Goal: Task Accomplishment & Management: Manage account settings

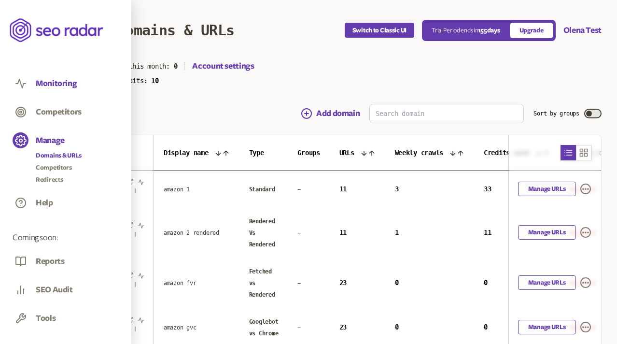
click at [56, 87] on button "Monitoring" at bounding box center [56, 83] width 41 height 11
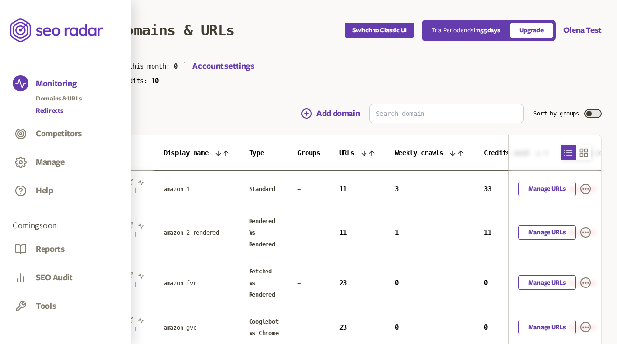
click at [52, 109] on link "Redirects" at bounding box center [59, 111] width 46 height 10
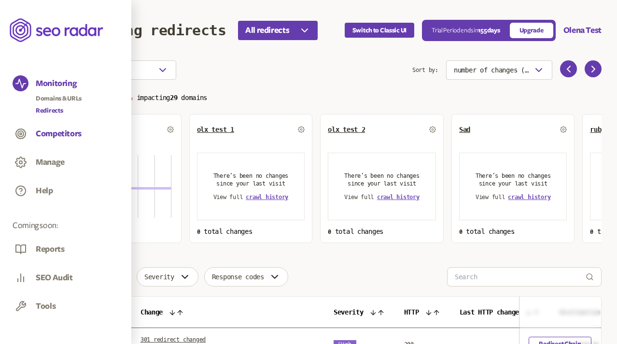
click at [60, 134] on button "Competitors" at bounding box center [59, 133] width 46 height 11
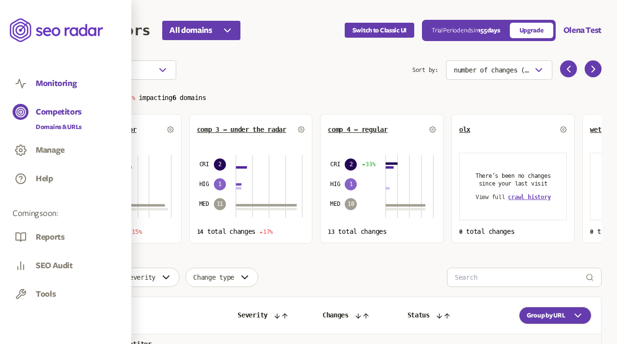
click at [47, 86] on button "Monitoring" at bounding box center [56, 83] width 41 height 11
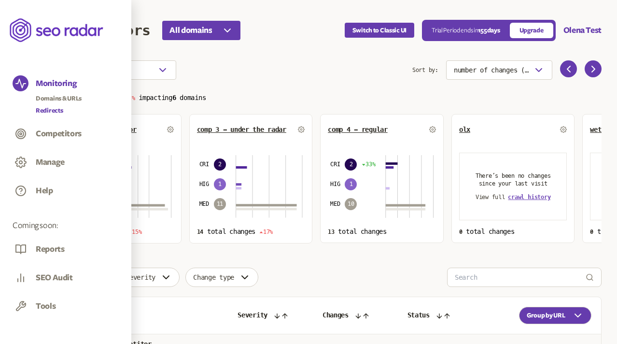
click at [53, 108] on link "Redirects" at bounding box center [59, 111] width 46 height 10
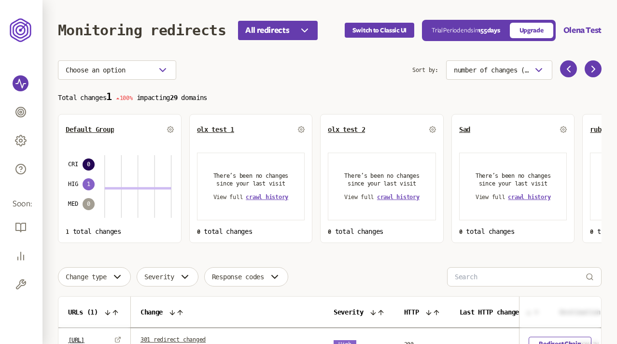
click at [203, 92] on p "Total changes 1 100% impacting 29 domains" at bounding box center [329, 96] width 543 height 11
click at [208, 99] on p "Total changes 1 100% impacting 29 domains" at bounding box center [329, 96] width 543 height 11
click at [239, 100] on p "Total changes 1 100% impacting 29 domains" at bounding box center [329, 96] width 543 height 11
drag, startPoint x: 209, startPoint y: 100, endPoint x: 157, endPoint y: 100, distance: 51.2
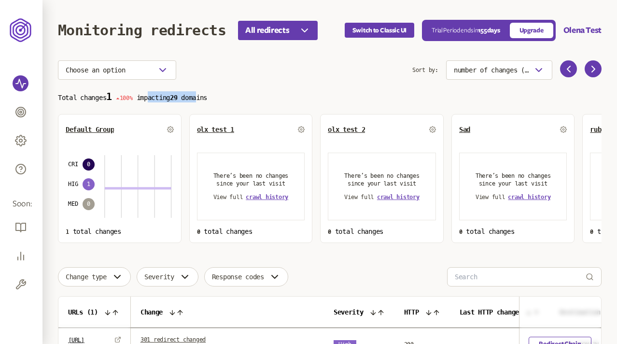
click at [157, 100] on p "Total changes 1 100% impacting 29 domains" at bounding box center [329, 96] width 543 height 11
click at [213, 99] on p "Total changes 1 100% impacting 29 domains" at bounding box center [329, 96] width 543 height 11
click at [241, 99] on p "Total changes 1 100% impacting 29 domains" at bounding box center [329, 96] width 543 height 11
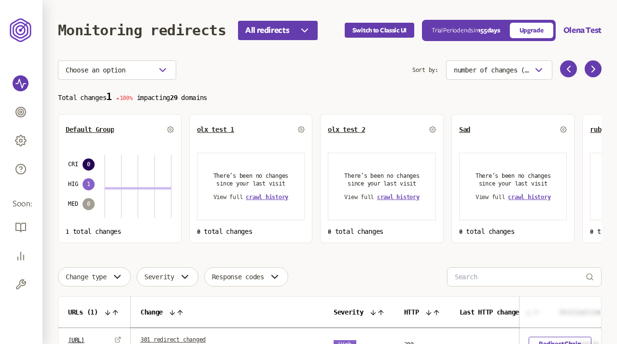
click at [214, 91] on p "Total changes 1 100% impacting 29 domains" at bounding box center [329, 96] width 543 height 11
click at [157, 70] on icon "button" at bounding box center [163, 70] width 12 height 12
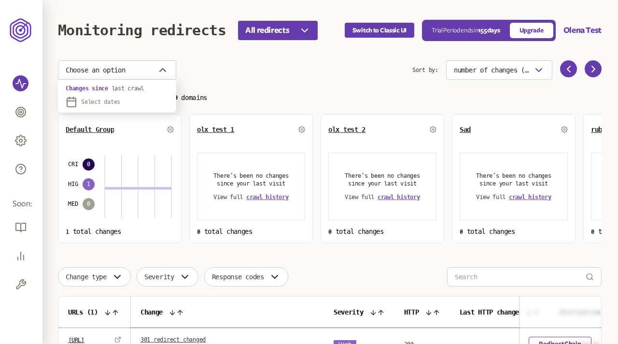
click at [205, 63] on div "Choose an option" at bounding box center [235, 69] width 354 height 19
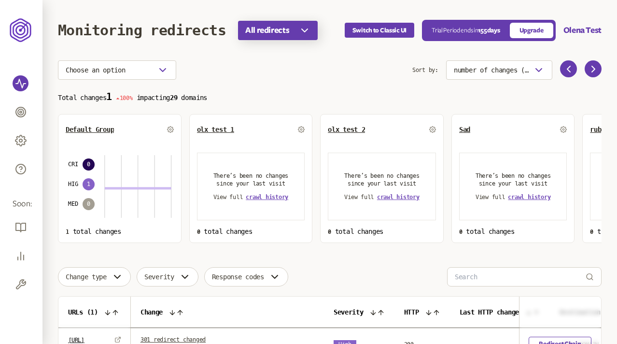
click at [306, 25] on icon "button" at bounding box center [305, 31] width 12 height 12
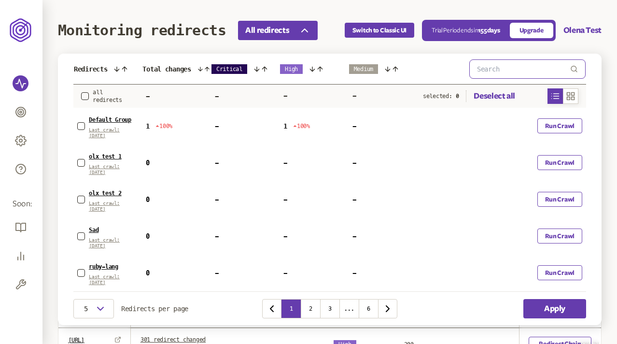
click at [502, 72] on input "text" at bounding box center [523, 69] width 93 height 18
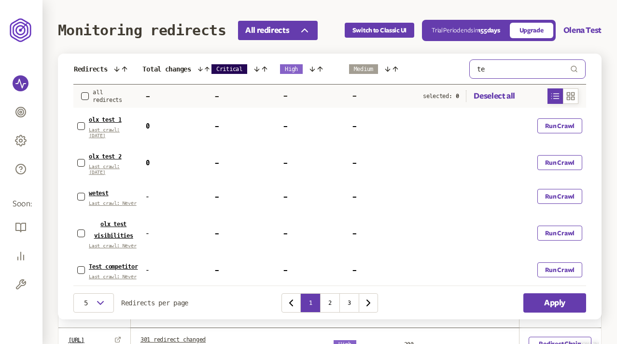
type input "t"
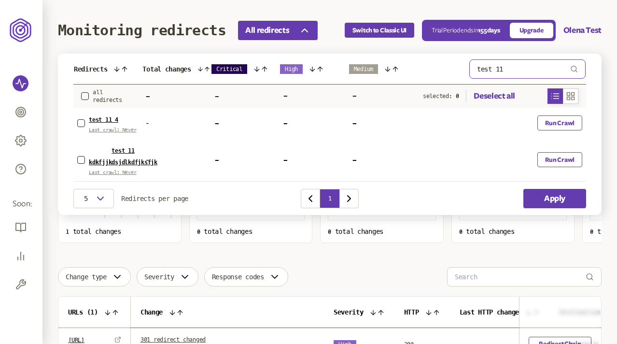
type input "test 11"
click at [88, 92] on label at bounding box center [85, 96] width 8 height 8
click at [88, 92] on button "button" at bounding box center [85, 96] width 8 height 8
click at [87, 92] on label at bounding box center [85, 96] width 8 height 8
click at [87, 92] on button "button" at bounding box center [85, 96] width 8 height 8
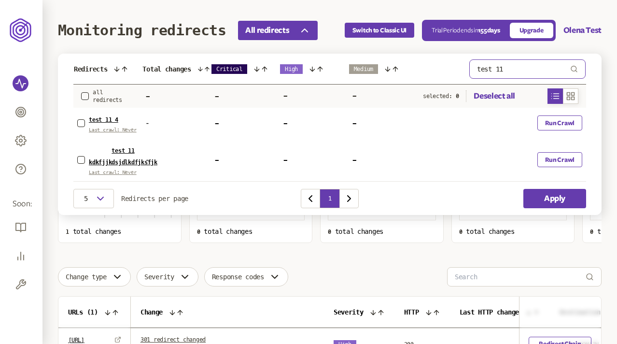
drag, startPoint x: 532, startPoint y: 69, endPoint x: 382, endPoint y: 70, distance: 150.1
click at [382, 70] on tr "Redirects Total changes Critical High Medium test 11" at bounding box center [329, 69] width 513 height 31
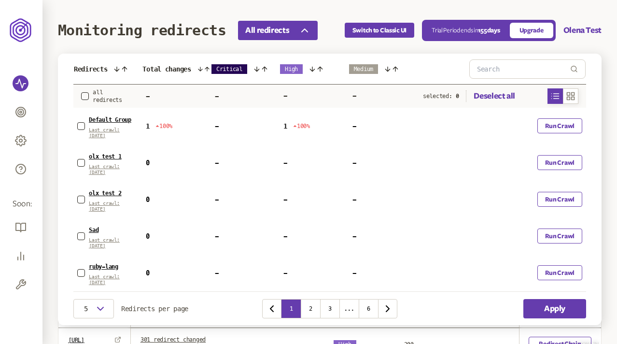
click at [80, 123] on button "button" at bounding box center [81, 126] width 8 height 8
click at [80, 161] on button "button" at bounding box center [81, 163] width 8 height 8
click at [81, 163] on icon "button" at bounding box center [81, 163] width 6 height 6
click at [81, 125] on icon "button" at bounding box center [81, 126] width 6 height 6
click at [81, 160] on button "button" at bounding box center [81, 163] width 8 height 8
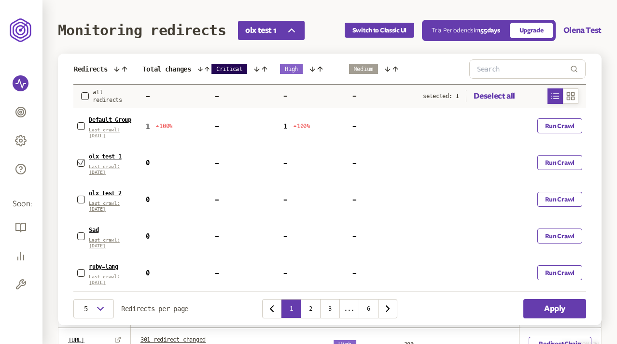
click at [82, 199] on button "button" at bounding box center [81, 199] width 8 height 8
click at [499, 94] on button "Deselect all" at bounding box center [490, 96] width 49 height 12
click at [81, 125] on button "button" at bounding box center [81, 126] width 8 height 8
click at [82, 164] on button "button" at bounding box center [81, 163] width 8 height 8
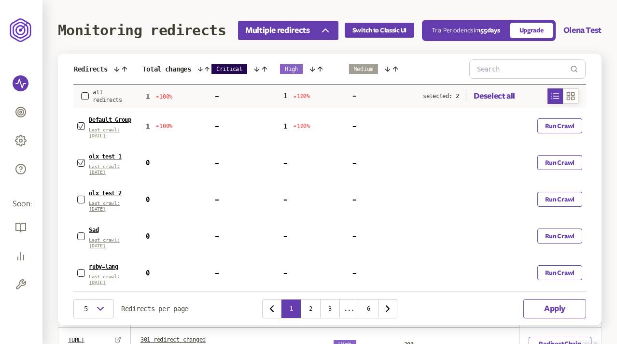
click at [542, 307] on button "Apply" at bounding box center [554, 308] width 63 height 19
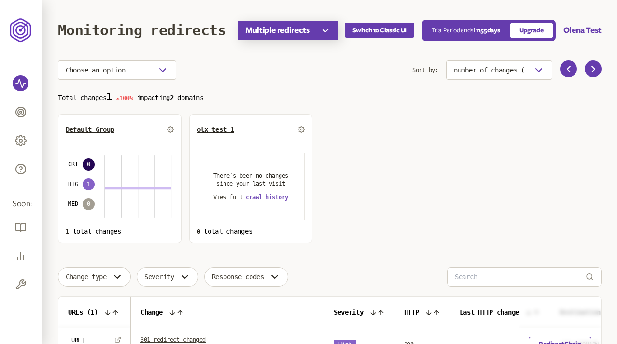
click at [295, 27] on span "Multiple redirects" at bounding box center [277, 31] width 65 height 12
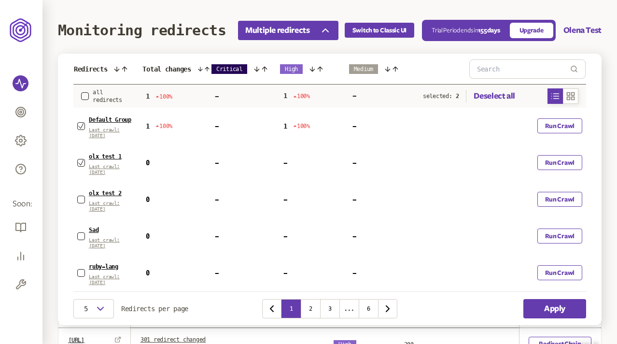
click at [85, 96] on button "button" at bounding box center [85, 96] width 8 height 8
click at [557, 306] on button "Apply" at bounding box center [554, 308] width 63 height 19
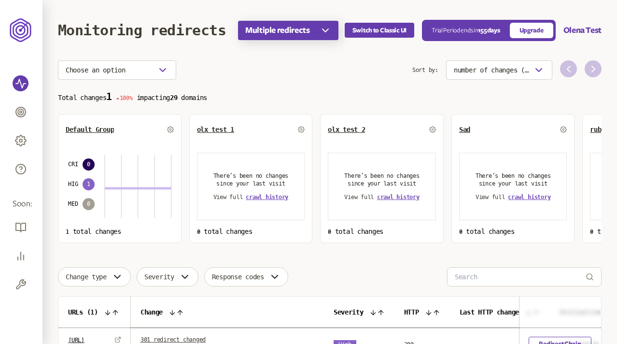
click at [309, 29] on span "Multiple redirects" at bounding box center [277, 31] width 65 height 12
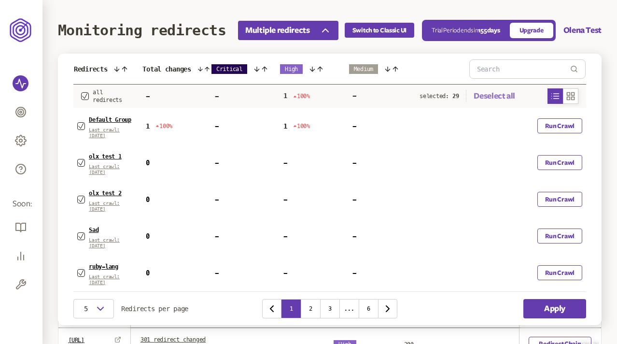
click at [498, 96] on button "Deselect all" at bounding box center [490, 96] width 49 height 12
drag, startPoint x: 190, startPoint y: 308, endPoint x: 149, endPoint y: 308, distance: 40.5
click at [149, 308] on span "Redirects per page" at bounding box center [154, 309] width 67 height 8
click at [305, 309] on button "2" at bounding box center [310, 308] width 19 height 19
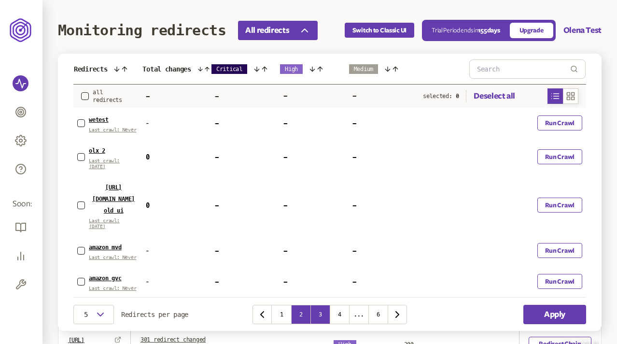
click at [319, 305] on button "3" at bounding box center [319, 314] width 19 height 19
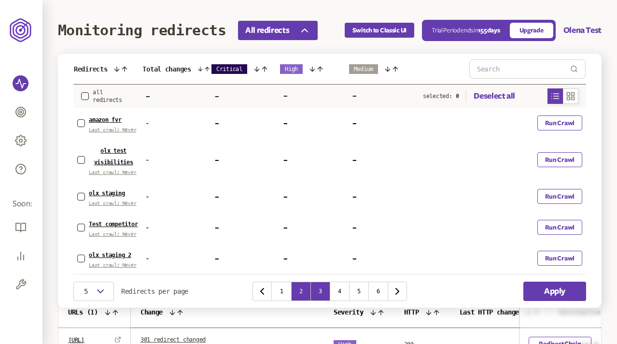
click at [299, 301] on button "2" at bounding box center [300, 290] width 19 height 19
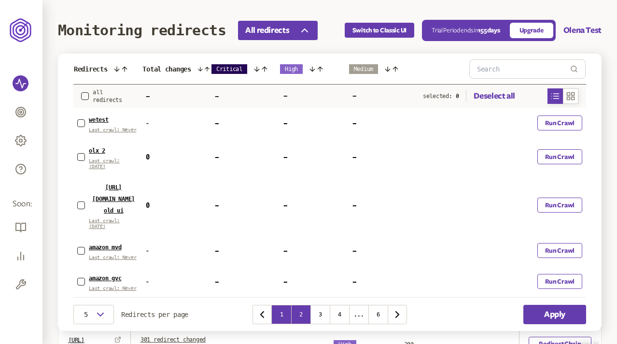
click at [282, 305] on button "1" at bounding box center [281, 314] width 19 height 19
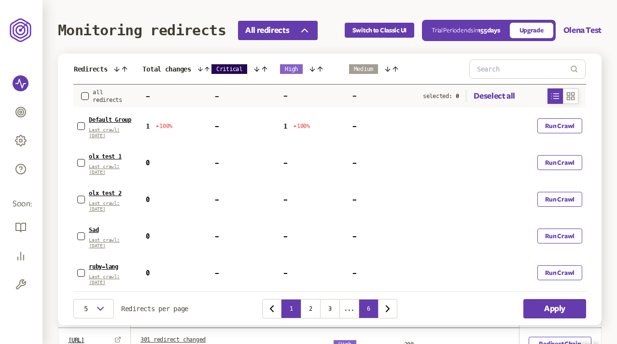
click at [373, 309] on button "6" at bounding box center [368, 308] width 19 height 19
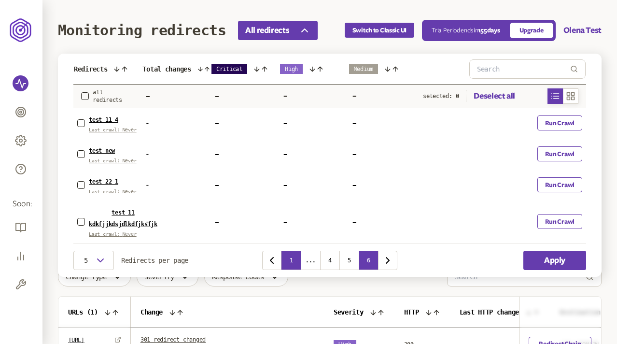
click at [293, 262] on button "1" at bounding box center [290, 260] width 19 height 19
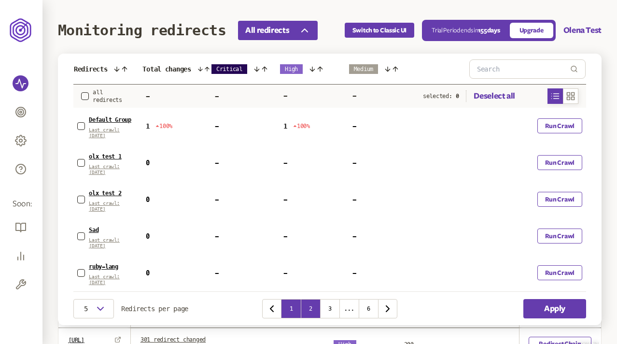
click at [309, 304] on button "2" at bounding box center [310, 308] width 19 height 19
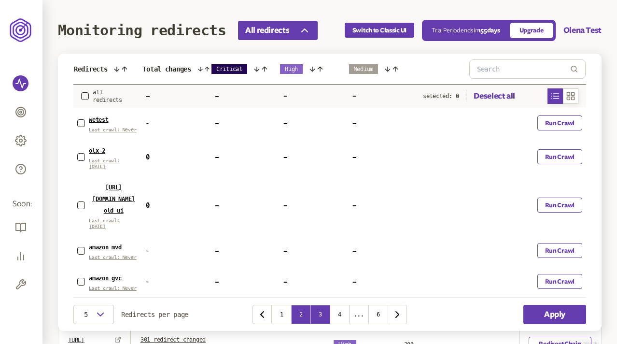
click at [320, 305] on button "3" at bounding box center [319, 314] width 19 height 19
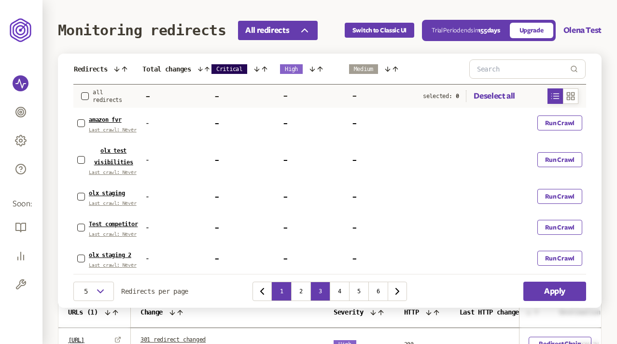
click at [277, 300] on button "1" at bounding box center [281, 290] width 19 height 19
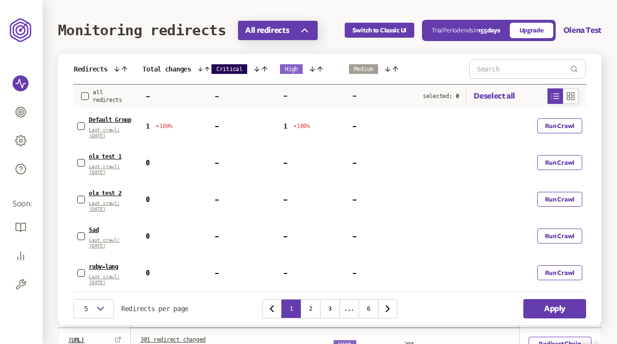
click at [303, 34] on icon "button" at bounding box center [305, 31] width 12 height 12
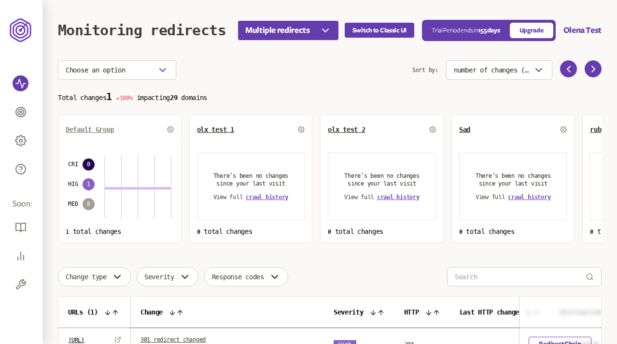
click at [105, 127] on span "Default Group" at bounding box center [90, 129] width 48 height 8
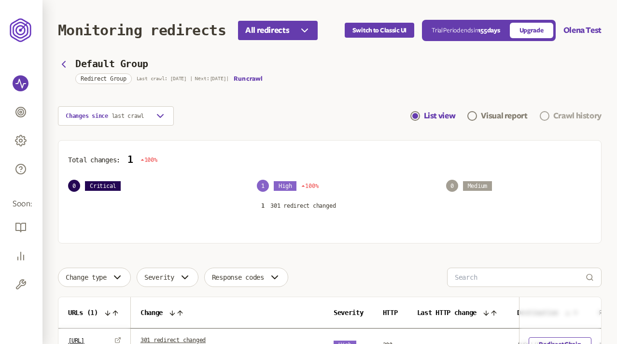
click at [575, 116] on div "Crawl history" at bounding box center [577, 116] width 48 height 12
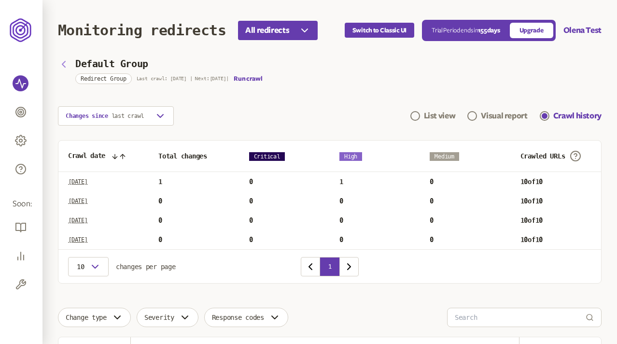
click at [64, 60] on icon "button" at bounding box center [64, 64] width 12 height 12
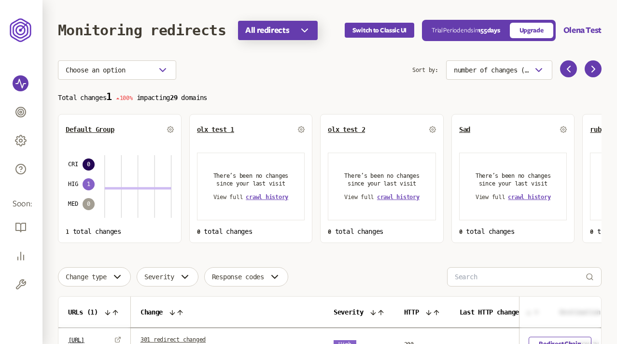
click at [281, 33] on span "All redirects" at bounding box center [267, 31] width 44 height 12
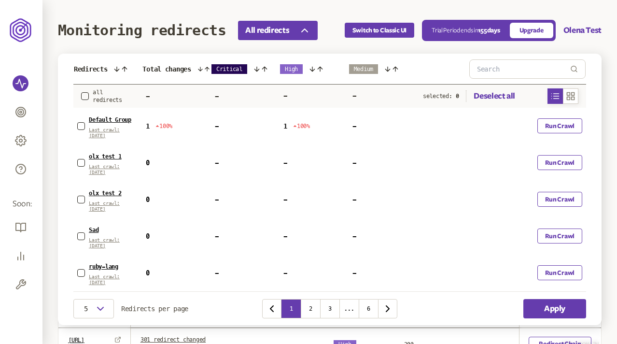
click at [108, 120] on span "Default Group" at bounding box center [110, 119] width 42 height 7
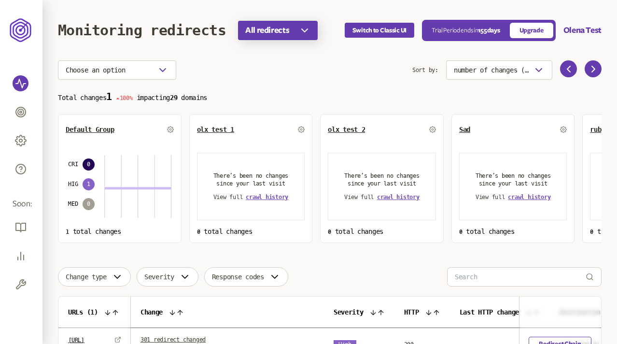
click at [296, 36] on button "All redirects" at bounding box center [278, 30] width 80 height 19
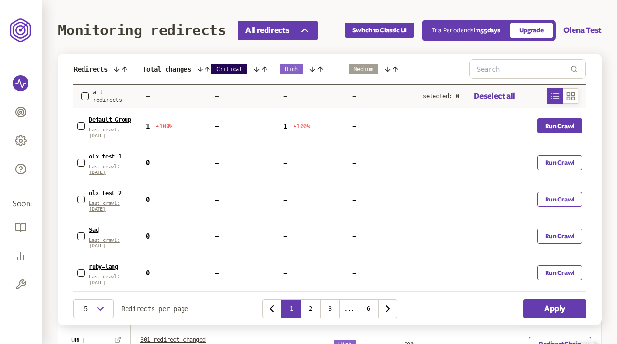
click at [556, 124] on button "Run Crawl" at bounding box center [559, 125] width 45 height 15
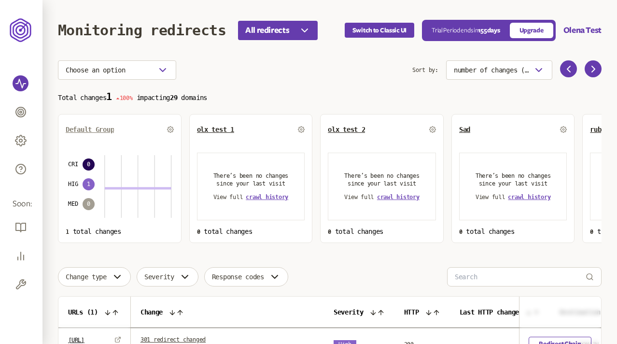
click at [94, 129] on span "Default Group" at bounding box center [90, 129] width 48 height 8
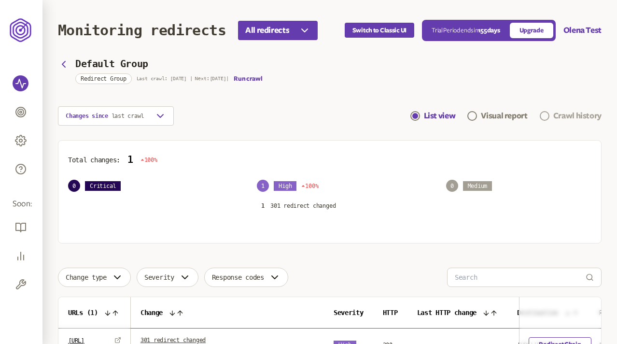
click at [547, 115] on span "Navigation" at bounding box center [545, 116] width 10 height 10
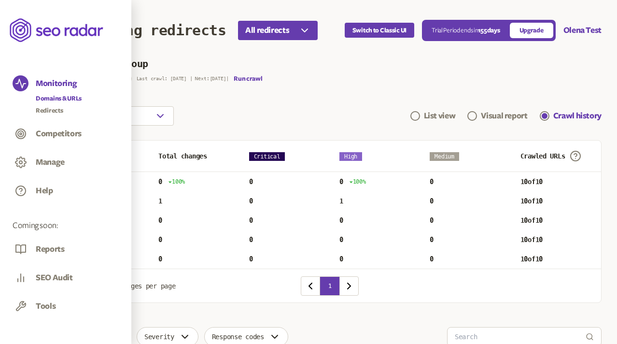
click at [49, 97] on link "Domains & URLs" at bounding box center [59, 99] width 46 height 10
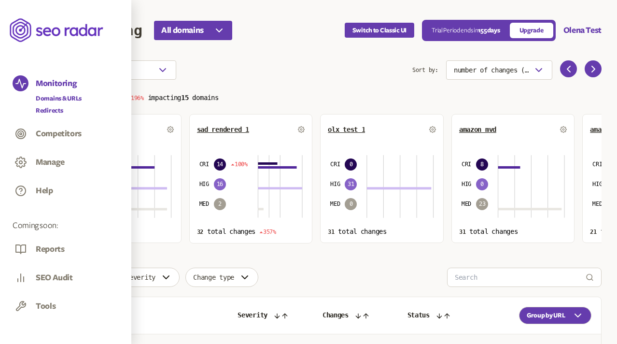
click at [54, 110] on link "Redirects" at bounding box center [59, 111] width 46 height 10
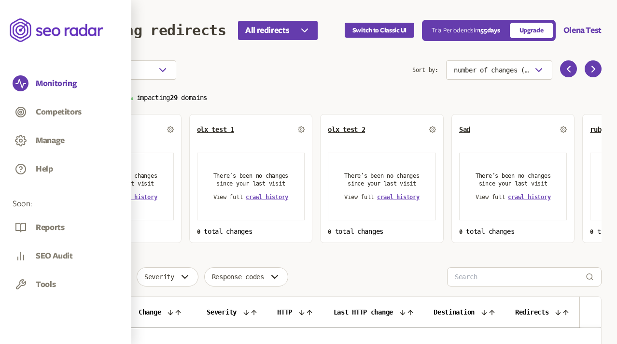
click at [267, 87] on section "Choose an option Sort by: number of changes (high-low) Total changes 0 100% imp…" at bounding box center [329, 151] width 543 height 182
click at [293, 31] on button "All redirects" at bounding box center [278, 30] width 80 height 19
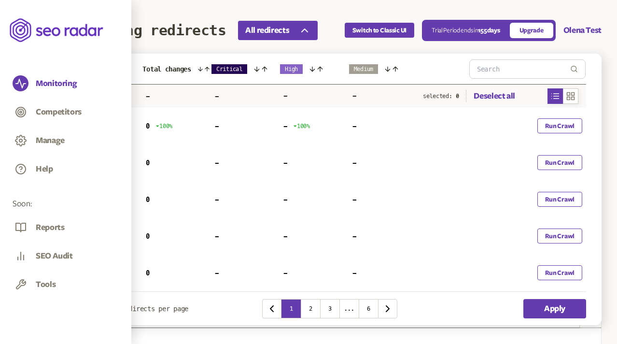
click at [200, 68] on icon at bounding box center [200, 69] width 7 height 8
click at [202, 68] on icon at bounding box center [200, 69] width 4 height 4
click at [201, 68] on icon at bounding box center [201, 69] width 8 height 8
click at [260, 66] on icon at bounding box center [257, 69] width 8 height 8
click at [260, 68] on icon at bounding box center [257, 69] width 8 height 8
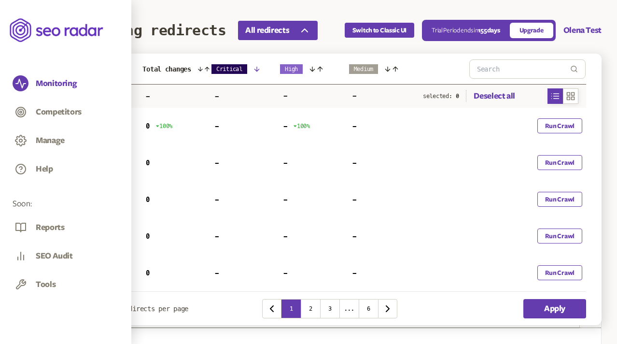
click at [260, 68] on icon at bounding box center [257, 69] width 8 height 8
click at [316, 68] on icon at bounding box center [312, 69] width 8 height 8
click at [312, 69] on icon at bounding box center [312, 69] width 4 height 4
click at [312, 69] on icon at bounding box center [312, 69] width 8 height 8
click at [396, 67] on icon at bounding box center [395, 69] width 4 height 4
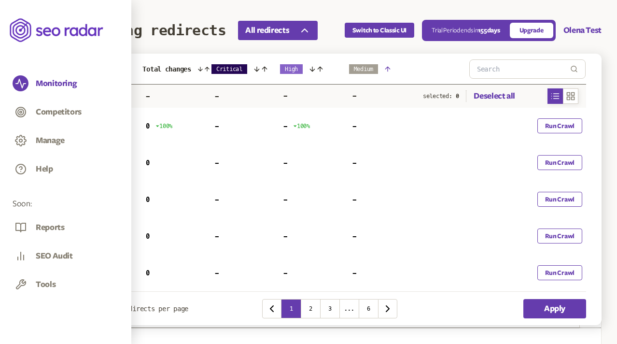
click at [393, 66] on div "Medium" at bounding box center [383, 69] width 68 height 10
click at [392, 66] on div "Medium" at bounding box center [383, 69] width 68 height 10
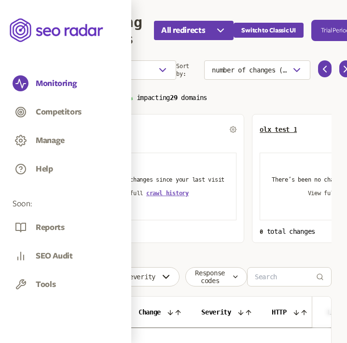
scroll to position [0, 147]
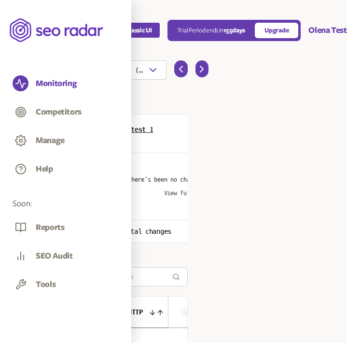
drag, startPoint x: 348, startPoint y: 47, endPoint x: 423, endPoint y: 49, distance: 75.8
click at [203, 49] on html "Monitoring Competitors Manage Help Soon: Reports SEO Audit Tools Monitoring red…" at bounding box center [29, 228] width 347 height 456
click at [203, 87] on html "Monitoring Competitors Manage Help Soon: Reports SEO Audit Tools Monitoring red…" at bounding box center [29, 228] width 347 height 456
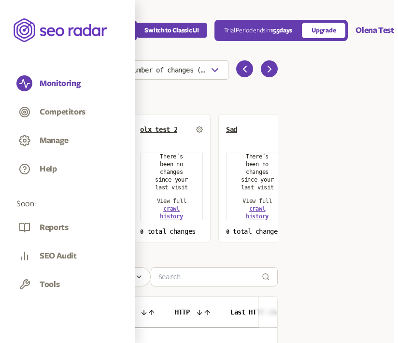
scroll to position [0, 96]
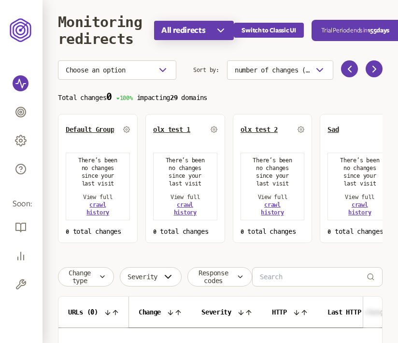
click at [203, 30] on span "All redirects" at bounding box center [183, 31] width 44 height 12
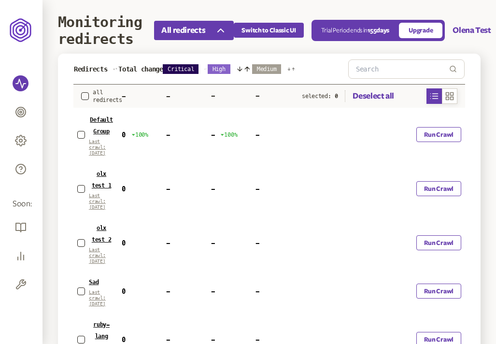
click at [292, 67] on icon at bounding box center [293, 69] width 4 height 8
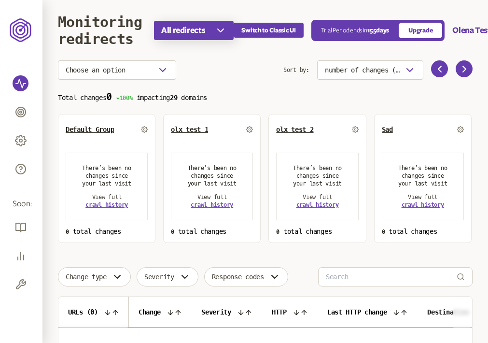
click at [224, 30] on icon "button" at bounding box center [221, 31] width 12 height 12
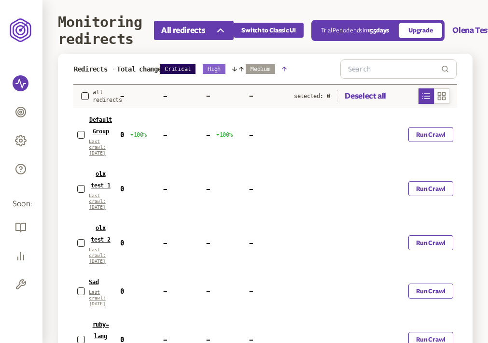
click at [100, 180] on button "olx test 1" at bounding box center [101, 178] width 24 height 23
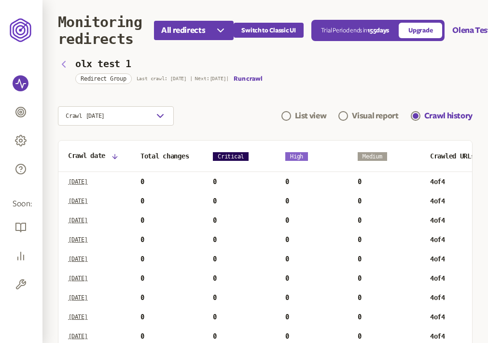
click at [63, 62] on icon "button" at bounding box center [64, 64] width 12 height 12
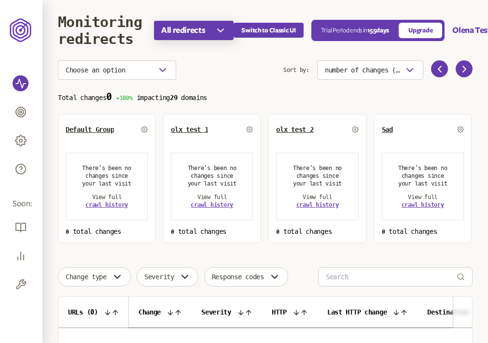
click at [212, 28] on button "All redirects" at bounding box center [194, 30] width 80 height 19
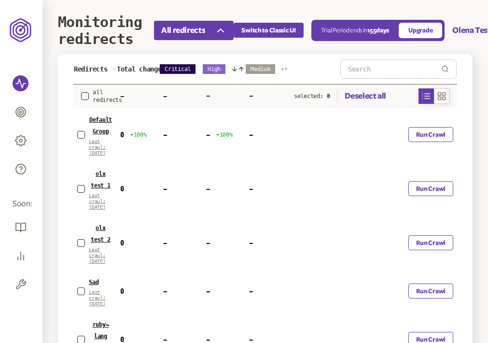
click at [235, 68] on icon at bounding box center [234, 69] width 7 height 8
click at [232, 66] on icon at bounding box center [235, 69] width 8 height 8
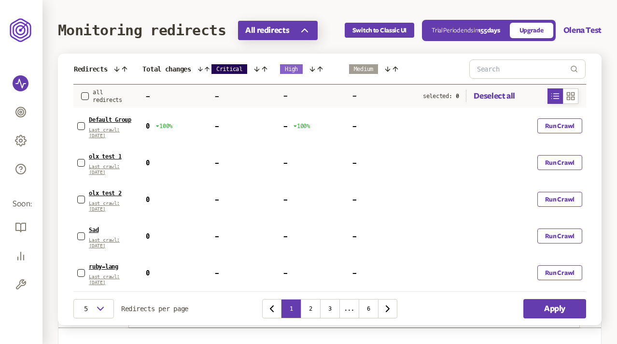
click at [306, 25] on icon "button" at bounding box center [305, 31] width 12 height 12
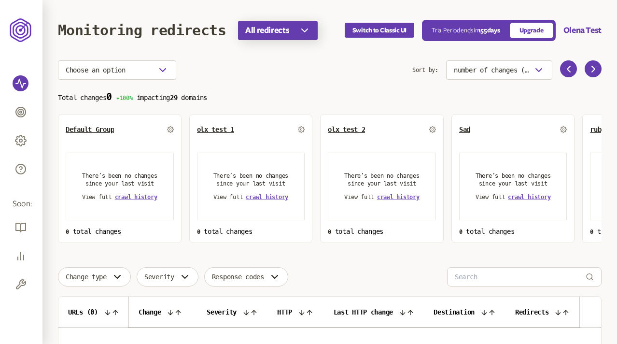
click at [266, 38] on button "All redirects" at bounding box center [278, 30] width 80 height 19
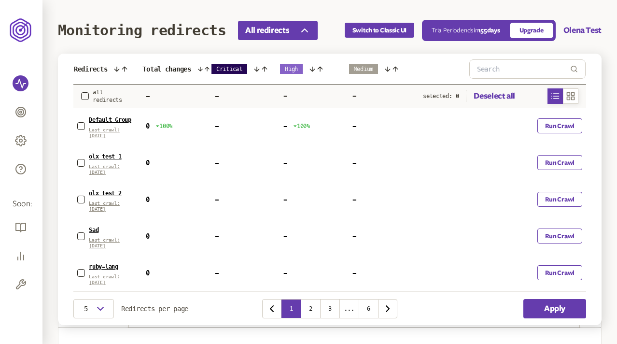
click at [84, 126] on div "Default Group Last crawl: 1 Sep" at bounding box center [107, 125] width 61 height 25
click at [82, 122] on button "button" at bounding box center [81, 126] width 8 height 8
click at [81, 159] on button "button" at bounding box center [81, 163] width 8 height 8
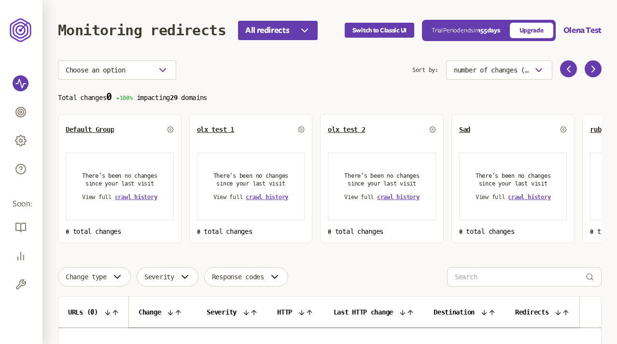
click at [182, 327] on th "Change" at bounding box center [163, 311] width 68 height 31
click at [171, 311] on icon at bounding box center [171, 312] width 8 height 8
click at [172, 314] on icon at bounding box center [170, 312] width 4 height 4
click at [323, 271] on div "Change type Severity Response codes" at bounding box center [329, 276] width 543 height 19
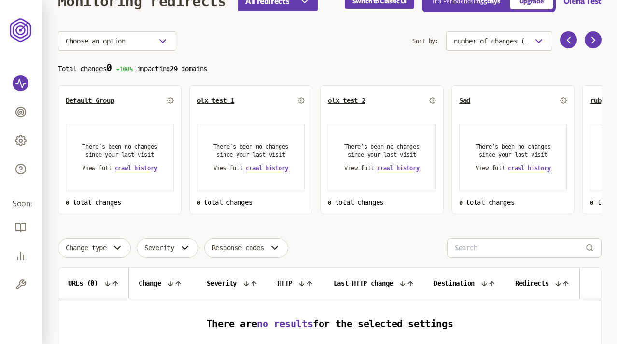
scroll to position [27, 0]
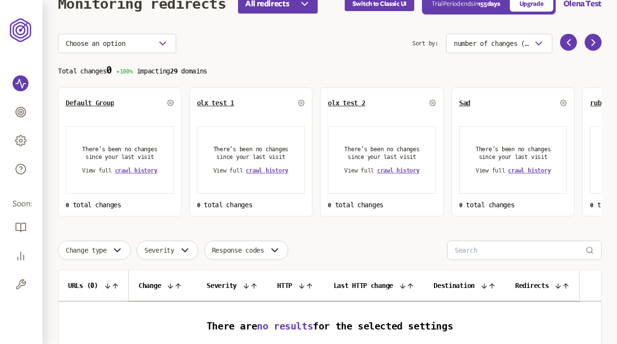
click at [93, 107] on div "Default Group" at bounding box center [120, 102] width 108 height 15
click at [87, 104] on span "Default Group" at bounding box center [90, 103] width 48 height 8
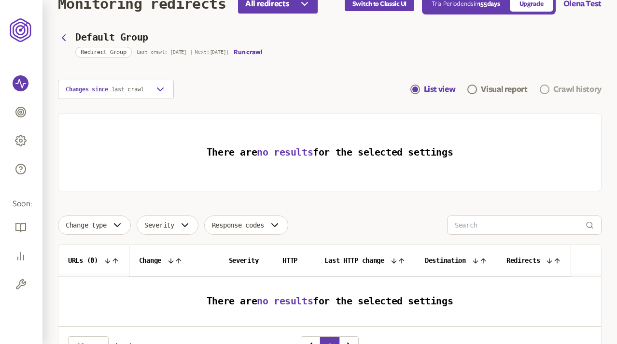
click at [488, 93] on div "Crawl history" at bounding box center [577, 90] width 48 height 12
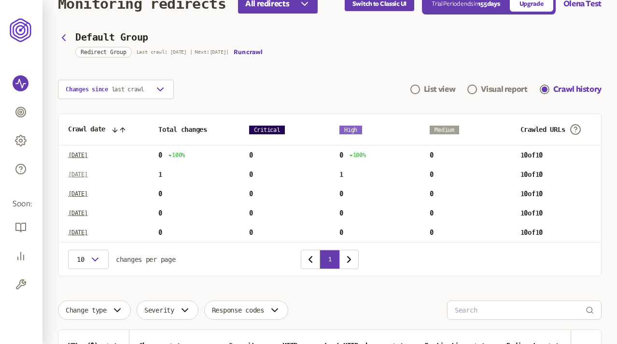
click at [88, 172] on p "Tue Aug 19 2025" at bounding box center [78, 174] width 20 height 8
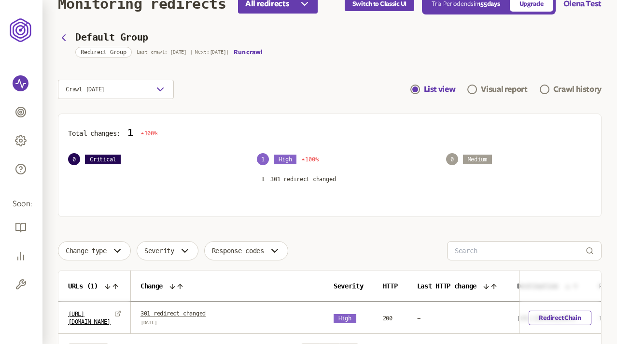
scroll to position [95, 0]
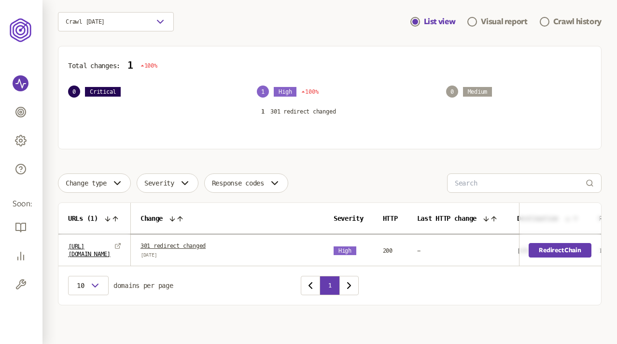
click at [488, 244] on link "Redirect Chain" at bounding box center [560, 250] width 62 height 14
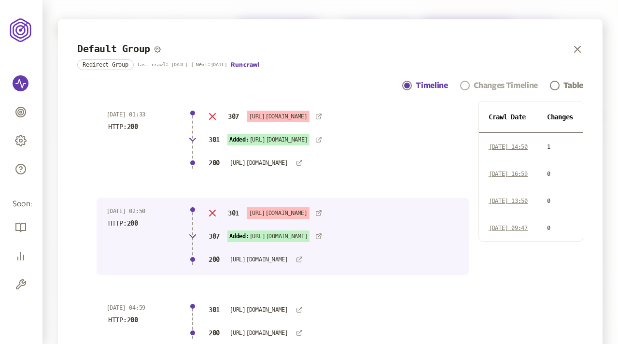
click at [488, 82] on div "Changes Timeline" at bounding box center [506, 86] width 64 height 12
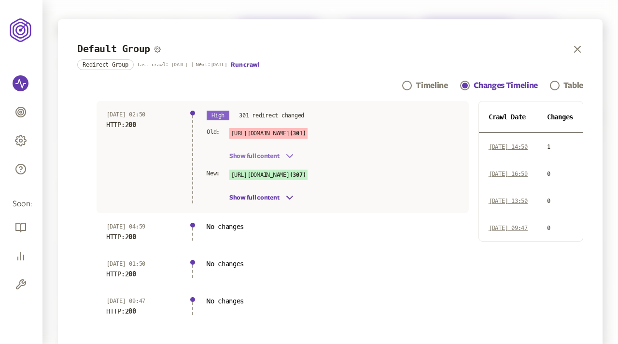
click at [276, 156] on button "Show full content" at bounding box center [262, 156] width 66 height 12
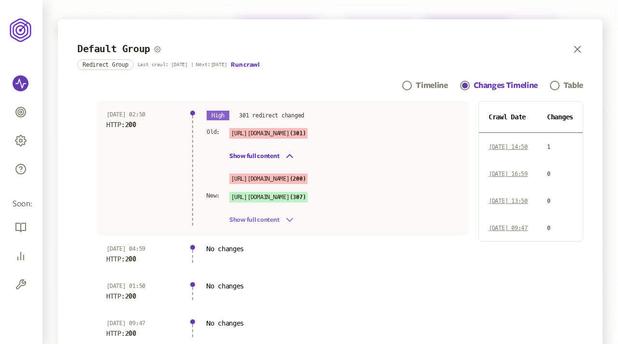
click at [283, 222] on button "Show full content" at bounding box center [262, 220] width 66 height 12
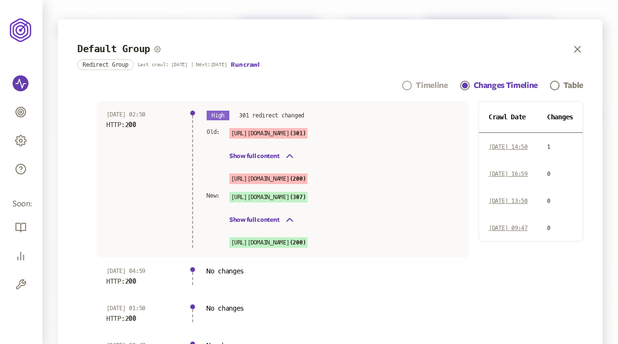
click at [430, 80] on div "Timeline" at bounding box center [432, 86] width 32 height 12
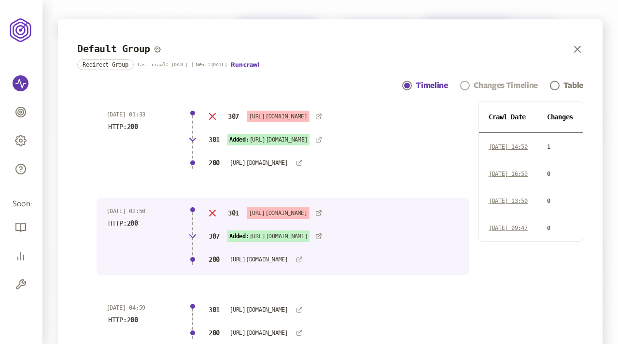
click at [488, 82] on div "Changes Timeline" at bounding box center [506, 86] width 64 height 12
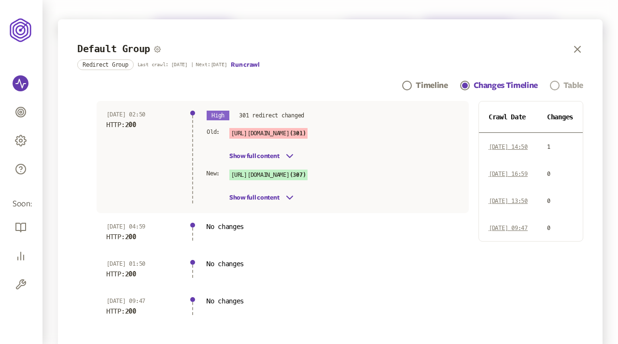
click at [421, 85] on link "Table" at bounding box center [566, 86] width 33 height 12
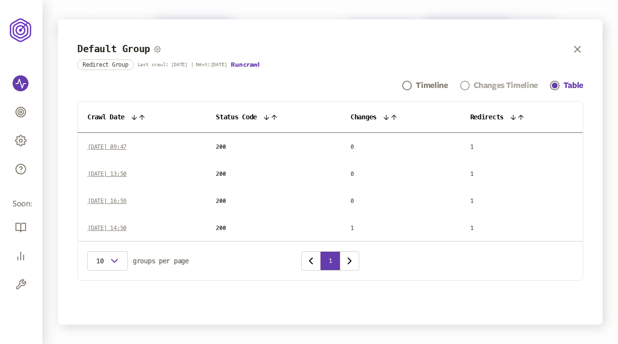
click at [421, 84] on div "Changes Timeline" at bounding box center [506, 86] width 64 height 12
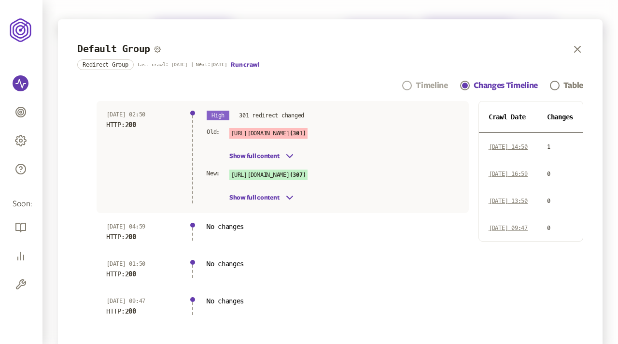
click at [417, 83] on div "Timeline" at bounding box center [432, 86] width 32 height 12
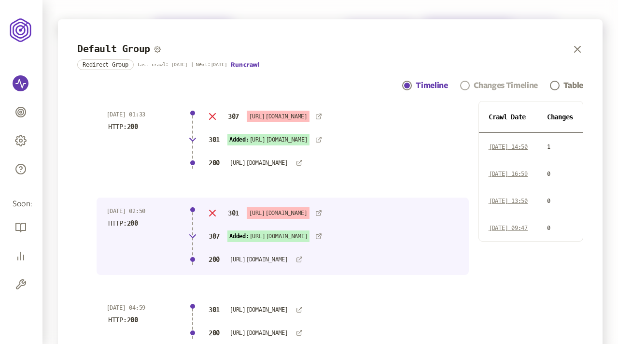
click at [421, 82] on div "Changes Timeline" at bounding box center [506, 86] width 64 height 12
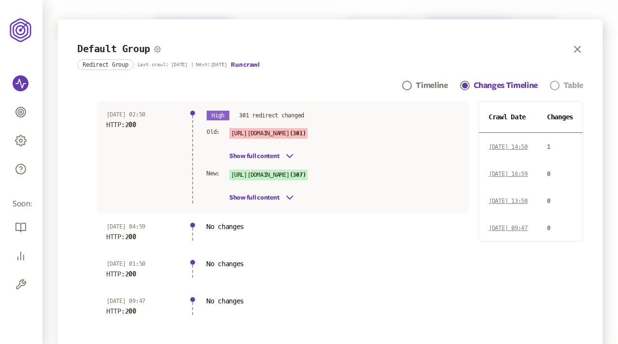
click at [421, 83] on span "Navigation" at bounding box center [555, 86] width 10 height 10
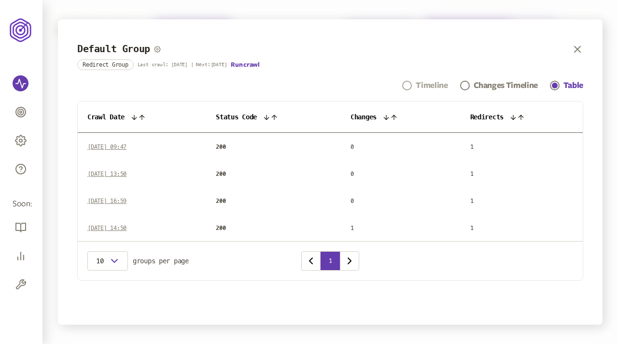
click at [421, 83] on div "Timeline" at bounding box center [432, 86] width 32 height 12
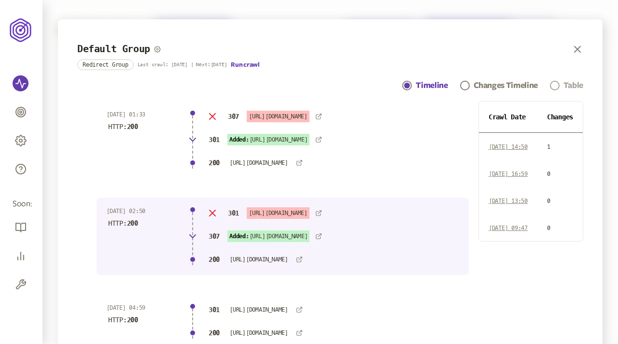
click at [421, 83] on link "Table" at bounding box center [566, 86] width 33 height 12
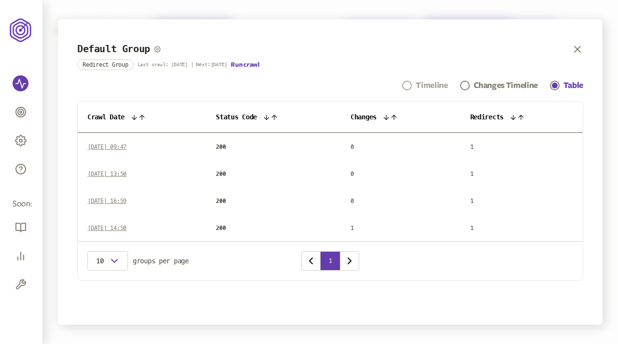
click at [421, 84] on div "Timeline" at bounding box center [432, 86] width 32 height 12
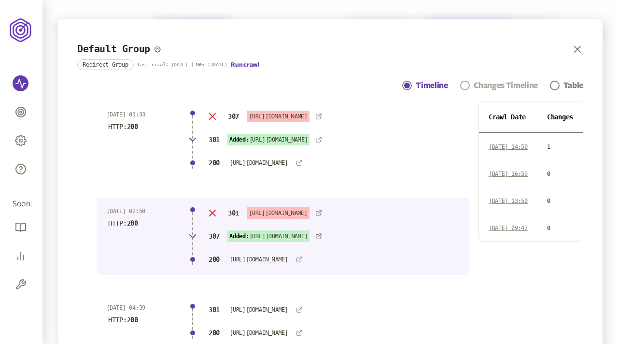
click at [421, 83] on div "Changes Timeline" at bounding box center [506, 86] width 64 height 12
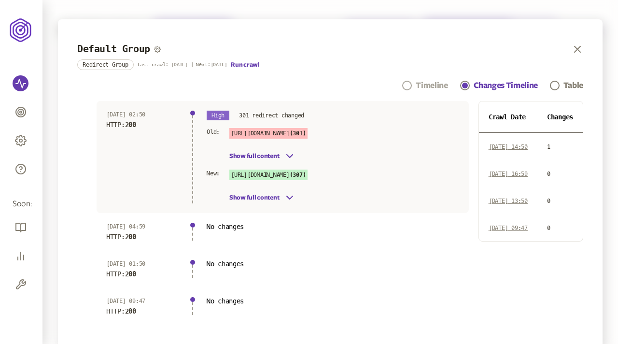
click at [421, 87] on div "Timeline" at bounding box center [432, 86] width 32 height 12
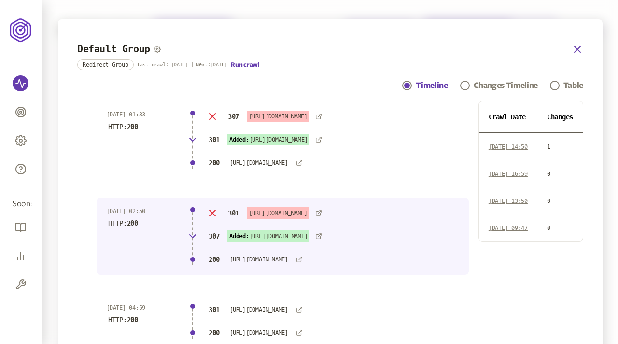
click at [421, 49] on icon "button" at bounding box center [577, 49] width 12 height 12
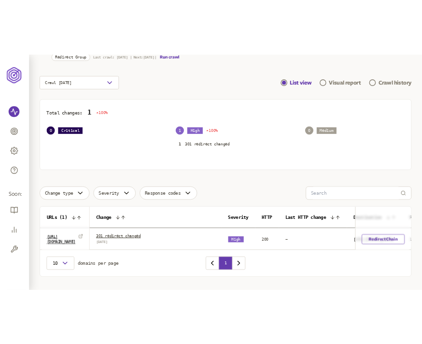
scroll to position [95, 0]
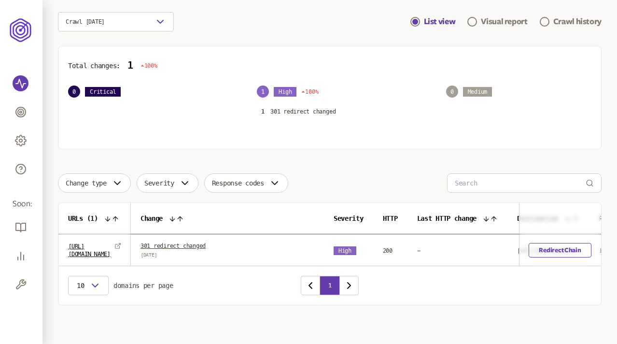
click at [174, 247] on link "301 redirect changed" at bounding box center [172, 245] width 65 height 7
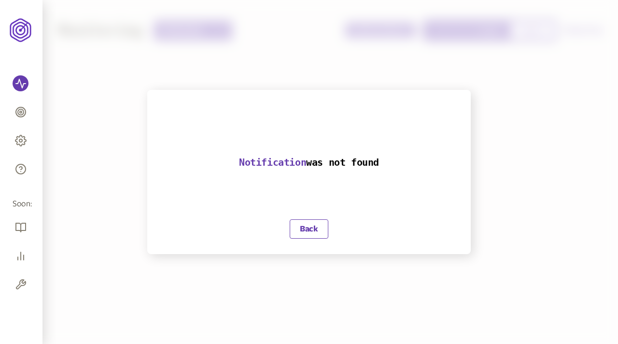
click at [307, 236] on button "Back" at bounding box center [309, 228] width 39 height 19
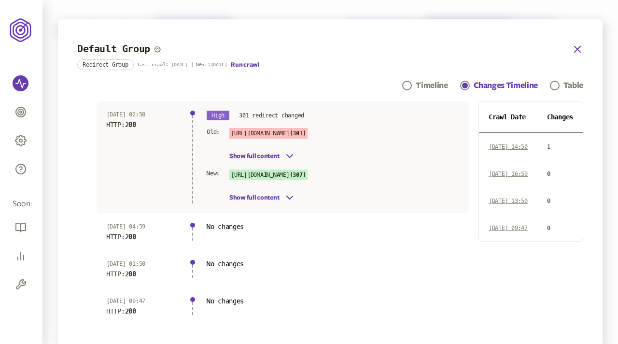
click at [577, 47] on icon "button" at bounding box center [577, 49] width 6 height 6
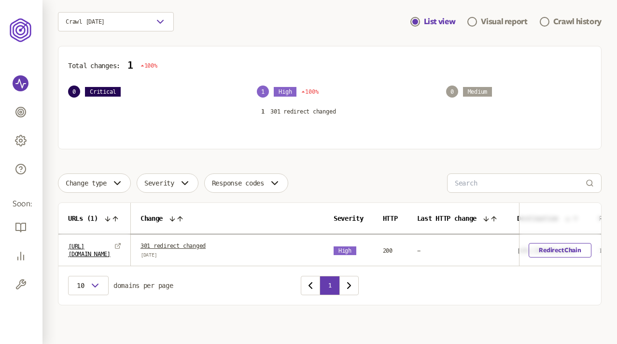
scroll to position [95, 0]
click at [195, 246] on link "301 redirect changed" at bounding box center [172, 245] width 65 height 7
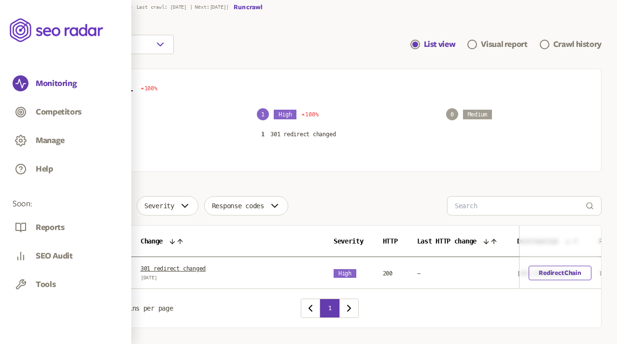
scroll to position [95, 0]
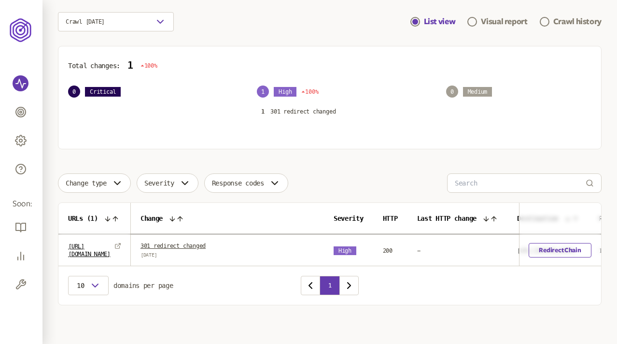
drag, startPoint x: 186, startPoint y: 252, endPoint x: 151, endPoint y: 253, distance: 35.7
click at [151, 253] on td "301 redirect changed 19 Aug 2025" at bounding box center [227, 249] width 193 height 31
click at [177, 260] on td "301 redirect changed 19 Aug 2025" at bounding box center [227, 249] width 193 height 31
drag, startPoint x: 185, startPoint y: 254, endPoint x: 151, endPoint y: 254, distance: 34.8
click at [151, 254] on td "301 redirect changed 19 Aug 2025" at bounding box center [227, 249] width 193 height 31
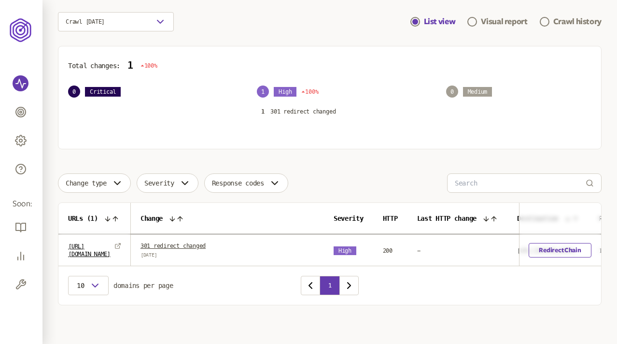
click at [167, 254] on span "19 Aug 2025" at bounding box center [172, 255] width 65 height 6
click at [201, 245] on link "301 redirect changed" at bounding box center [172, 245] width 65 height 7
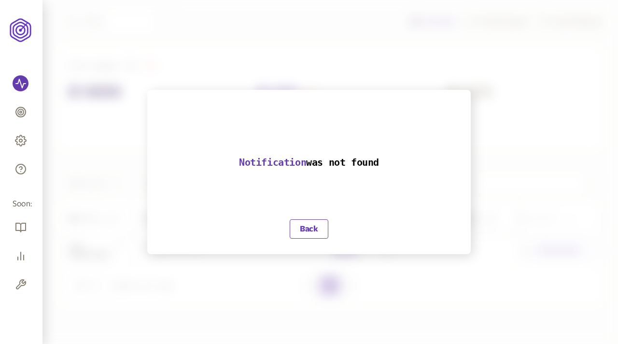
click at [312, 226] on button "Back" at bounding box center [309, 228] width 39 height 19
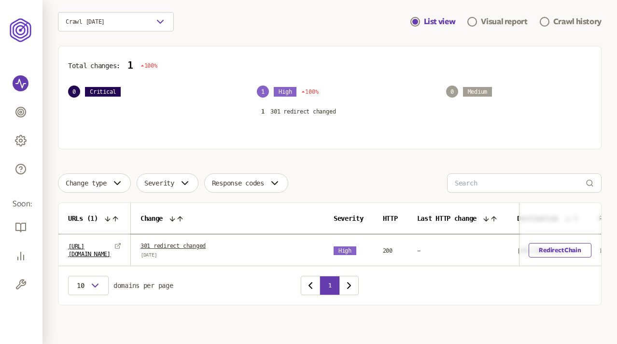
click at [343, 161] on main "Monitoring redirects All redirects Switch to Classic UI Trial Period ends in 15…" at bounding box center [329, 125] width 574 height 438
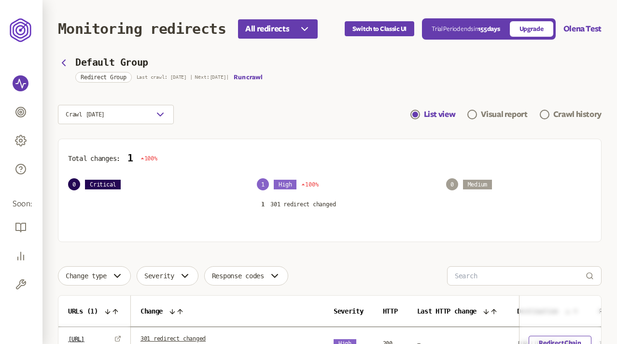
scroll to position [95, 0]
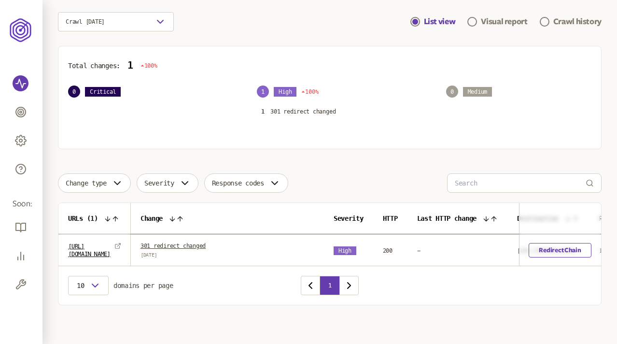
click at [178, 242] on link "301 redirect changed" at bounding box center [172, 245] width 65 height 7
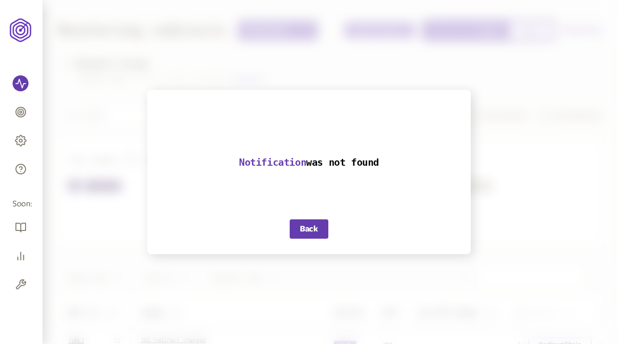
click at [558, 172] on div at bounding box center [309, 172] width 618 height 344
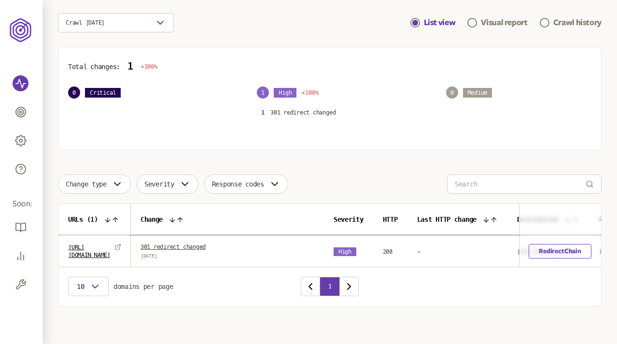
scroll to position [95, 0]
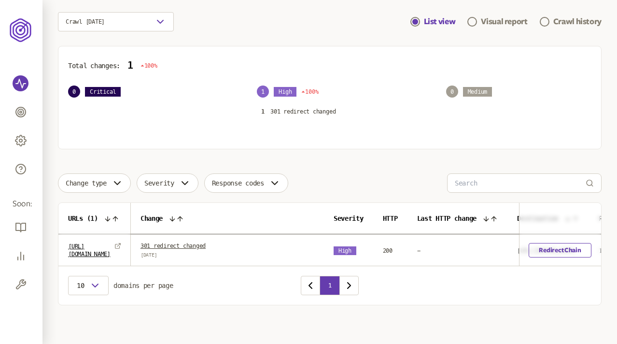
click at [265, 156] on main "Monitoring redirects All redirects Switch to Classic UI Trial Period ends in 15…" at bounding box center [329, 125] width 574 height 438
click at [140, 21] on button "Crawl 19th Aug 2025" at bounding box center [116, 21] width 116 height 19
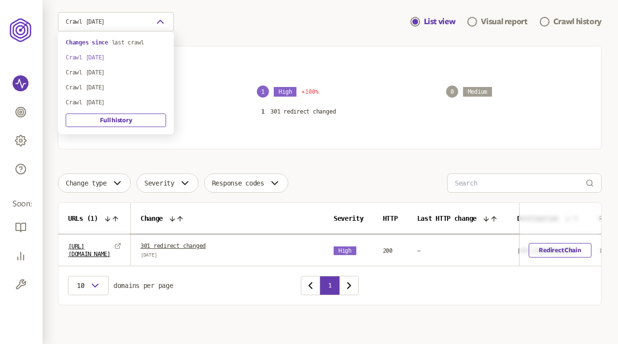
click at [108, 56] on div "Crawl 19th Aug 2025" at bounding box center [116, 58] width 100 height 8
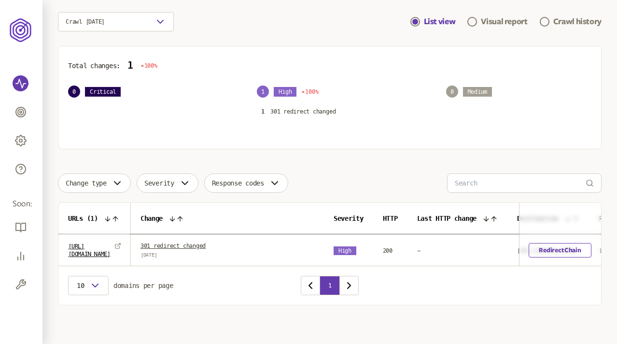
click at [337, 54] on div "Total changes: 1 100% 0 Critical 1 High 100% 1 301 redirect changed 0 Medium" at bounding box center [329, 97] width 543 height 103
click at [177, 243] on link "301 redirect changed" at bounding box center [172, 245] width 65 height 7
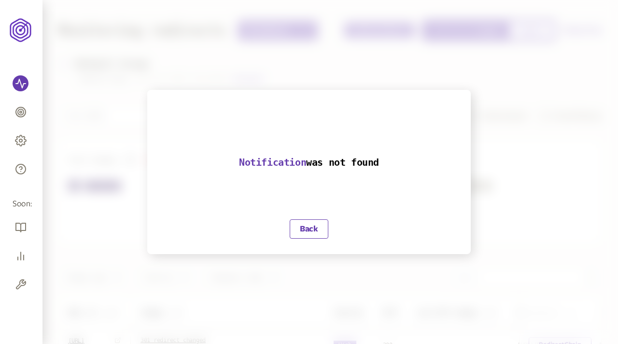
click at [299, 233] on button "Back" at bounding box center [309, 228] width 39 height 19
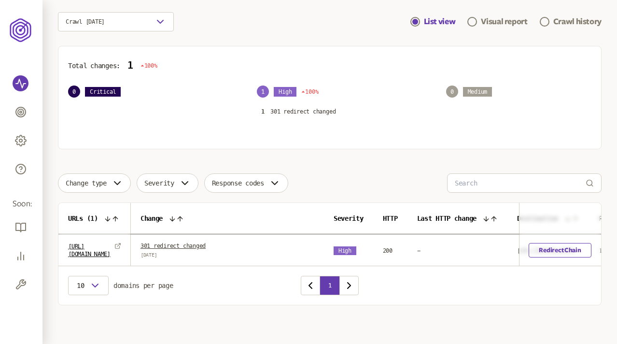
scroll to position [95, 0]
click at [322, 26] on div "Crawl 19th Aug 2025 List view Visual report Crawl history" at bounding box center [329, 21] width 543 height 19
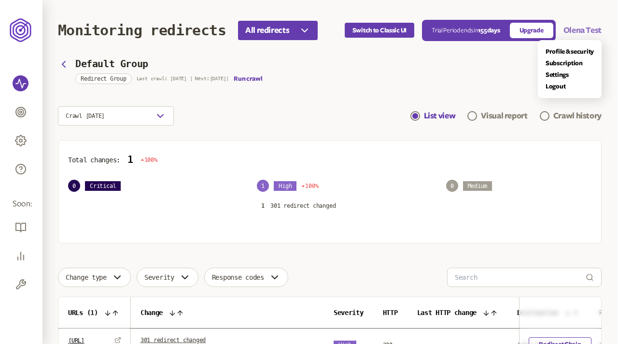
click at [572, 30] on button "Olena Test" at bounding box center [582, 31] width 38 height 12
click at [554, 87] on link "Logout" at bounding box center [569, 87] width 48 height 8
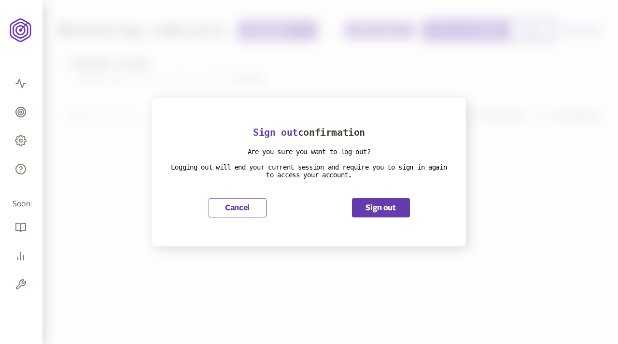
scroll to position [274, 0]
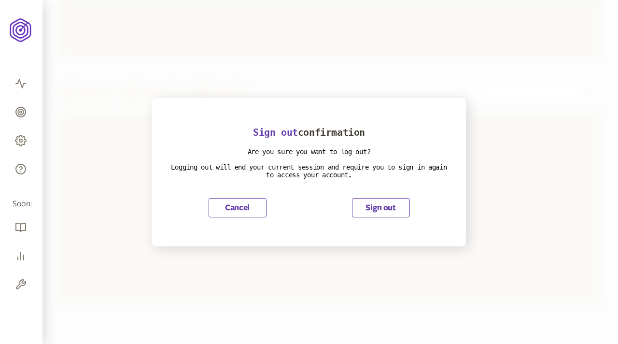
click at [375, 210] on button "Sign out" at bounding box center [381, 207] width 58 height 19
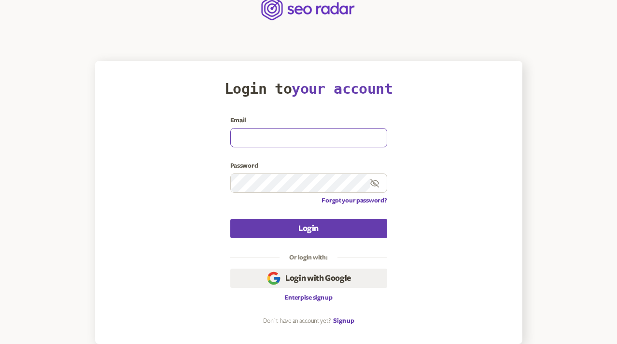
type input "olena.niemova@agilefuel.com"
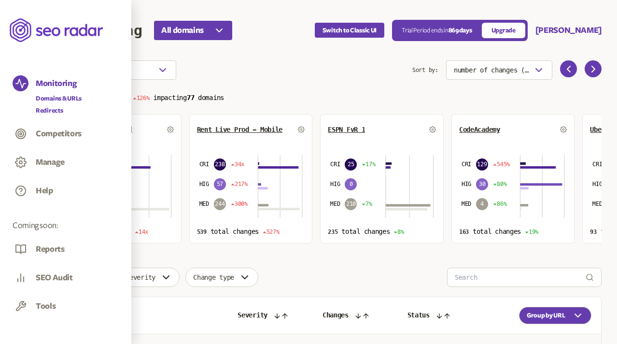
click at [44, 110] on link "Redirects" at bounding box center [59, 111] width 46 height 10
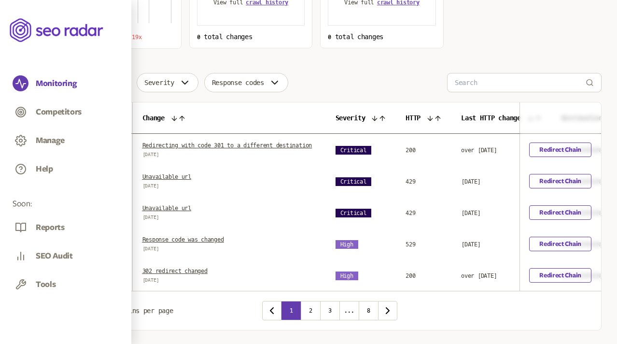
scroll to position [228, 0]
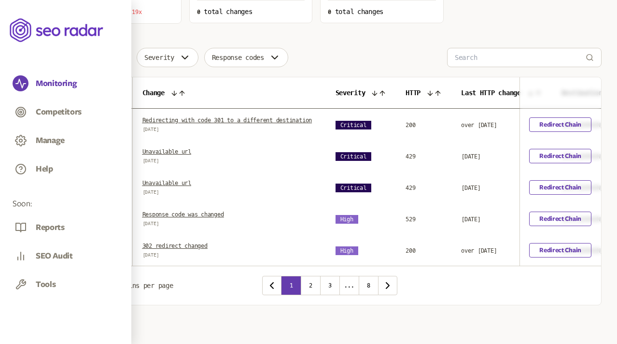
click at [189, 117] on link "Redirecting with code 301 to a different destination" at bounding box center [227, 120] width 170 height 7
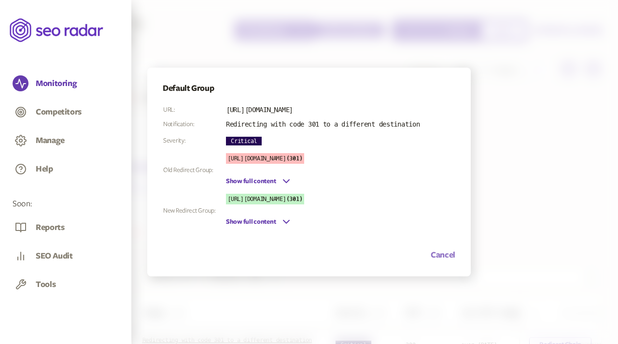
click at [447, 254] on button "Cancel" at bounding box center [443, 255] width 25 height 12
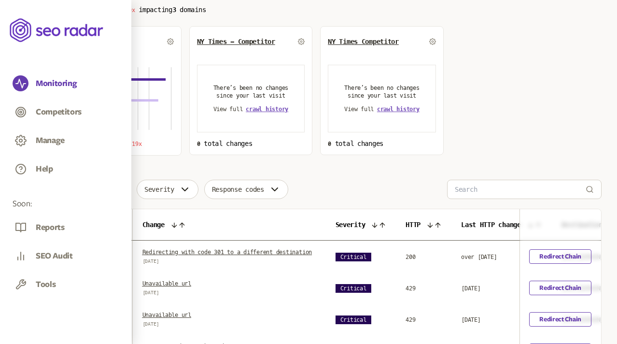
scroll to position [59, 0]
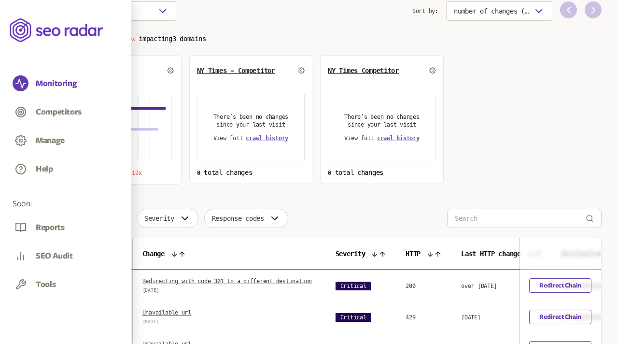
click at [92, 69] on span "Default Group" at bounding box center [90, 71] width 48 height 8
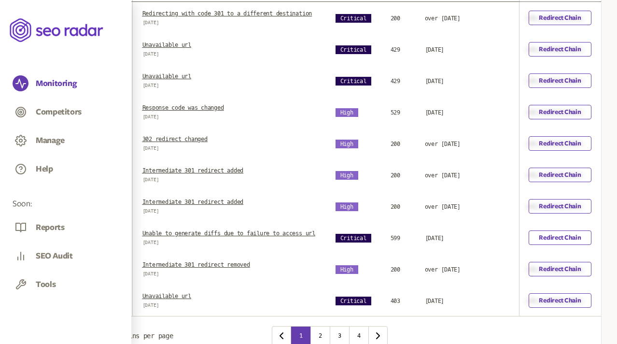
scroll to position [391, 0]
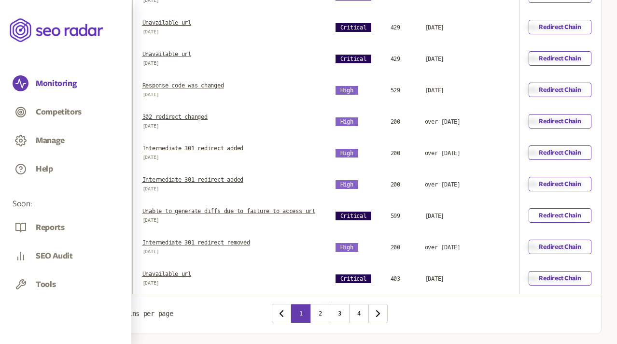
click at [208, 120] on link "302 redirect changed" at bounding box center [174, 116] width 65 height 7
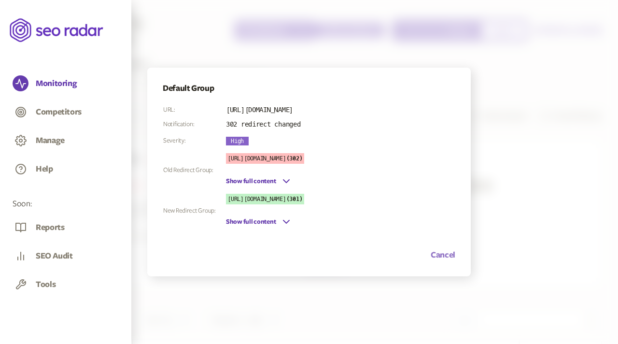
click at [446, 254] on button "Cancel" at bounding box center [443, 255] width 25 height 12
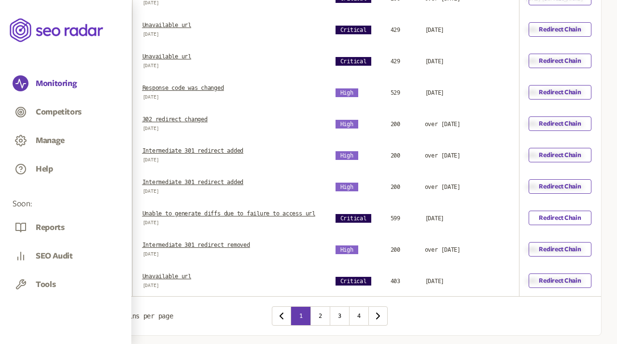
scroll to position [391, 0]
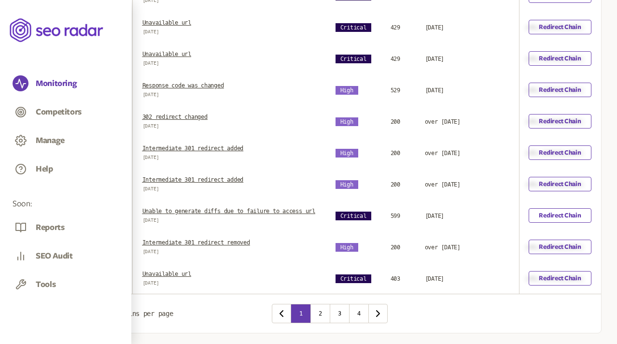
click at [227, 182] on td "Intermediate 301 redirect added [DATE]" at bounding box center [229, 183] width 193 height 31
click at [228, 183] on link "Intermediate 301 redirect added" at bounding box center [192, 179] width 101 height 7
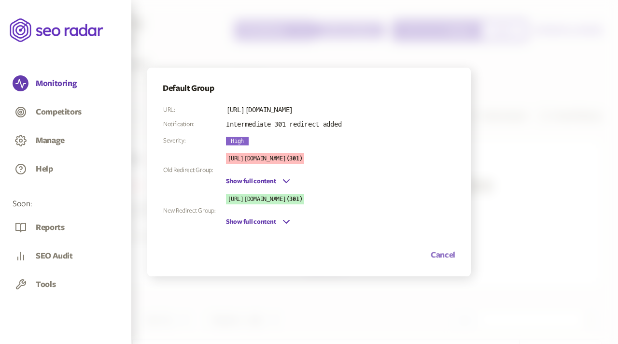
click at [442, 255] on button "Cancel" at bounding box center [443, 255] width 25 height 12
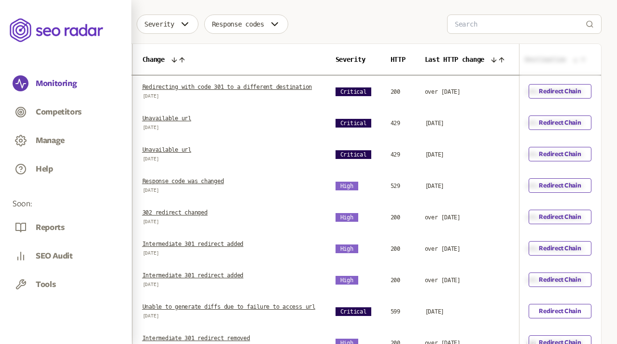
scroll to position [293, 0]
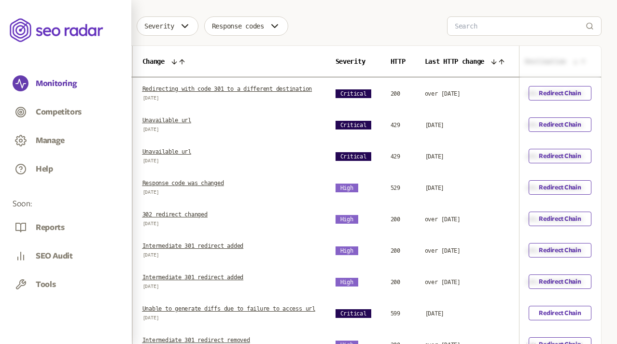
click at [215, 90] on link "Redirecting with code 301 to a different destination" at bounding box center [227, 88] width 170 height 7
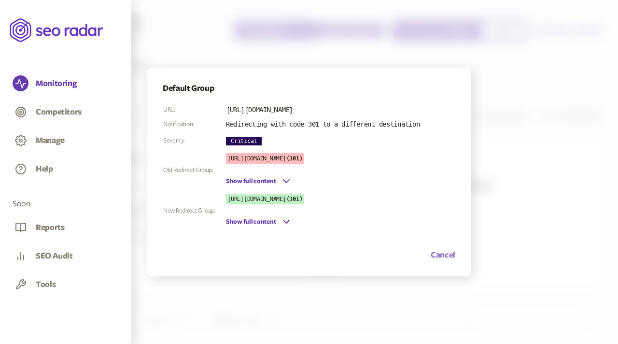
click at [439, 253] on button "Cancel" at bounding box center [443, 255] width 25 height 12
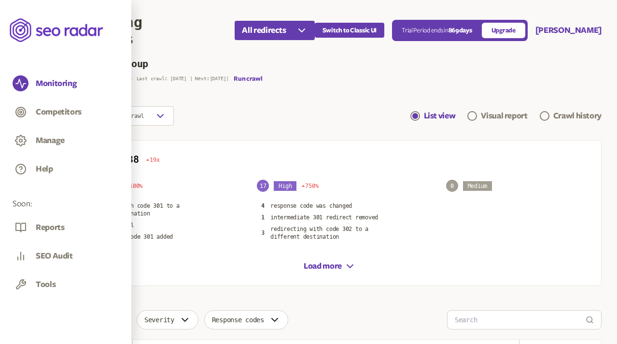
click at [343, 106] on section "Default Group Redirect Group Last crawl: [DATE] | Next: [DATE] | Run crawl Chan…" at bounding box center [329, 92] width 543 height 65
click at [292, 101] on section "Default Group Redirect Group Last crawl: [DATE] | Next: [DATE] | Run crawl Chan…" at bounding box center [329, 92] width 543 height 65
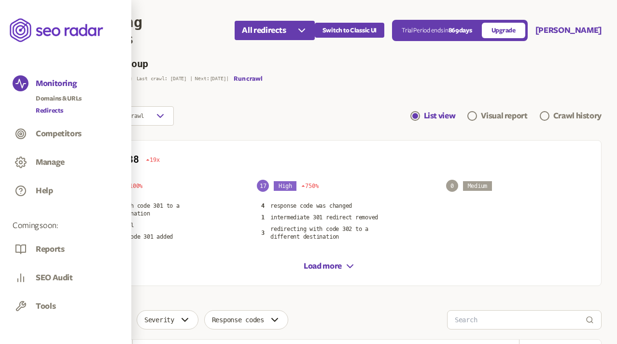
click at [52, 109] on link "Redirects" at bounding box center [59, 111] width 46 height 10
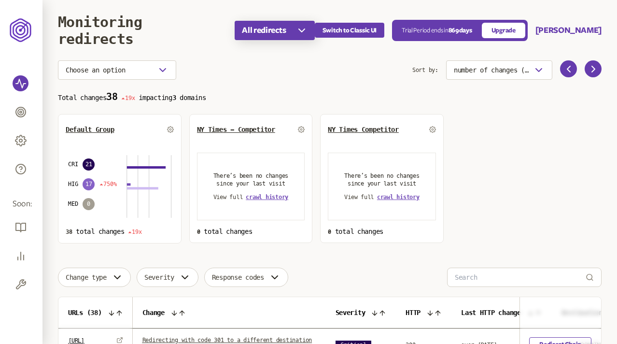
click at [305, 29] on icon "button" at bounding box center [302, 30] width 6 height 3
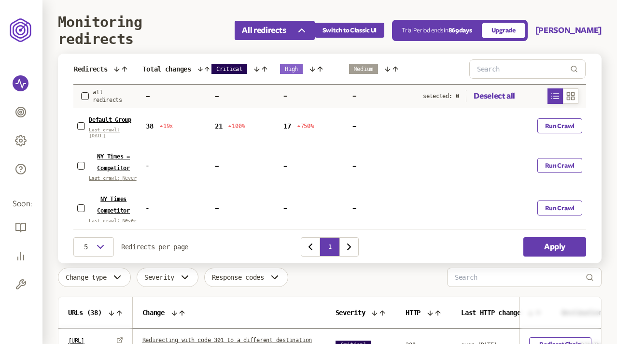
click at [203, 67] on icon at bounding box center [200, 69] width 7 height 8
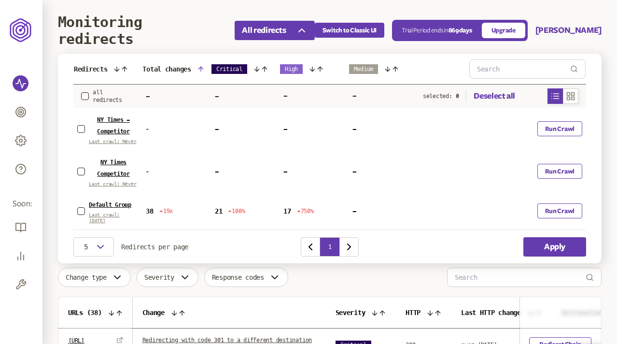
click at [203, 68] on icon at bounding box center [201, 69] width 8 height 8
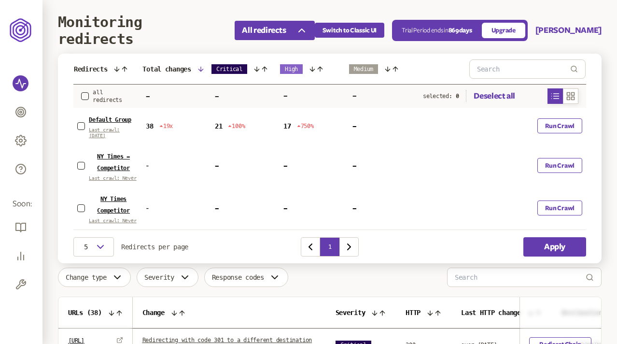
click at [203, 68] on icon at bounding box center [201, 69] width 8 height 8
click at [204, 70] on icon at bounding box center [200, 69] width 7 height 8
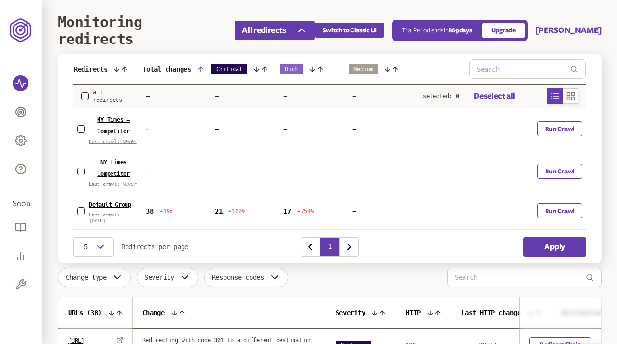
click at [203, 68] on icon at bounding box center [200, 69] width 4 height 4
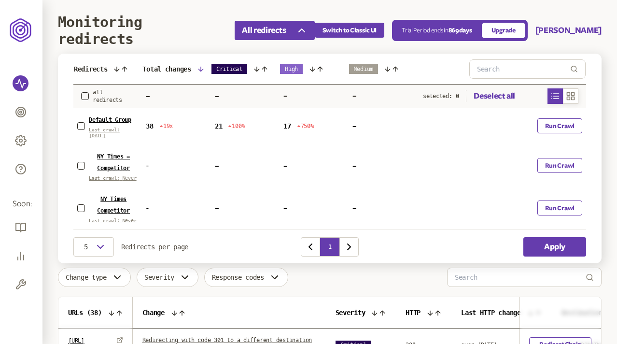
click at [259, 70] on icon at bounding box center [257, 69] width 8 height 8
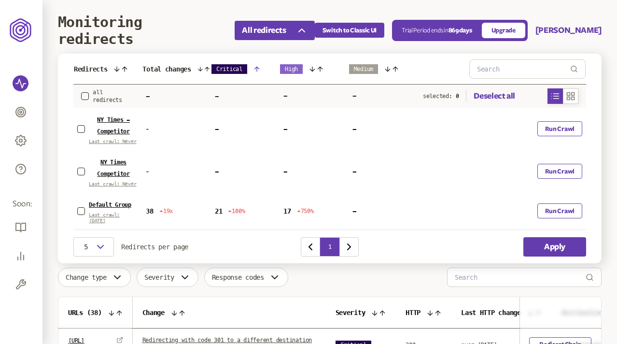
click at [256, 68] on icon at bounding box center [256, 69] width 4 height 4
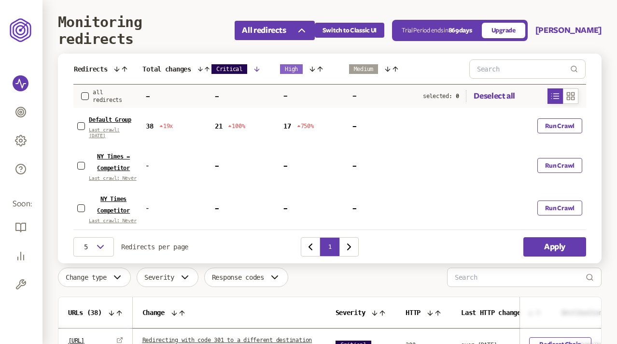
click at [256, 68] on icon at bounding box center [257, 69] width 8 height 8
click at [312, 68] on icon at bounding box center [312, 69] width 8 height 8
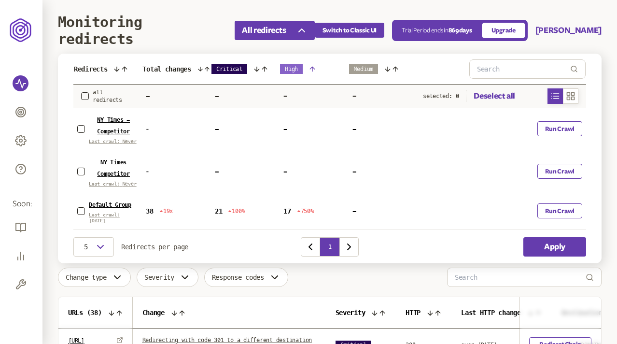
click at [314, 67] on icon at bounding box center [312, 69] width 8 height 8
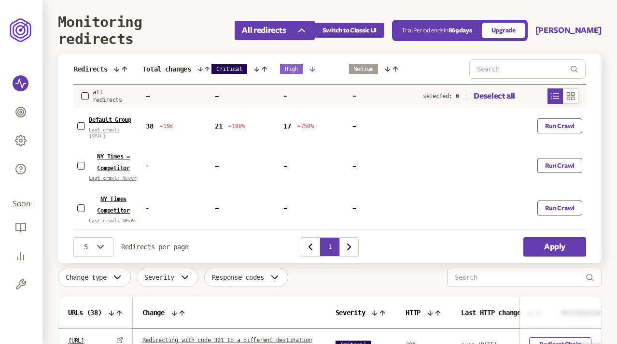
click at [314, 68] on icon at bounding box center [312, 69] width 8 height 8
click at [393, 67] on icon at bounding box center [395, 69] width 8 height 8
click at [390, 69] on icon at bounding box center [388, 69] width 8 height 8
click at [122, 70] on div "Redirects" at bounding box center [108, 69] width 68 height 8
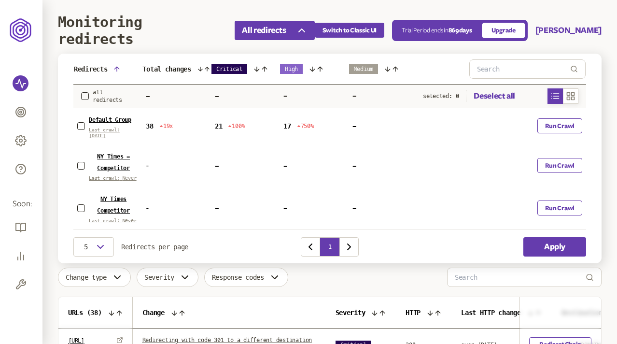
click at [119, 68] on icon at bounding box center [117, 69] width 4 height 4
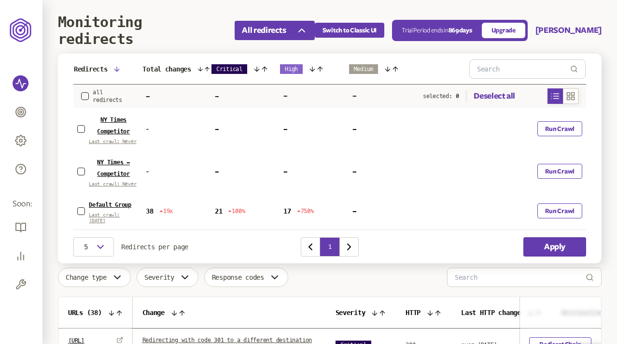
click at [119, 68] on icon at bounding box center [117, 69] width 8 height 8
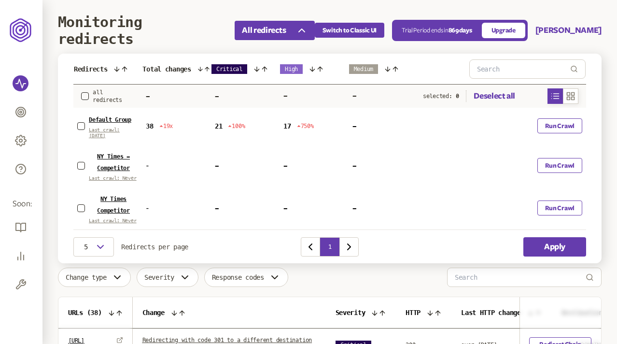
click at [120, 68] on icon at bounding box center [117, 69] width 8 height 8
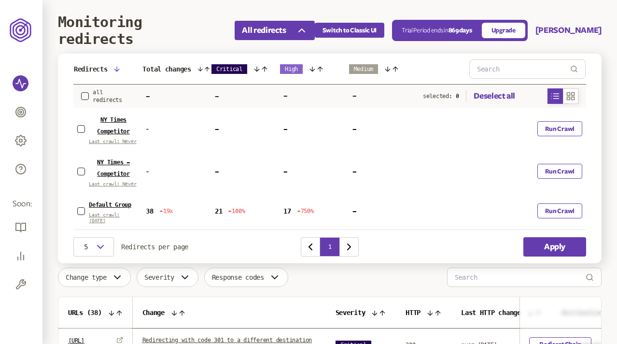
click at [120, 68] on icon at bounding box center [117, 69] width 8 height 8
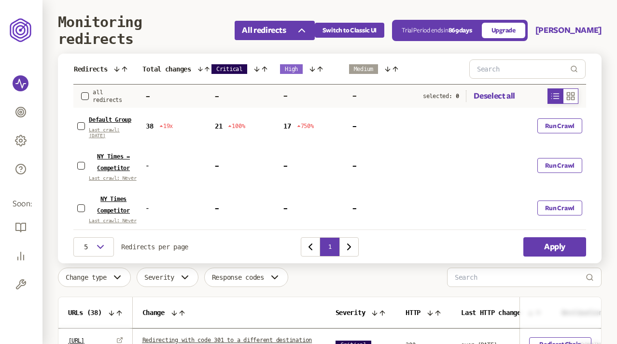
click at [575, 93] on button "button" at bounding box center [570, 95] width 15 height 15
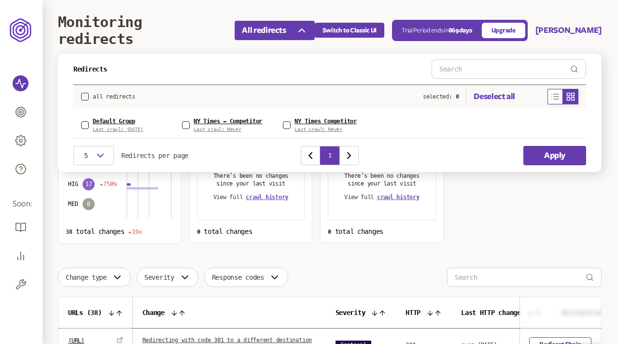
click at [553, 95] on icon "button" at bounding box center [555, 97] width 10 height 12
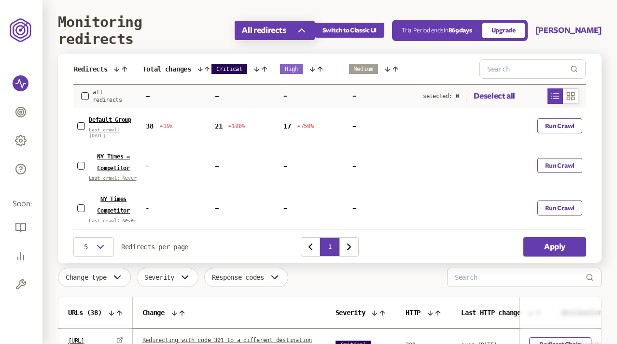
click at [297, 30] on button "All redirects" at bounding box center [275, 30] width 80 height 19
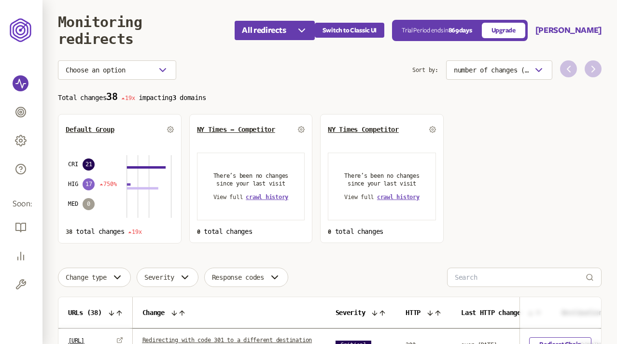
click at [297, 98] on p "Total changes 38 19x impacting 3 domains" at bounding box center [329, 96] width 543 height 11
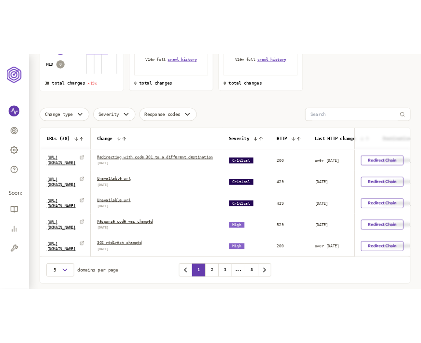
scroll to position [191, 0]
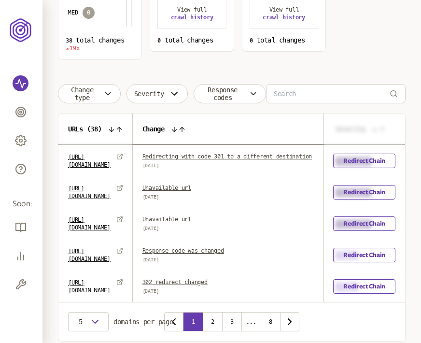
click at [115, 128] on icon at bounding box center [112, 129] width 8 height 8
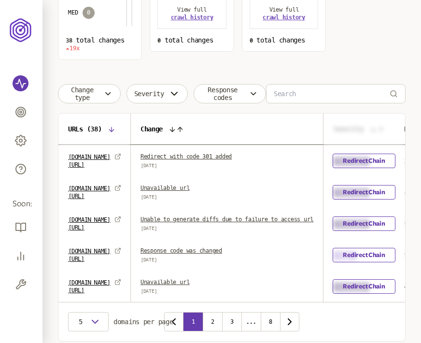
click at [175, 127] on icon at bounding box center [172, 129] width 4 height 4
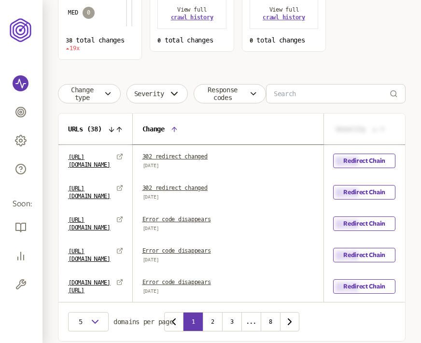
click at [209, 125] on th "Change" at bounding box center [229, 128] width 193 height 31
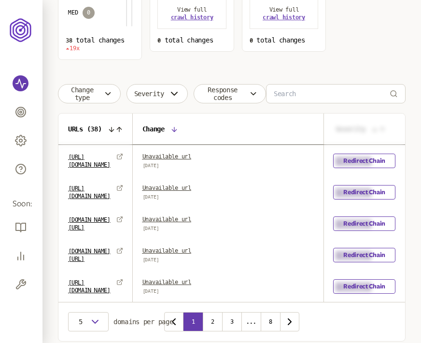
click at [176, 127] on icon at bounding box center [174, 129] width 4 height 4
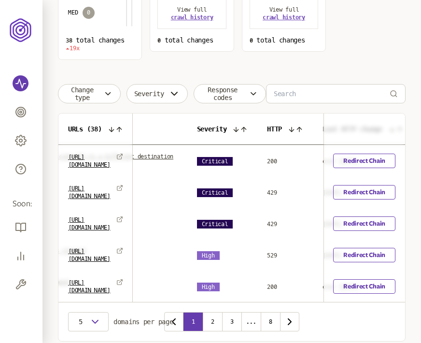
scroll to position [0, 140]
click at [238, 128] on icon at bounding box center [235, 129] width 8 height 8
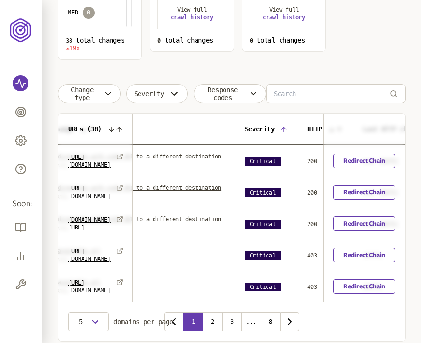
scroll to position [0, 125]
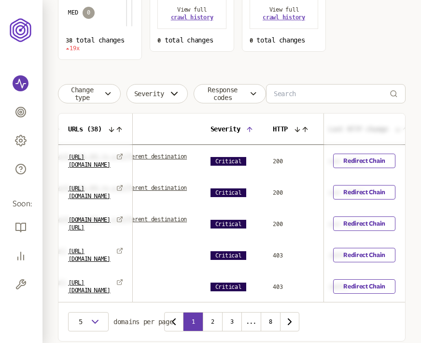
click at [253, 128] on icon at bounding box center [250, 129] width 8 height 8
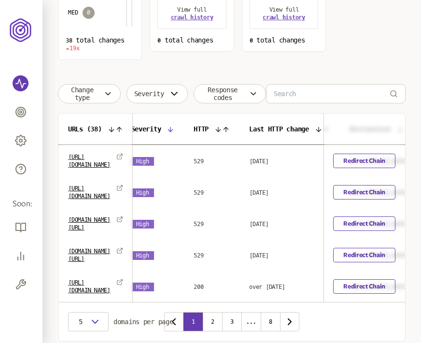
scroll to position [0, 208]
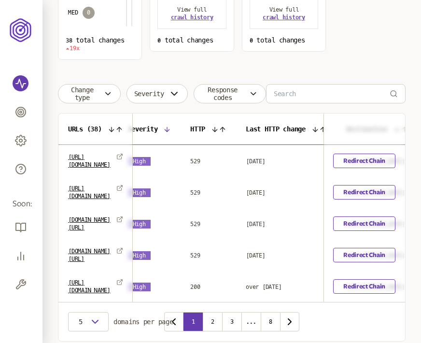
click at [181, 131] on th "Severity" at bounding box center [149, 128] width 63 height 31
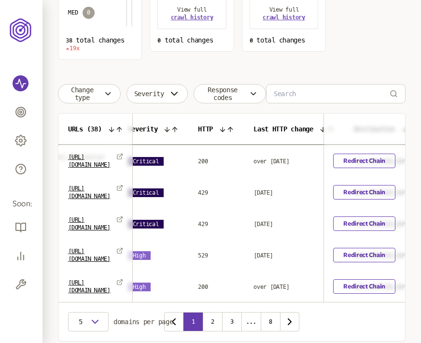
scroll to position [0, 222]
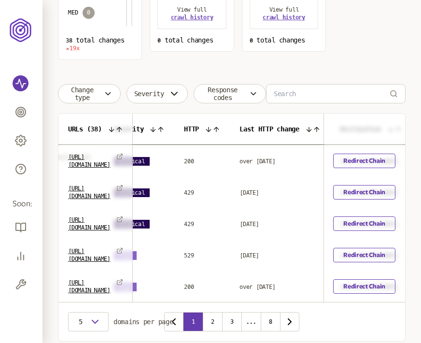
click at [212, 128] on icon at bounding box center [209, 129] width 8 height 8
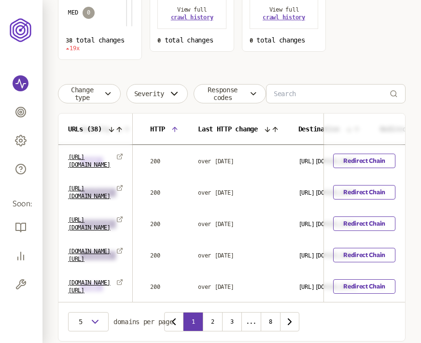
scroll to position [0, 240]
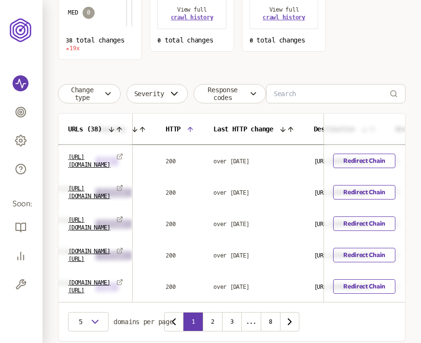
click at [194, 129] on icon at bounding box center [190, 129] width 8 height 8
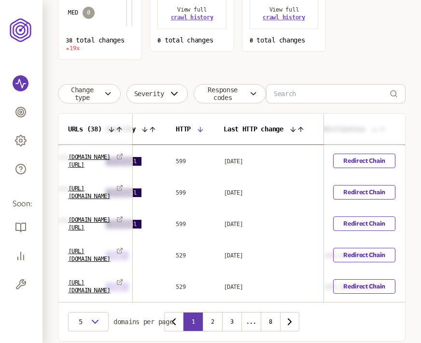
scroll to position [0, 235]
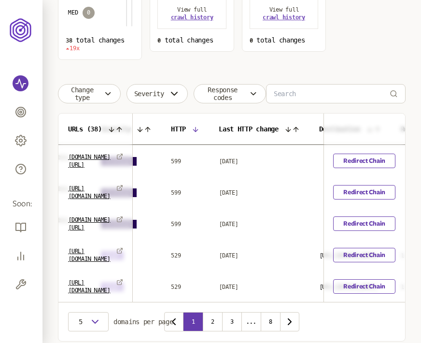
click at [199, 129] on icon at bounding box center [196, 129] width 8 height 8
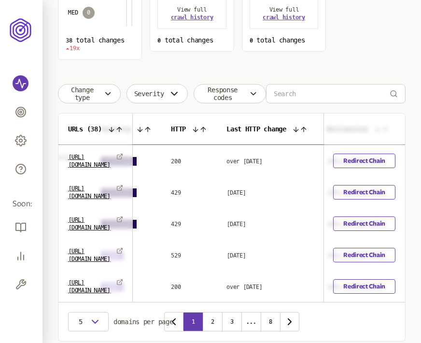
click at [199, 128] on icon at bounding box center [196, 129] width 8 height 8
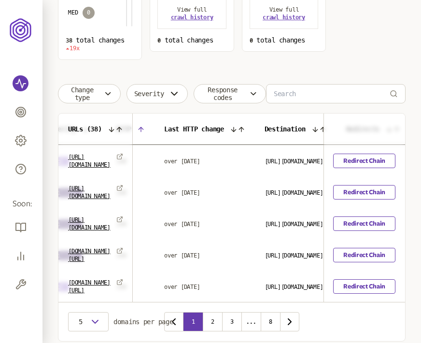
scroll to position [0, 290]
click at [235, 128] on icon at bounding box center [233, 129] width 4 height 4
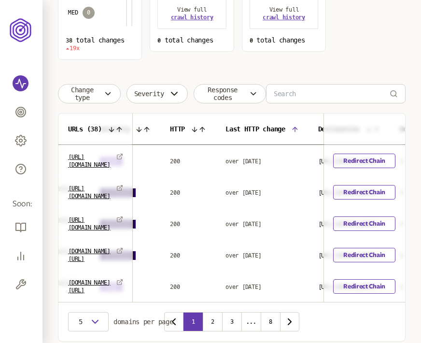
scroll to position [0, 323]
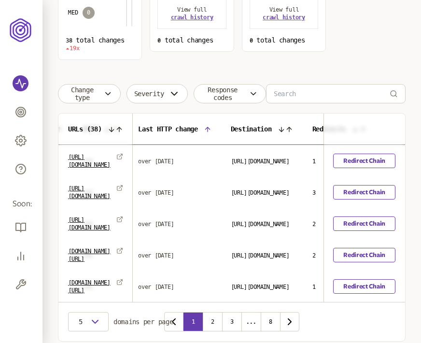
click at [211, 130] on icon at bounding box center [208, 129] width 8 height 8
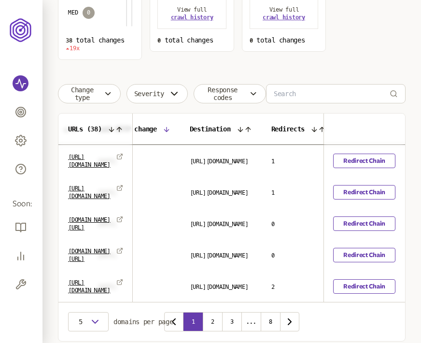
scroll to position [0, 370]
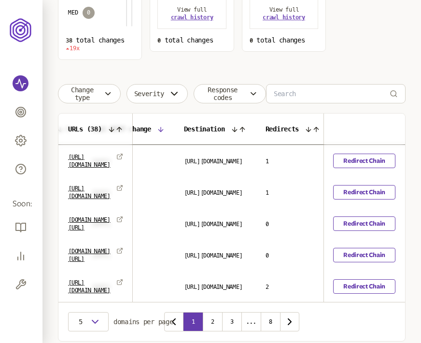
click at [165, 130] on icon at bounding box center [161, 129] width 8 height 8
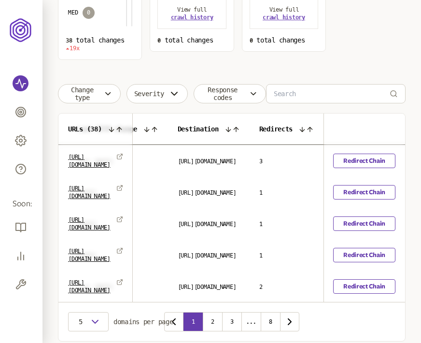
scroll to position [0, 417]
click at [232, 127] on icon at bounding box center [228, 129] width 8 height 8
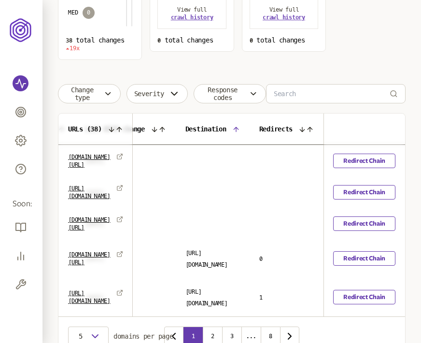
scroll to position [0, 394]
click at [240, 125] on icon at bounding box center [236, 129] width 8 height 8
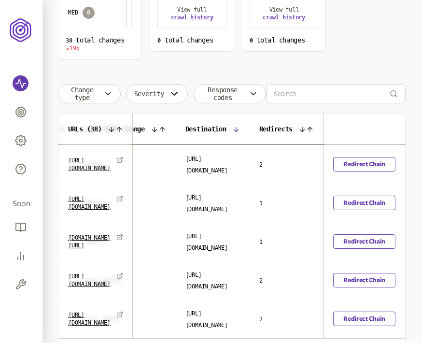
scroll to position [0, 402]
click at [240, 126] on icon at bounding box center [236, 129] width 8 height 8
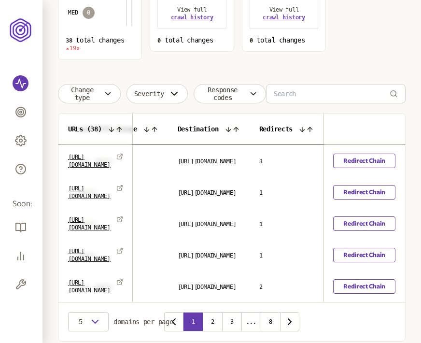
scroll to position [0, 517]
click at [305, 126] on icon at bounding box center [302, 129] width 8 height 8
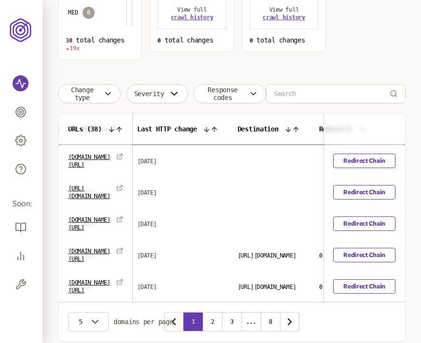
scroll to position [0, 455]
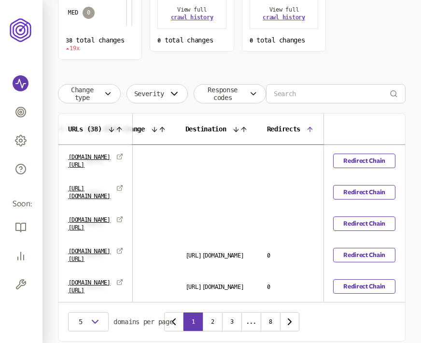
click at [309, 129] on icon at bounding box center [310, 129] width 8 height 8
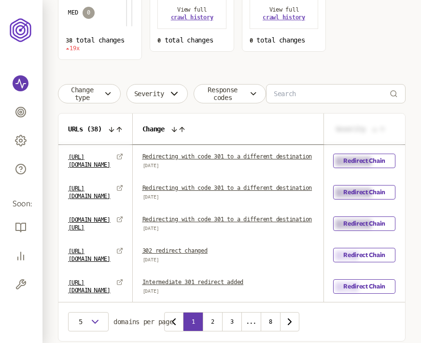
scroll to position [0, 509]
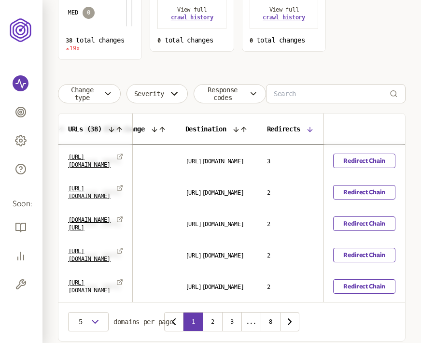
click at [311, 127] on icon at bounding box center [310, 129] width 8 height 8
click at [115, 127] on icon at bounding box center [112, 129] width 8 height 8
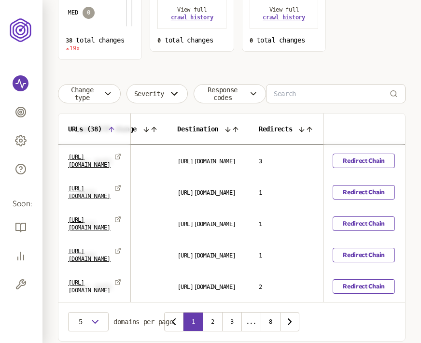
click at [113, 129] on icon at bounding box center [112, 129] width 8 height 8
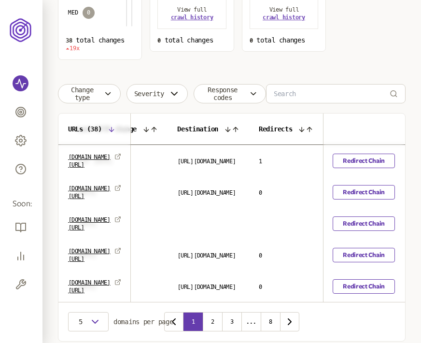
click at [111, 128] on icon at bounding box center [112, 129] width 8 height 8
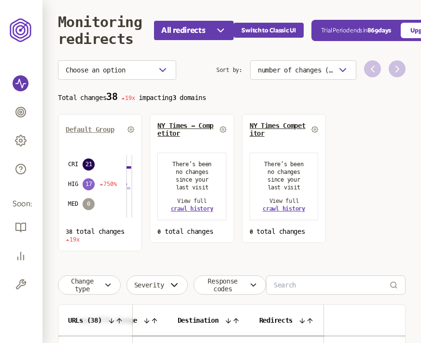
click at [87, 132] on link "Default Group" at bounding box center [90, 129] width 48 height 8
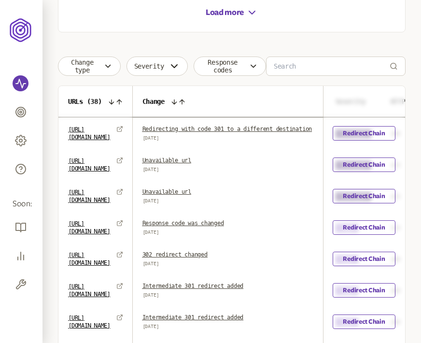
scroll to position [306, 0]
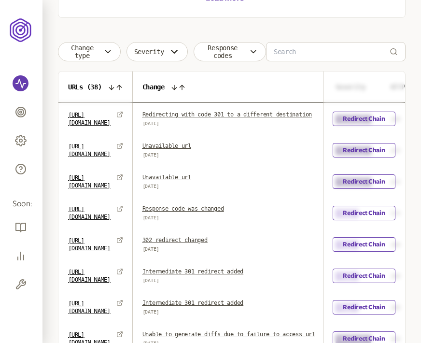
click at [178, 86] on icon at bounding box center [174, 88] width 8 height 8
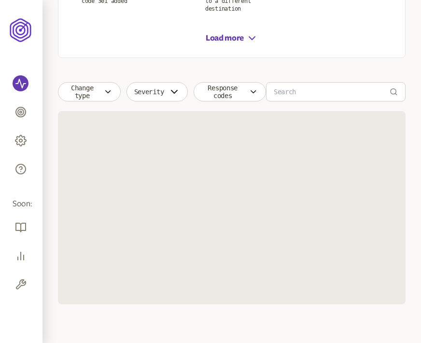
scroll to position [306, 0]
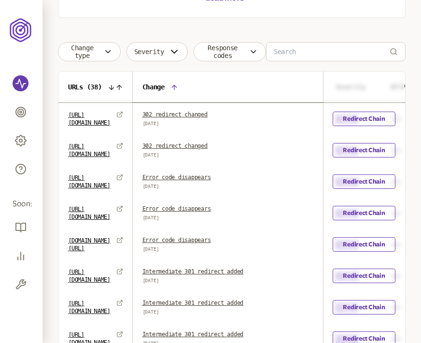
click at [176, 86] on icon at bounding box center [174, 87] width 4 height 4
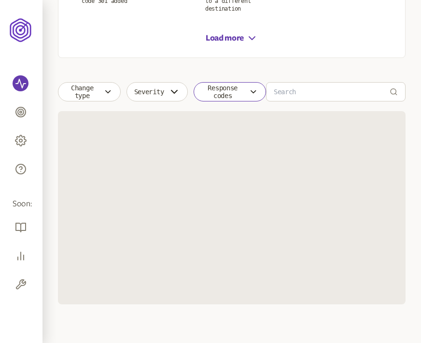
scroll to position [306, 0]
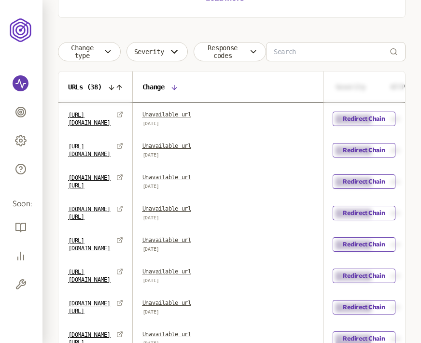
click at [203, 92] on th "Change" at bounding box center [229, 86] width 193 height 31
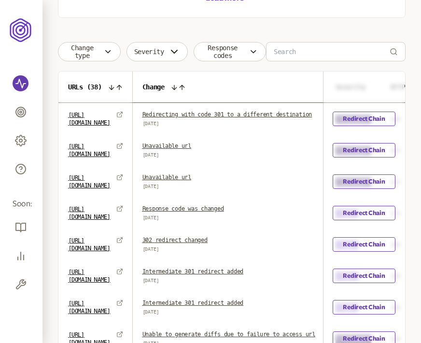
click at [178, 89] on icon at bounding box center [174, 88] width 8 height 8
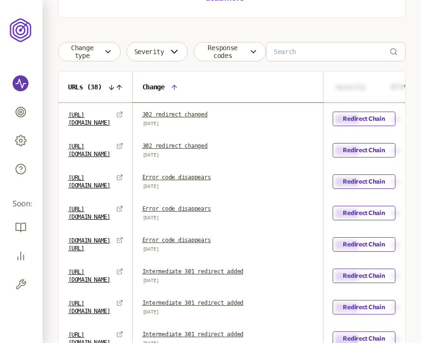
click at [115, 85] on icon at bounding box center [112, 88] width 8 height 8
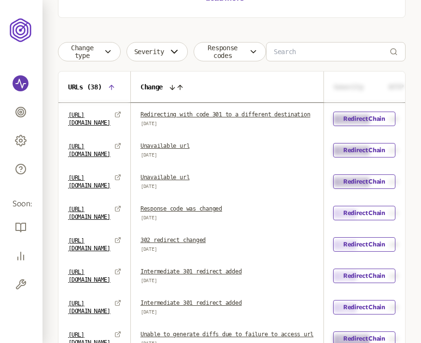
click at [115, 85] on icon at bounding box center [112, 88] width 8 height 8
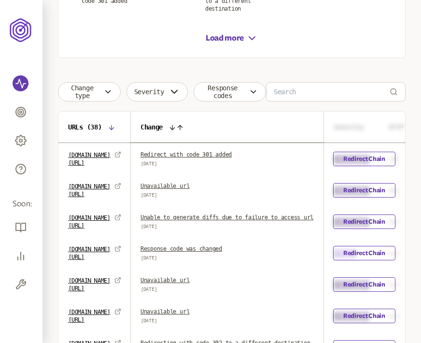
scroll to position [306, 0]
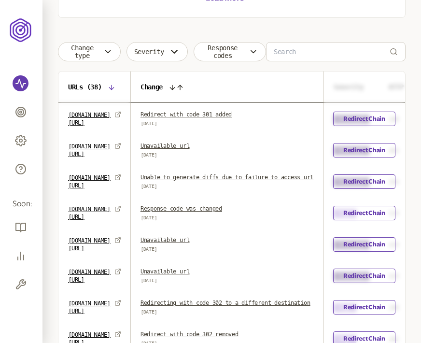
click at [112, 83] on th "URLs ( 38 )" at bounding box center [94, 86] width 72 height 31
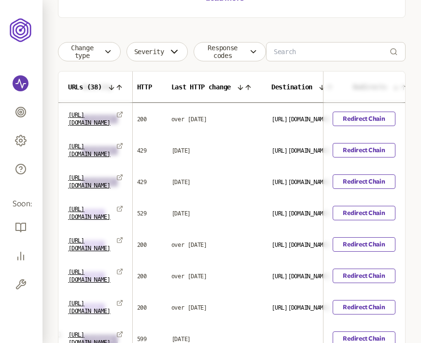
scroll to position [0, 254]
click at [251, 89] on icon at bounding box center [247, 88] width 8 height 8
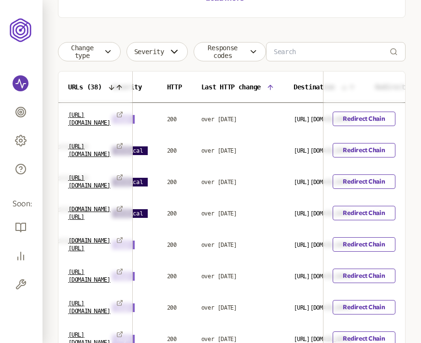
scroll to position [0, 231]
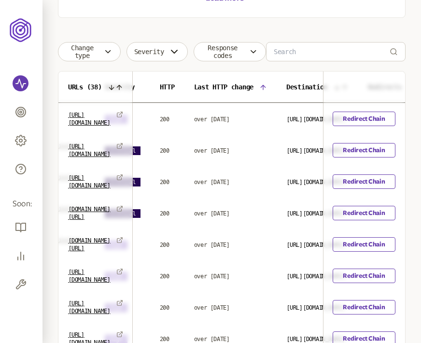
click at [265, 85] on icon at bounding box center [263, 87] width 4 height 4
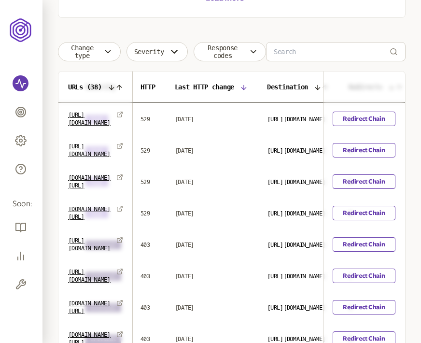
scroll to position [0, 258]
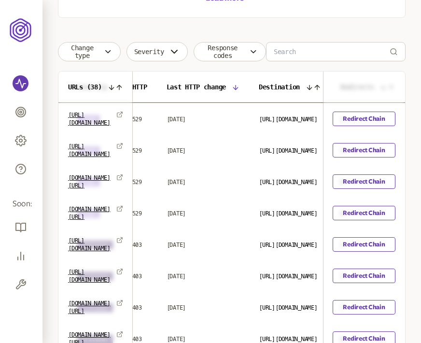
click at [237, 87] on icon at bounding box center [235, 87] width 4 height 4
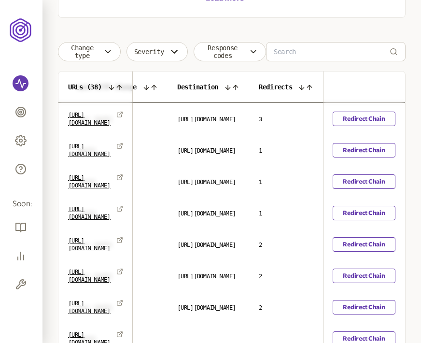
scroll to position [0, 349]
click at [239, 84] on icon at bounding box center [236, 88] width 8 height 8
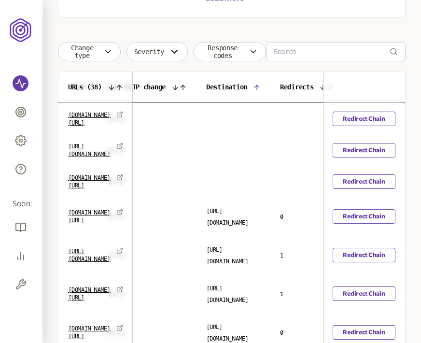
scroll to position [0, 333]
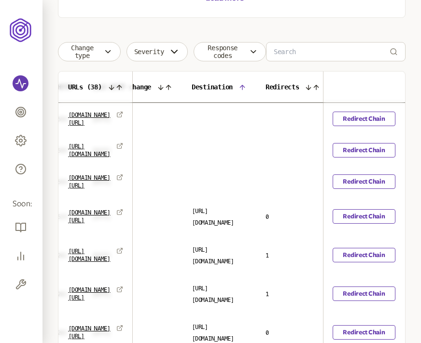
click at [256, 88] on th "Destination" at bounding box center [219, 86] width 74 height 31
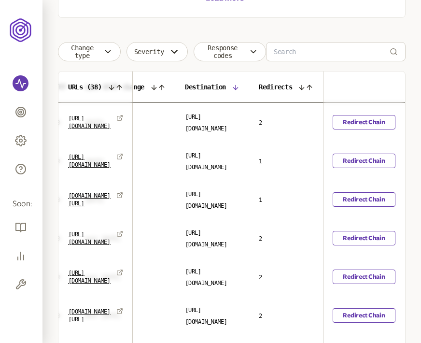
scroll to position [0, 379]
click at [232, 84] on icon at bounding box center [236, 88] width 8 height 8
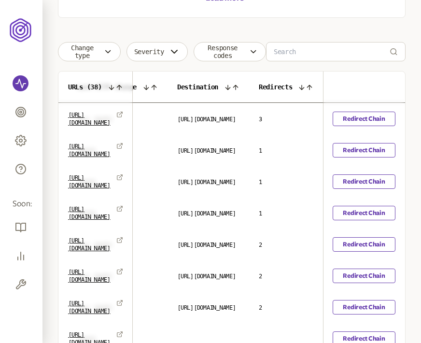
scroll to position [0, 493]
click at [306, 86] on icon at bounding box center [310, 88] width 8 height 8
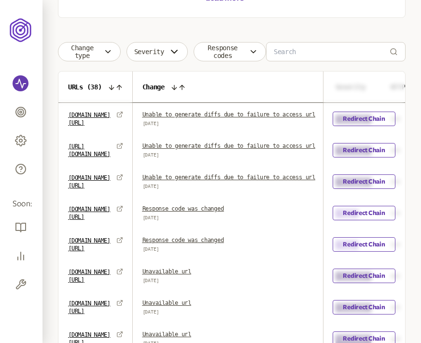
scroll to position [0, 421]
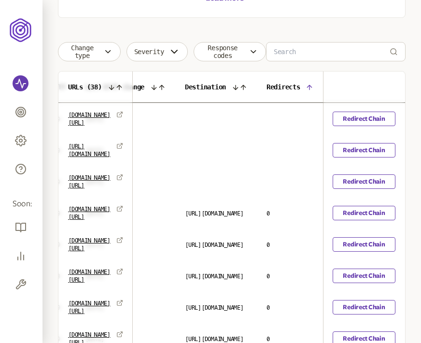
click at [309, 88] on icon at bounding box center [310, 88] width 8 height 8
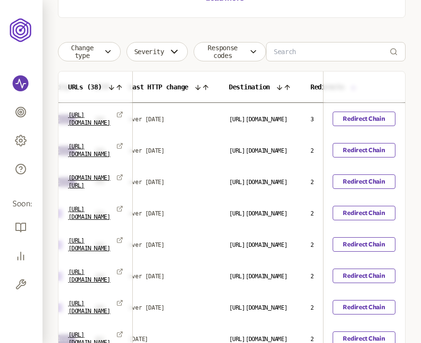
scroll to position [0, 472]
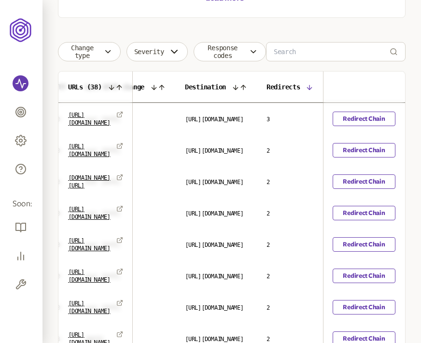
click at [309, 86] on icon at bounding box center [310, 88] width 8 height 8
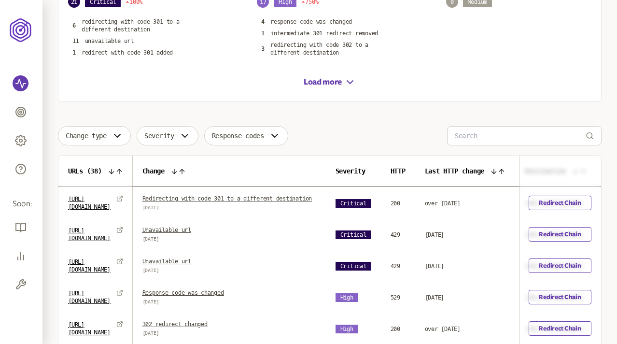
scroll to position [183, 0]
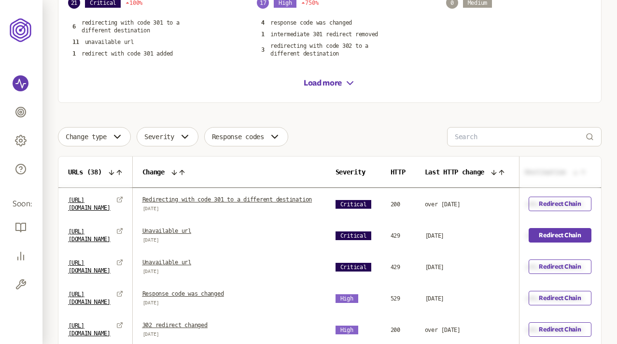
click at [569, 241] on link "Redirect Chain" at bounding box center [560, 235] width 62 height 14
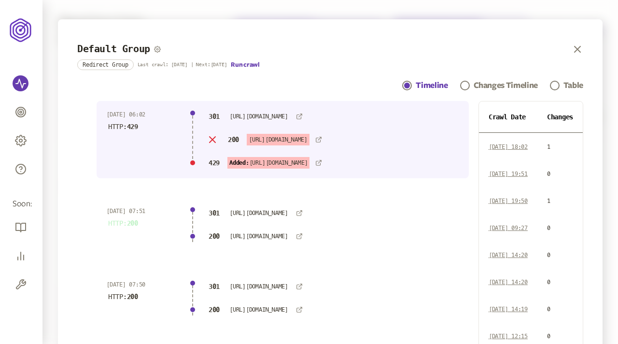
click at [576, 48] on icon "button" at bounding box center [577, 49] width 12 height 12
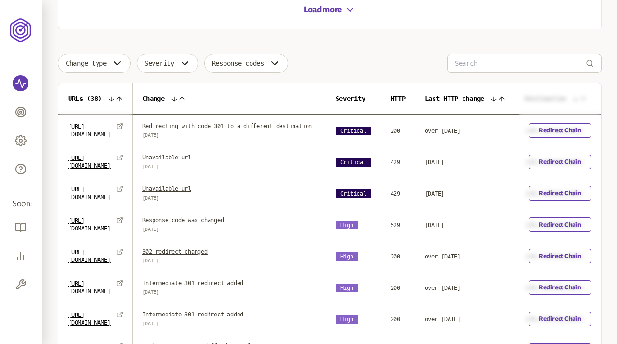
scroll to position [263, 0]
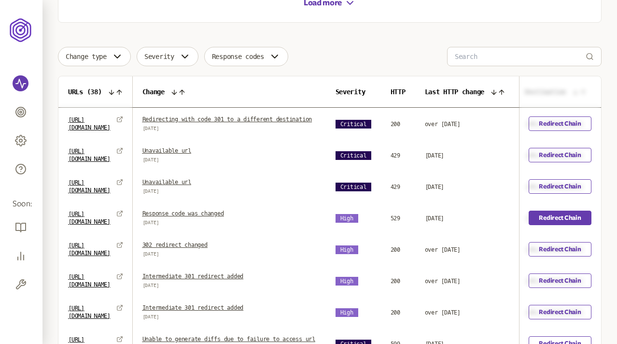
click at [564, 223] on link "Redirect Chain" at bounding box center [560, 217] width 62 height 14
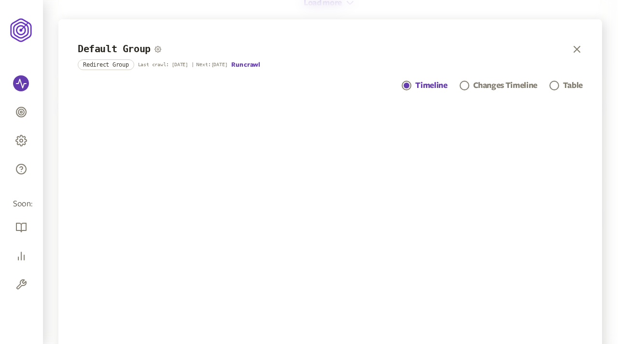
scroll to position [435, 0]
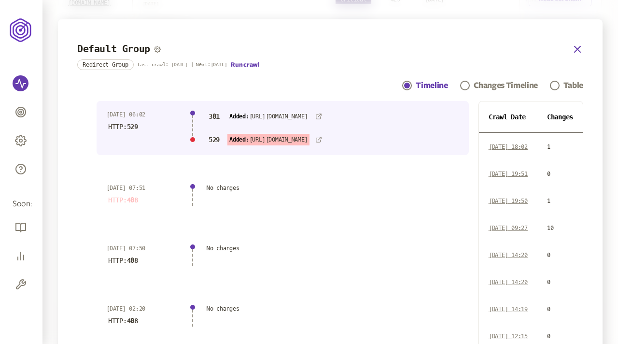
click at [571, 50] on icon "button" at bounding box center [577, 49] width 12 height 12
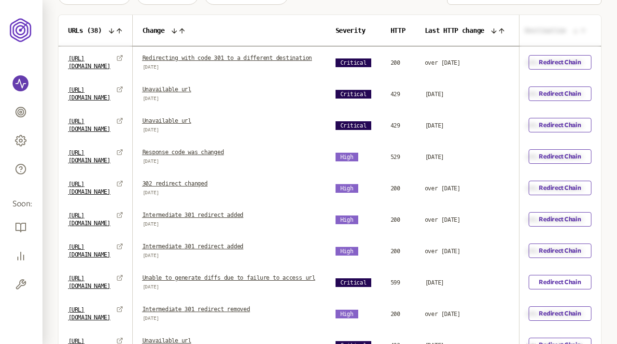
scroll to position [348, 0]
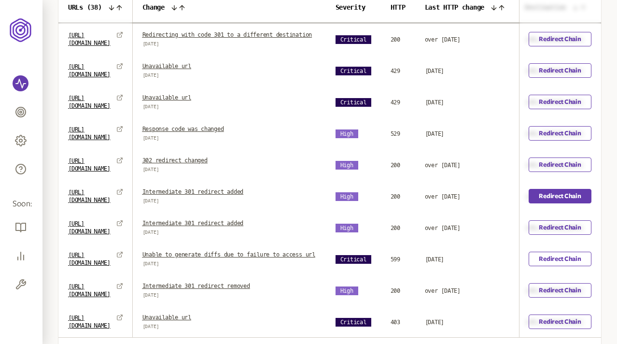
click at [552, 201] on link "Redirect Chain" at bounding box center [560, 196] width 62 height 14
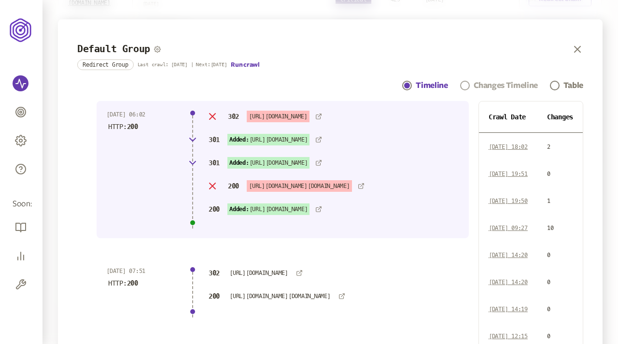
click at [495, 85] on div "Changes Timeline" at bounding box center [506, 86] width 64 height 12
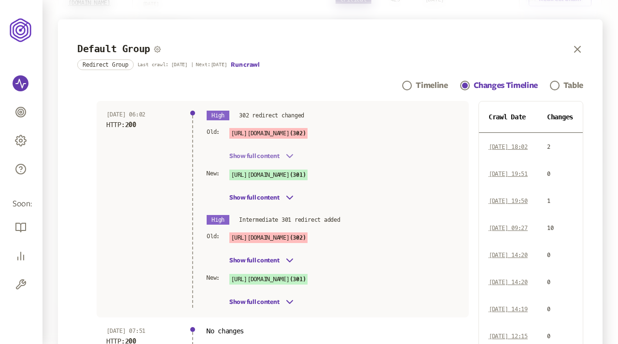
click at [280, 153] on button "Show full content" at bounding box center [262, 156] width 66 height 12
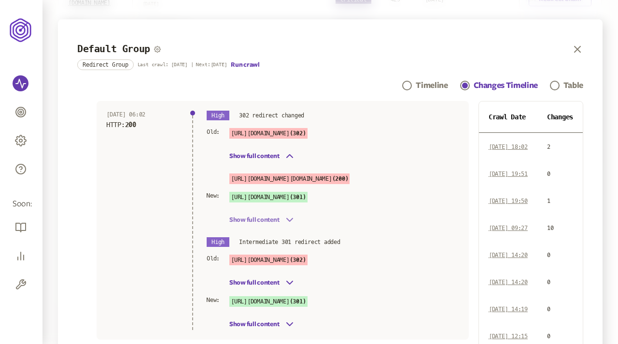
click at [284, 225] on icon "button" at bounding box center [290, 220] width 12 height 12
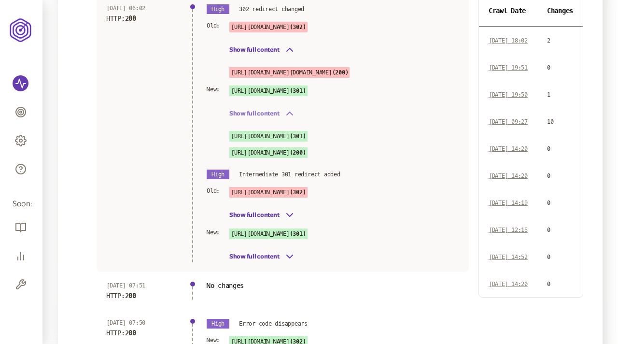
scroll to position [110, 0]
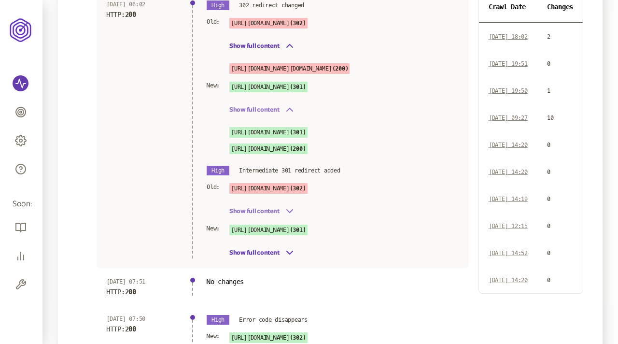
click at [287, 217] on icon "button" at bounding box center [290, 211] width 12 height 12
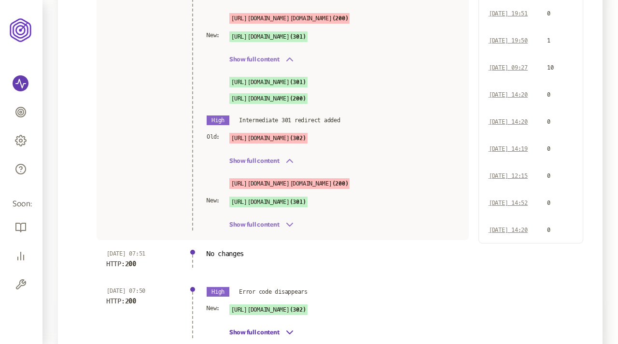
click at [285, 230] on icon "button" at bounding box center [290, 225] width 12 height 12
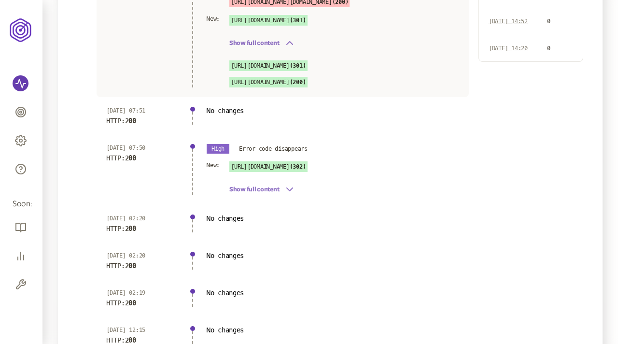
click at [277, 195] on button "Show full content" at bounding box center [262, 189] width 66 height 12
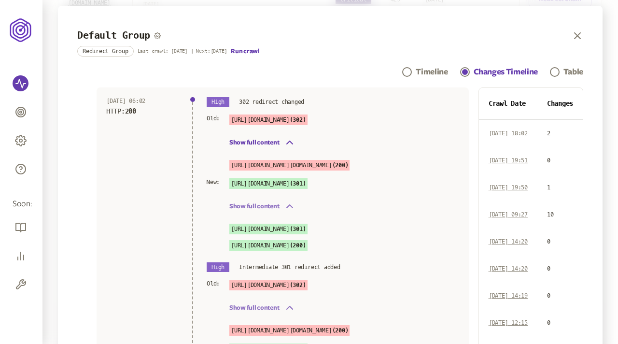
scroll to position [0, 0]
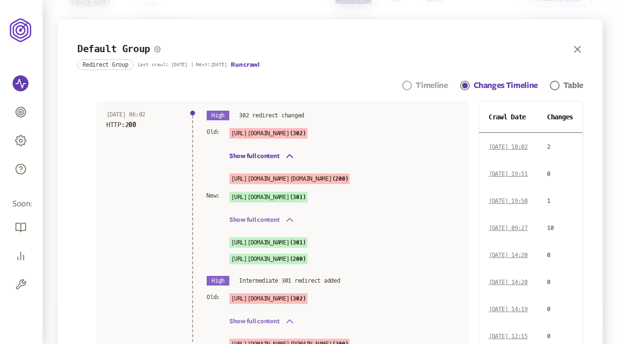
click at [421, 84] on div "Timeline" at bounding box center [432, 86] width 32 height 12
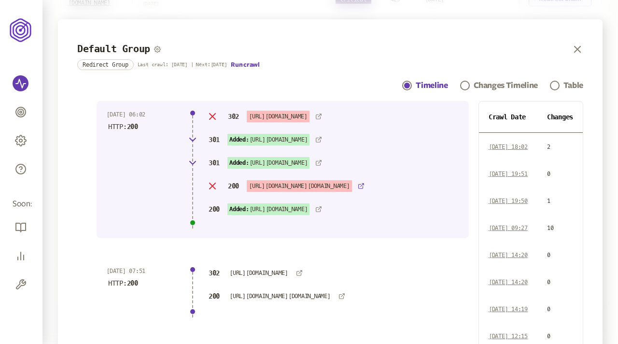
click at [364, 189] on icon at bounding box center [361, 185] width 7 height 7
click at [322, 212] on icon at bounding box center [318, 209] width 7 height 7
click at [487, 82] on div "Changes Timeline" at bounding box center [506, 86] width 64 height 12
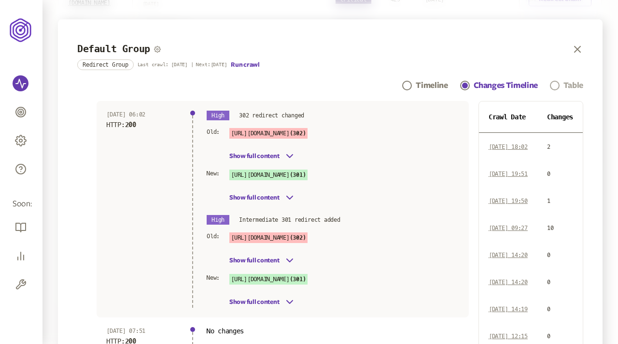
click at [557, 84] on span "Navigation" at bounding box center [555, 86] width 10 height 10
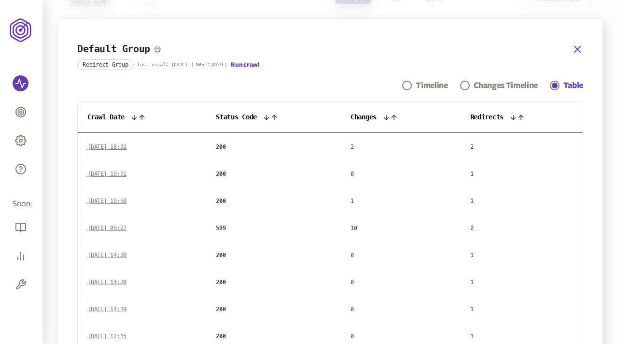
click at [575, 48] on icon "button" at bounding box center [577, 49] width 6 height 6
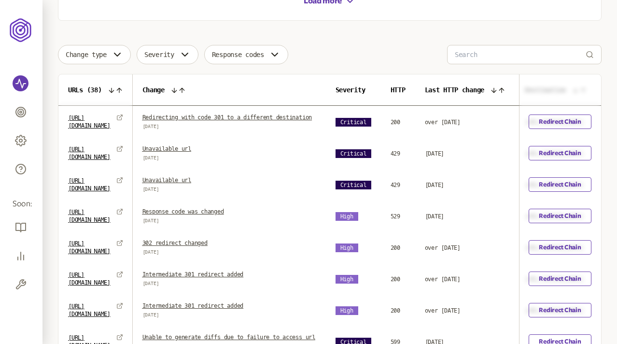
scroll to position [279, 0]
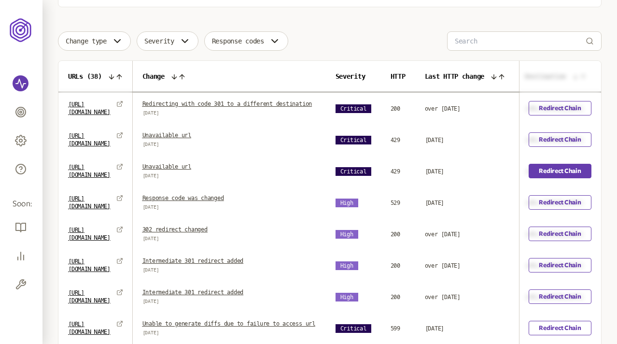
click at [551, 176] on link "Redirect Chain" at bounding box center [560, 171] width 62 height 14
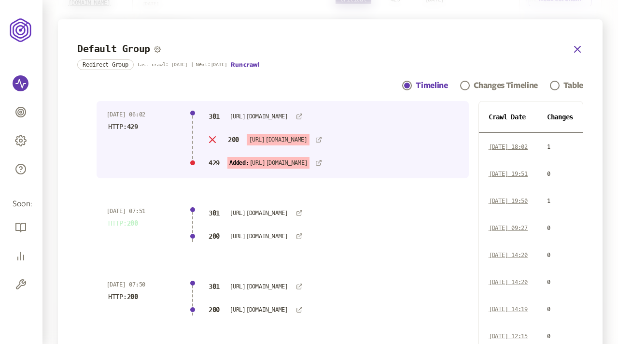
click at [576, 50] on icon "button" at bounding box center [577, 49] width 6 height 6
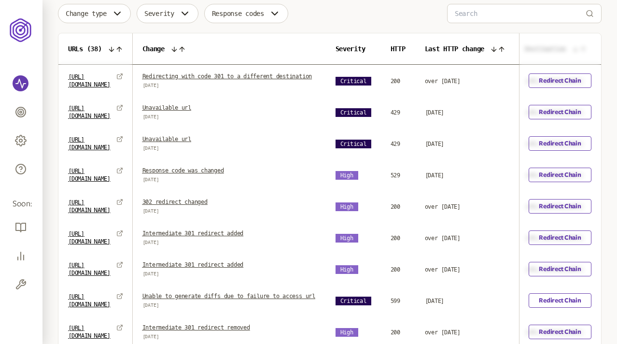
scroll to position [313, 0]
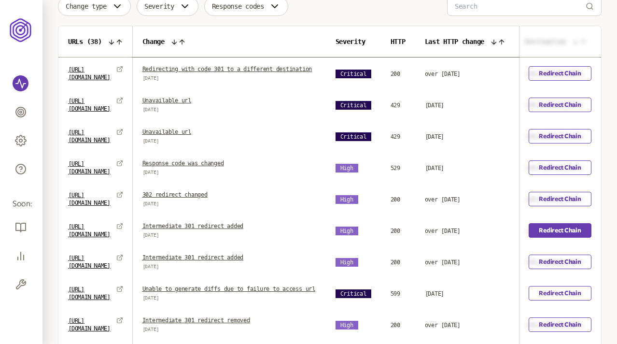
click at [555, 237] on link "Redirect Chain" at bounding box center [560, 230] width 62 height 14
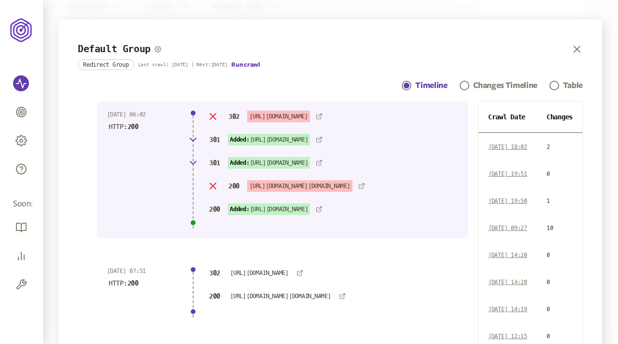
scroll to position [435, 0]
click at [571, 46] on icon "button" at bounding box center [577, 49] width 12 height 12
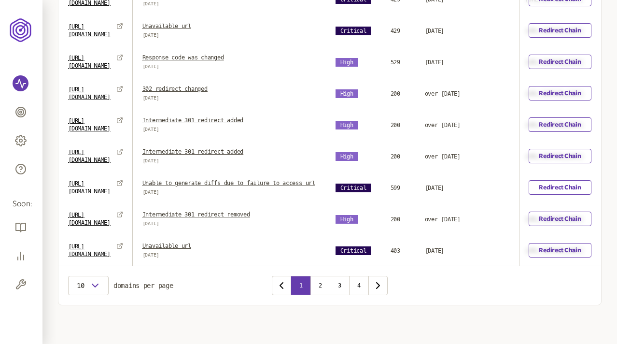
scroll to position [431, 0]
click at [556, 182] on link "Redirect Chain" at bounding box center [560, 187] width 62 height 14
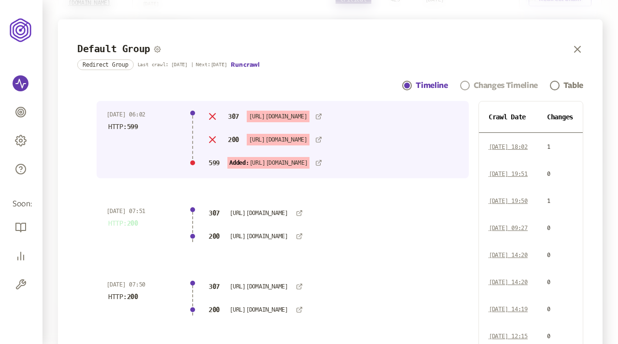
click at [512, 82] on div "Changes Timeline" at bounding box center [506, 86] width 64 height 12
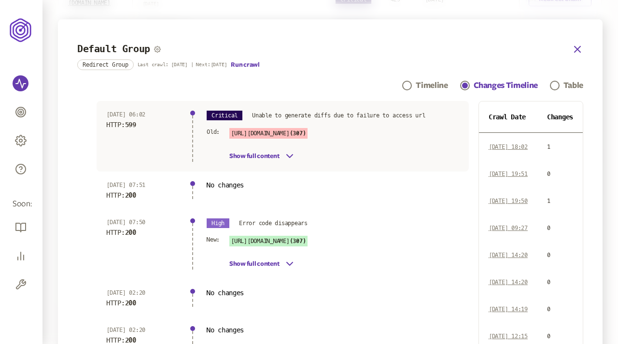
click at [576, 46] on icon "button" at bounding box center [577, 49] width 12 height 12
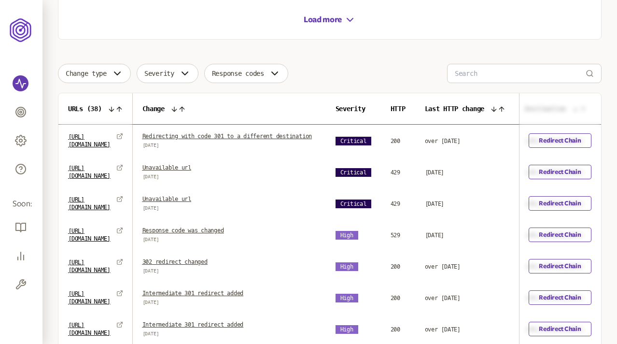
scroll to position [247, 0]
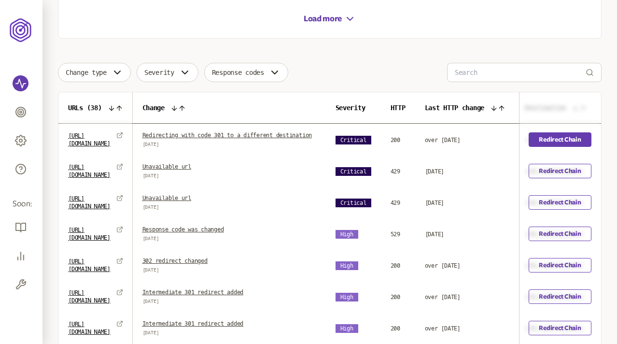
click at [557, 143] on link "Redirect Chain" at bounding box center [560, 139] width 62 height 14
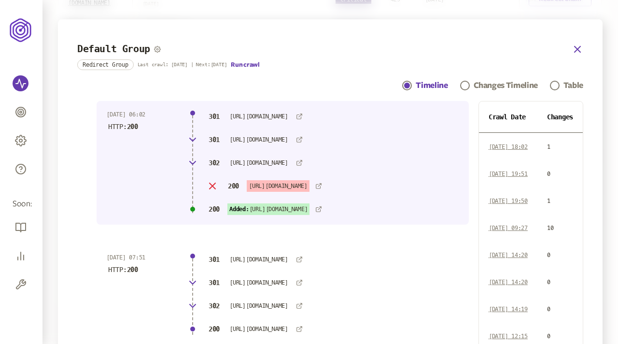
click at [575, 48] on icon "button" at bounding box center [577, 49] width 6 height 6
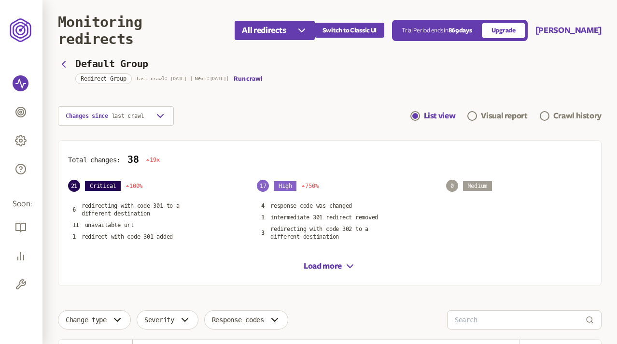
click at [344, 119] on div "Changes since last crawl List view Visual report Crawl history" at bounding box center [329, 115] width 543 height 19
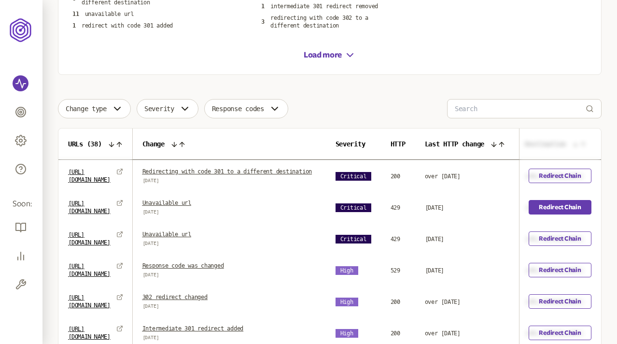
click at [542, 214] on link "Redirect Chain" at bounding box center [560, 207] width 62 height 14
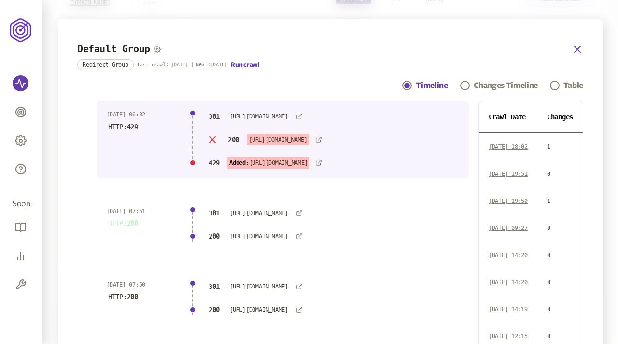
click at [576, 49] on icon "button" at bounding box center [577, 49] width 6 height 6
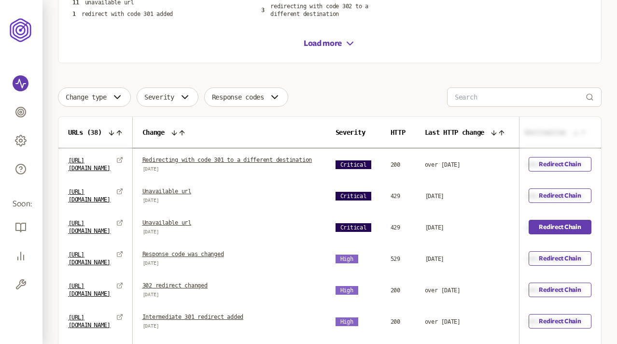
click at [541, 232] on link "Redirect Chain" at bounding box center [560, 227] width 62 height 14
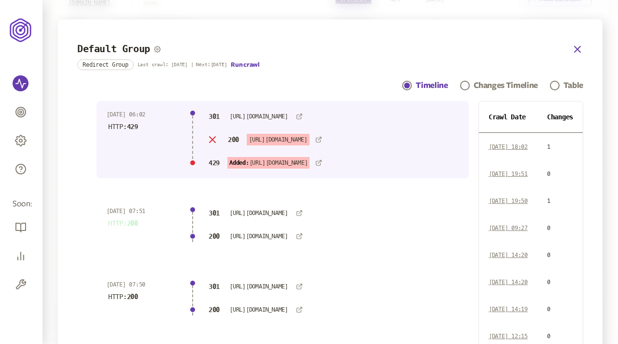
click at [576, 46] on icon "button" at bounding box center [577, 49] width 12 height 12
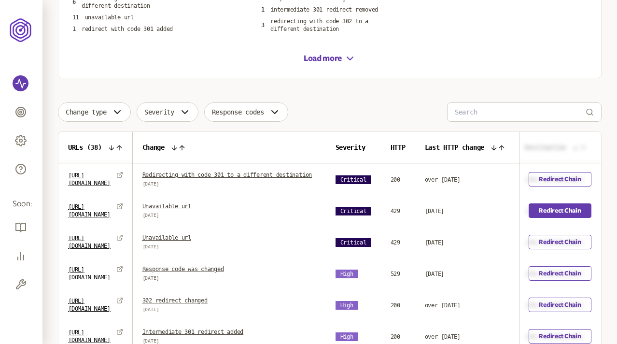
click at [550, 217] on link "Redirect Chain" at bounding box center [560, 210] width 62 height 14
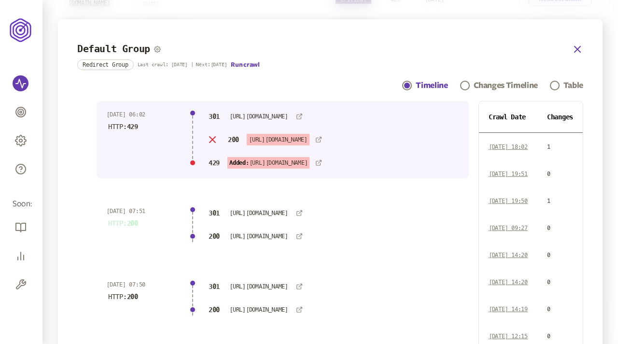
click at [574, 49] on icon "button" at bounding box center [577, 49] width 12 height 12
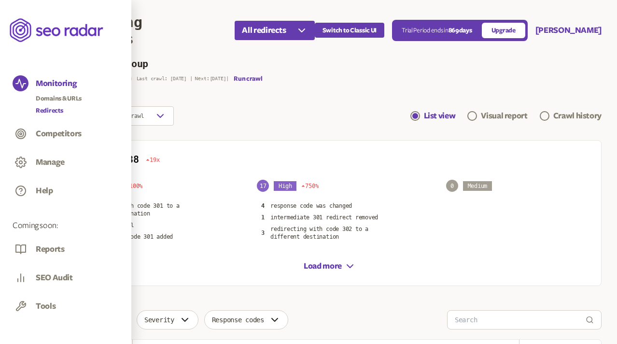
click at [49, 109] on link "Redirects" at bounding box center [59, 111] width 46 height 10
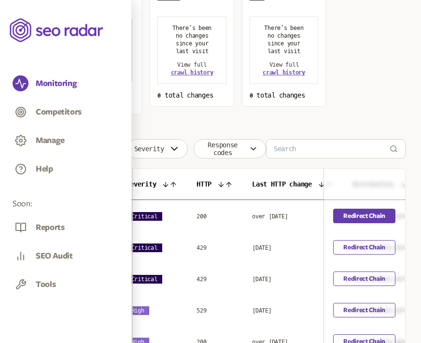
scroll to position [0, 209]
click at [365, 221] on link "Redirect Chain" at bounding box center [364, 216] width 62 height 14
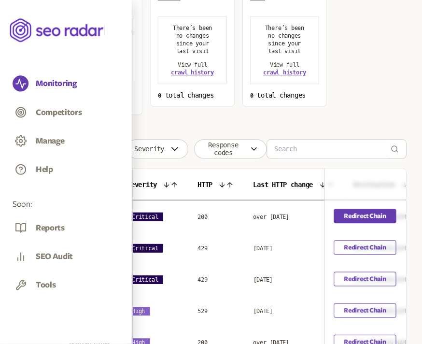
scroll to position [236, 0]
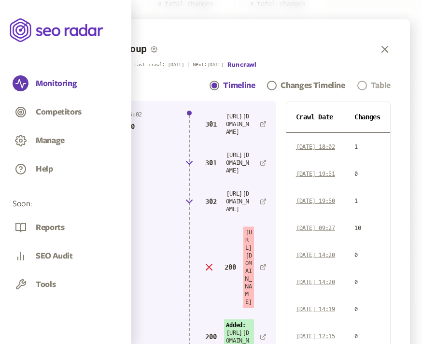
click at [387, 86] on div "Table" at bounding box center [381, 86] width 20 height 12
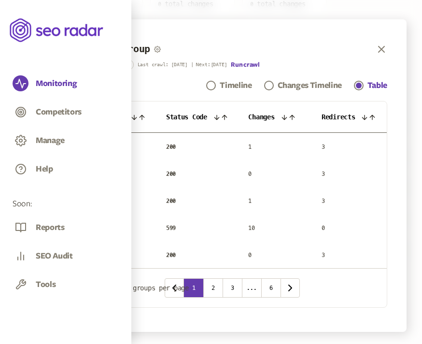
click at [221, 117] on icon at bounding box center [217, 117] width 8 height 8
click at [221, 117] on icon at bounding box center [219, 117] width 8 height 8
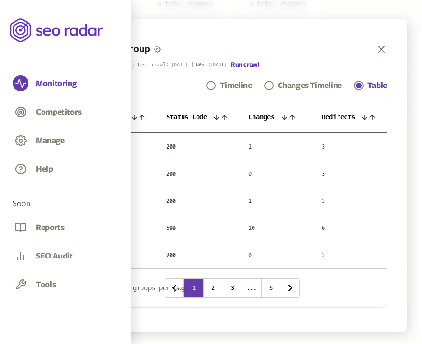
click at [288, 116] on icon at bounding box center [284, 117] width 8 height 8
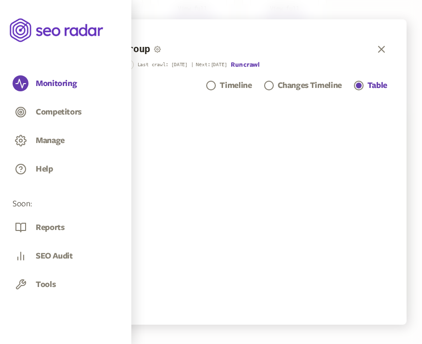
scroll to position [192, 0]
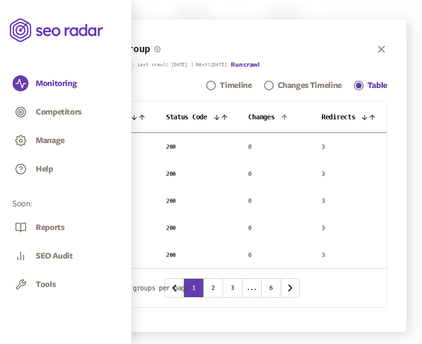
click at [288, 116] on icon at bounding box center [284, 117] width 8 height 8
click at [138, 116] on icon at bounding box center [134, 117] width 8 height 8
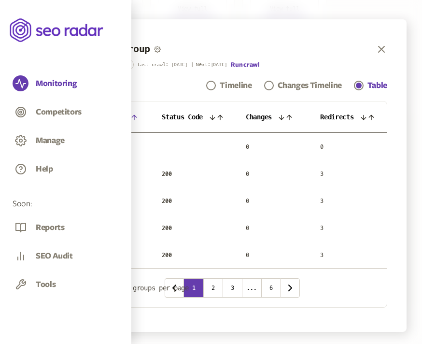
click at [138, 116] on icon at bounding box center [134, 117] width 8 height 8
click at [137, 116] on icon at bounding box center [134, 117] width 4 height 4
click at [378, 49] on icon "button" at bounding box center [382, 49] width 12 height 12
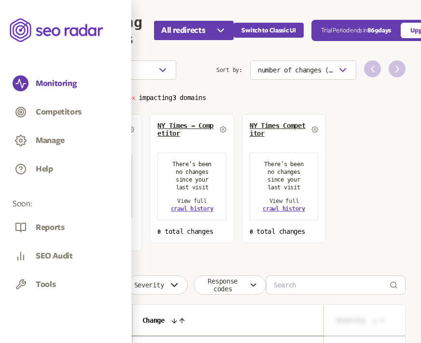
click at [89, 130] on span "Default Group" at bounding box center [90, 129] width 48 height 8
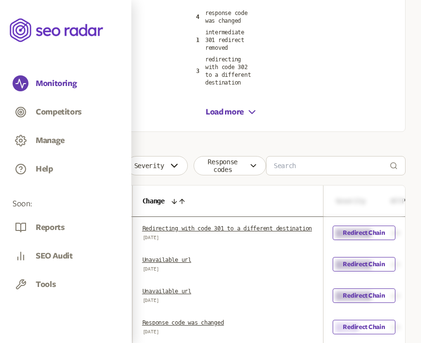
scroll to position [278, 0]
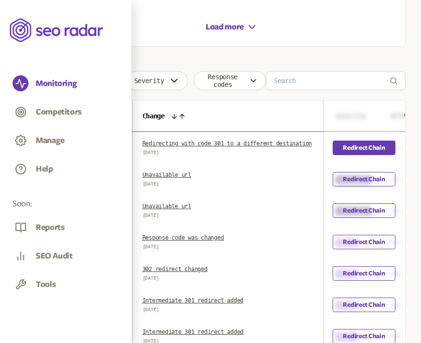
click at [349, 149] on link "Redirect Chain" at bounding box center [364, 147] width 62 height 14
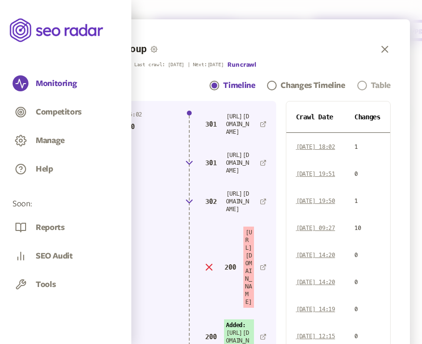
click at [387, 84] on div "Table" at bounding box center [381, 86] width 20 height 12
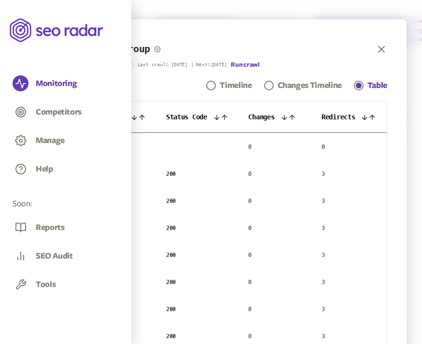
click at [221, 116] on icon at bounding box center [217, 117] width 8 height 8
click at [222, 117] on icon at bounding box center [219, 117] width 8 height 8
click at [219, 115] on icon at bounding box center [217, 117] width 8 height 8
click at [220, 117] on icon at bounding box center [219, 117] width 8 height 8
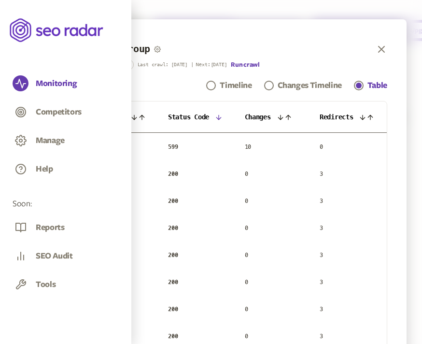
click at [220, 117] on icon at bounding box center [219, 117] width 8 height 8
click at [219, 117] on icon at bounding box center [216, 117] width 4 height 4
click at [220, 117] on icon at bounding box center [219, 117] width 8 height 8
click at [138, 120] on icon at bounding box center [134, 117] width 8 height 8
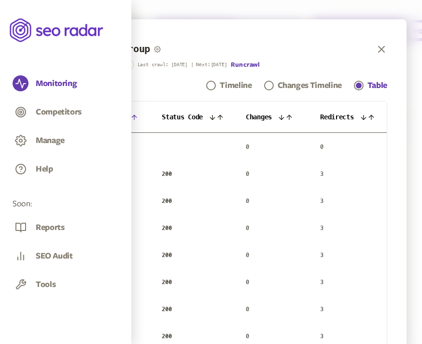
click at [138, 119] on icon at bounding box center [134, 117] width 8 height 8
click at [136, 119] on icon at bounding box center [134, 117] width 4 height 4
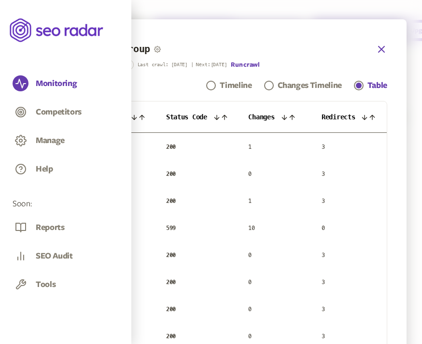
click at [381, 45] on icon "button" at bounding box center [382, 49] width 12 height 12
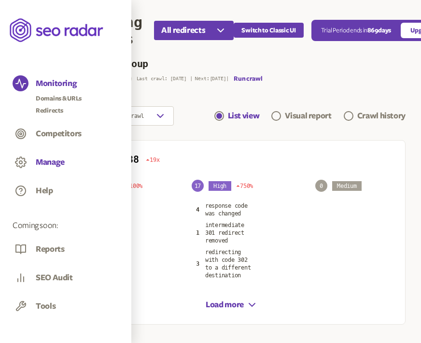
click at [48, 160] on button "Manage" at bounding box center [50, 162] width 29 height 11
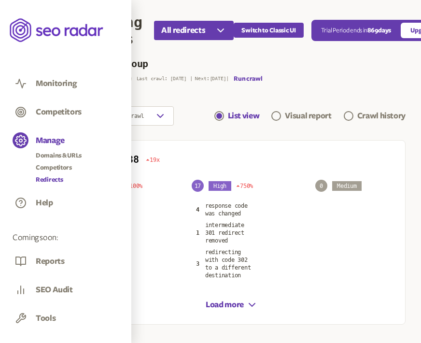
click at [53, 178] on link "Redirects" at bounding box center [59, 180] width 46 height 10
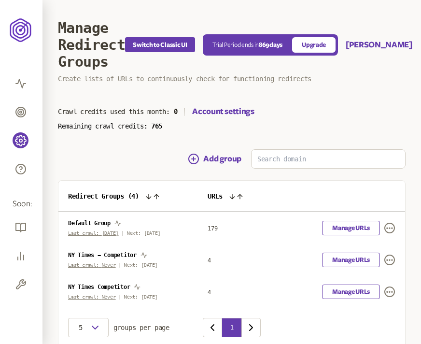
scroll to position [42, 0]
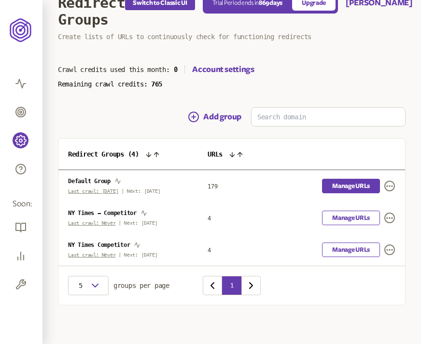
click at [351, 187] on link "Manage URLs" at bounding box center [351, 186] width 58 height 14
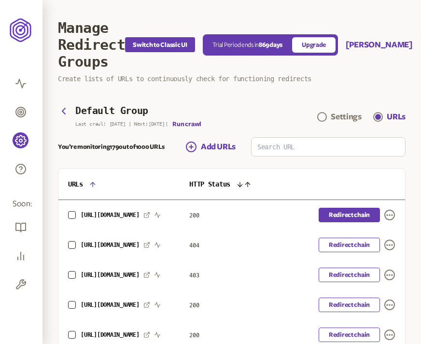
click at [350, 214] on link "Redirect chain" at bounding box center [349, 215] width 61 height 14
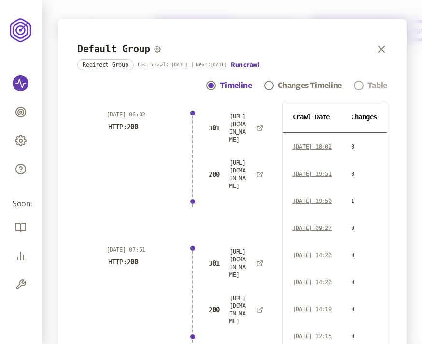
click at [372, 90] on link "Table" at bounding box center [370, 86] width 33 height 12
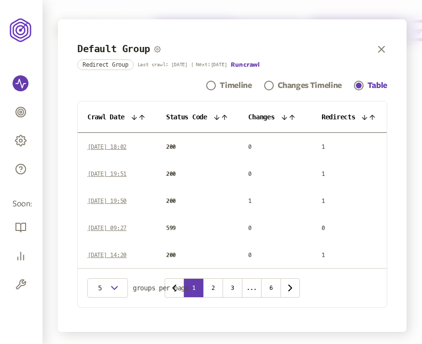
click at [221, 115] on icon at bounding box center [217, 117] width 8 height 8
click at [220, 117] on icon at bounding box center [218, 117] width 4 height 4
click at [220, 117] on icon at bounding box center [219, 117] width 8 height 8
click at [288, 115] on icon at bounding box center [284, 117] width 8 height 8
click at [286, 117] on icon at bounding box center [284, 117] width 4 height 4
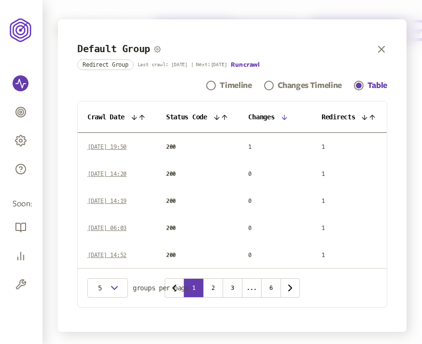
click at [137, 122] on th "Crawl Date" at bounding box center [117, 116] width 79 height 31
click at [137, 115] on icon at bounding box center [134, 117] width 4 height 4
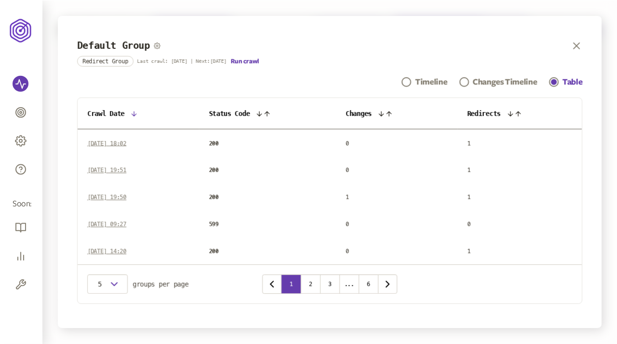
scroll to position [7, 0]
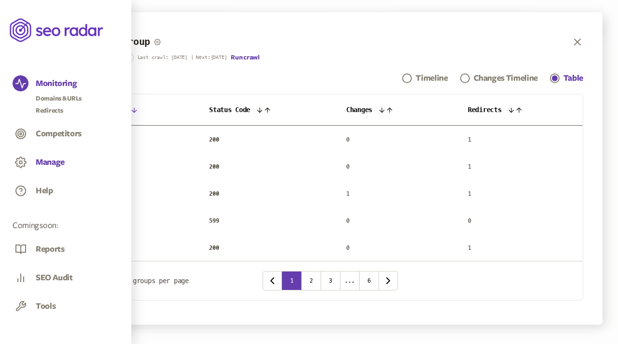
click at [50, 167] on button "Manage" at bounding box center [50, 162] width 29 height 11
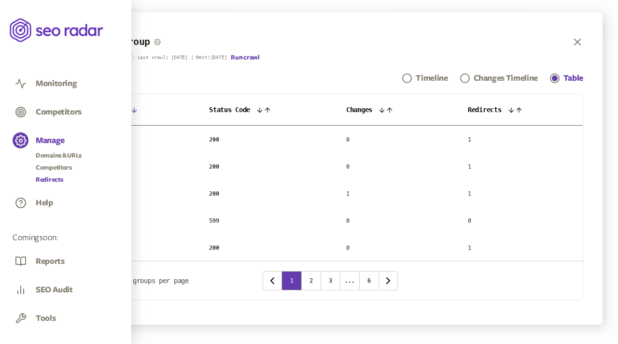
click at [50, 177] on link "Redirects" at bounding box center [59, 180] width 46 height 10
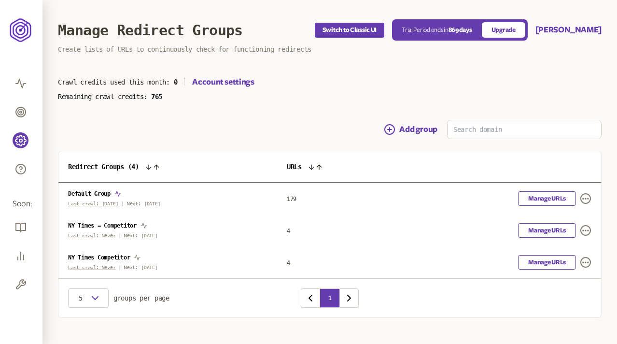
click at [119, 192] on icon "button" at bounding box center [117, 193] width 7 height 7
click at [143, 224] on icon "button" at bounding box center [143, 225] width 7 height 7
click at [544, 199] on link "Manage URLs" at bounding box center [547, 198] width 58 height 14
click at [259, 134] on div "Add group" at bounding box center [329, 129] width 543 height 19
click at [546, 193] on link "Manage URLs" at bounding box center [547, 198] width 58 height 14
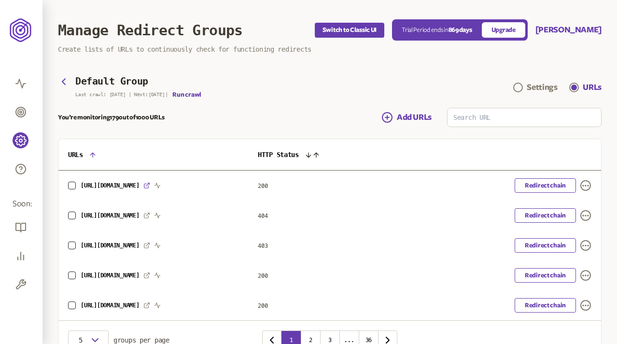
click at [147, 184] on icon at bounding box center [146, 185] width 7 height 7
click at [159, 186] on icon "button" at bounding box center [157, 185] width 6 height 5
click at [287, 96] on div "Default Group Last crawl: [DATE] | Next: [DATE] | Run crawl Settings URLs" at bounding box center [329, 87] width 543 height 22
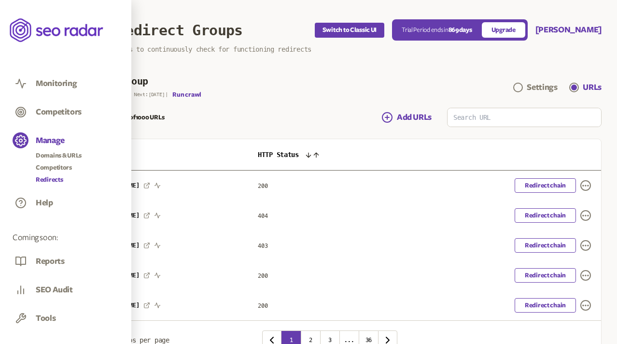
click at [48, 175] on link "Redirects" at bounding box center [59, 180] width 46 height 10
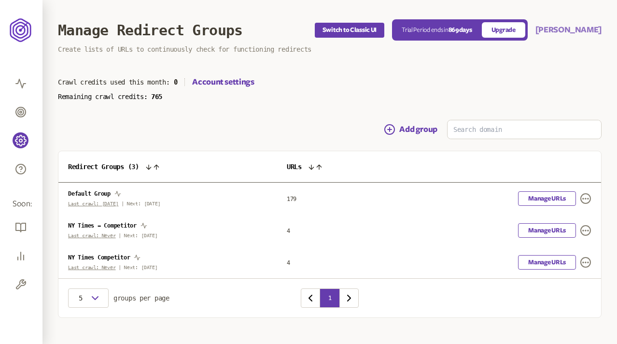
click at [585, 26] on button "[PERSON_NAME]" at bounding box center [568, 30] width 66 height 12
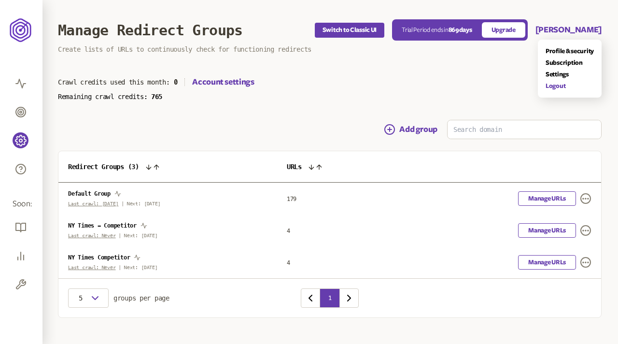
click at [560, 84] on link "Logout" at bounding box center [569, 86] width 48 height 8
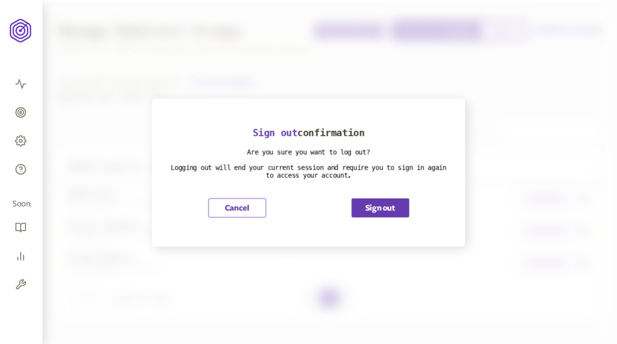
scroll to position [13, 0]
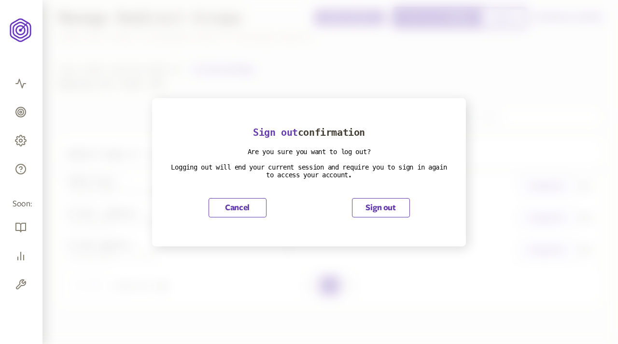
click at [389, 208] on button "Sign out" at bounding box center [381, 207] width 58 height 19
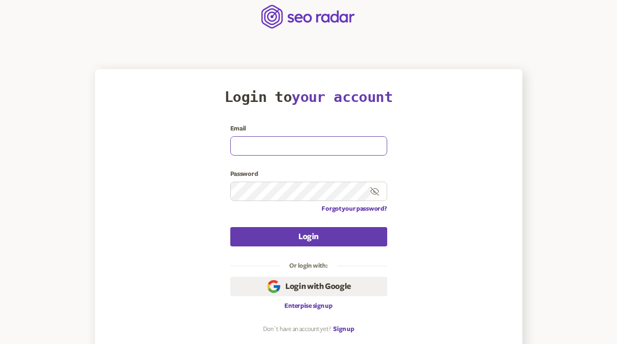
type input "[EMAIL_ADDRESS][DOMAIN_NAME]"
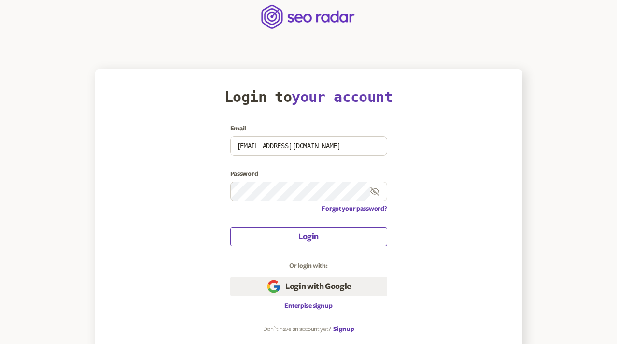
click at [270, 232] on button "Login" at bounding box center [308, 236] width 157 height 19
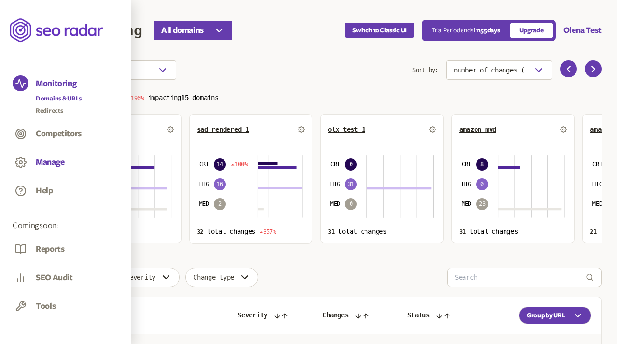
click at [47, 158] on button "Manage" at bounding box center [50, 162] width 29 height 11
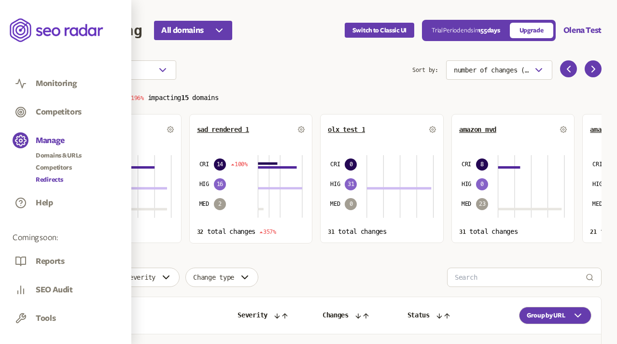
click at [49, 181] on link "Redirects" at bounding box center [59, 180] width 46 height 10
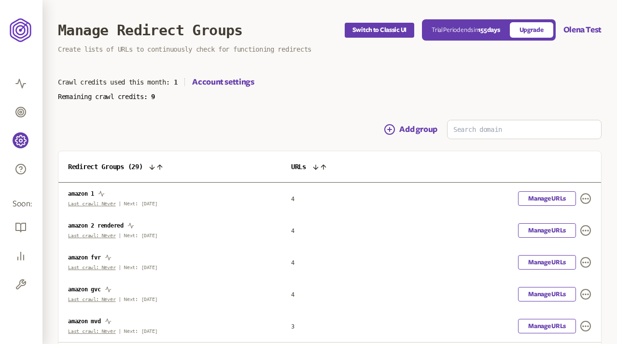
scroll to position [76, 0]
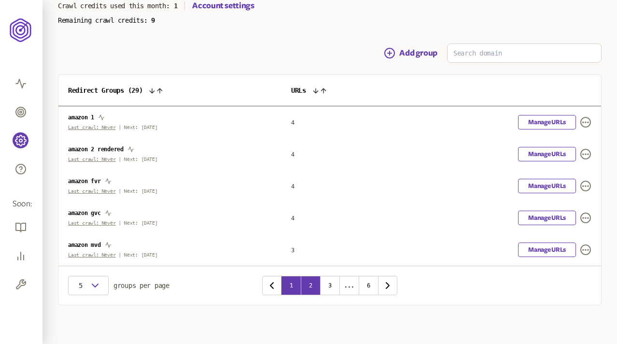
click at [309, 289] on button "2" at bounding box center [310, 285] width 19 height 19
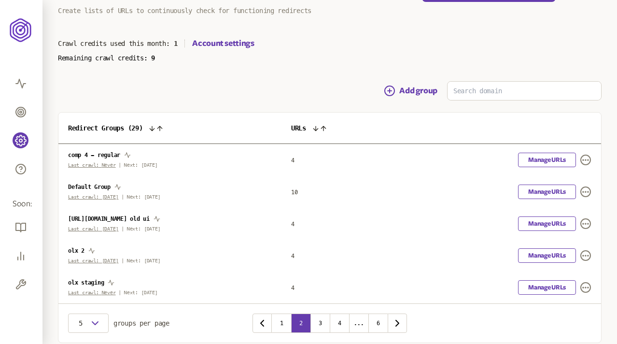
scroll to position [76, 0]
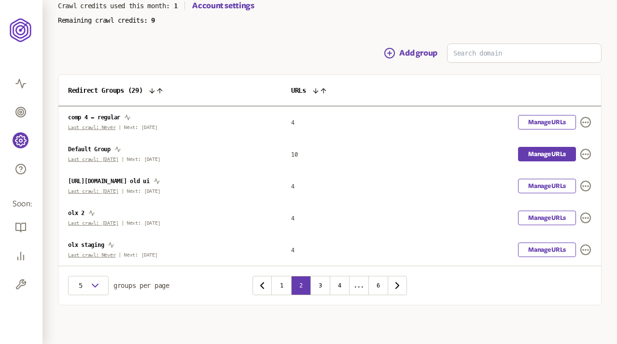
click at [543, 153] on link "Manage URLs" at bounding box center [547, 154] width 58 height 14
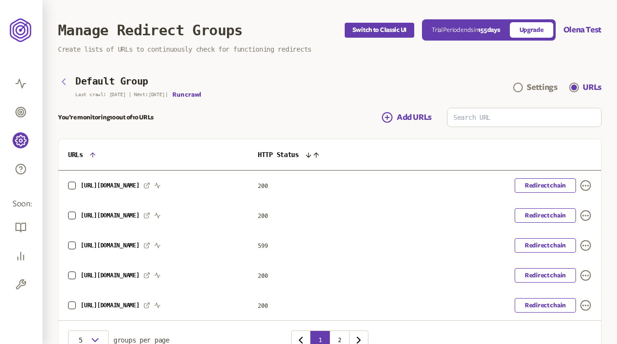
click at [63, 79] on icon "button" at bounding box center [64, 82] width 12 height 12
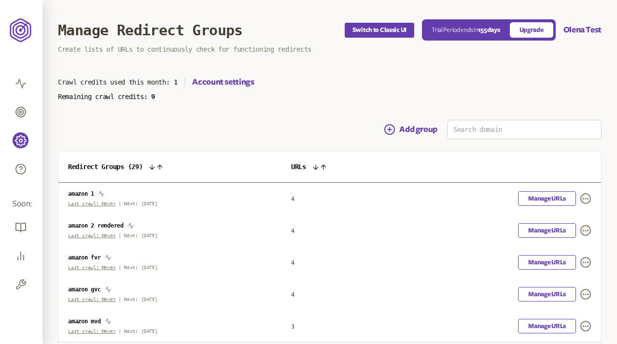
scroll to position [76, 0]
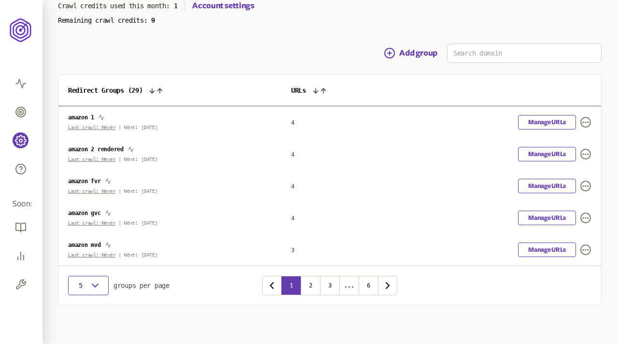
click at [85, 292] on button "5" at bounding box center [88, 285] width 41 height 19
click at [83, 325] on div "20" at bounding box center [88, 327] width 25 height 8
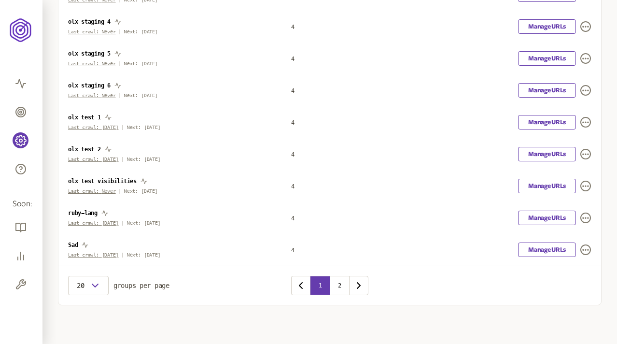
scroll to position [553, 0]
click at [336, 285] on button "2" at bounding box center [339, 286] width 19 height 19
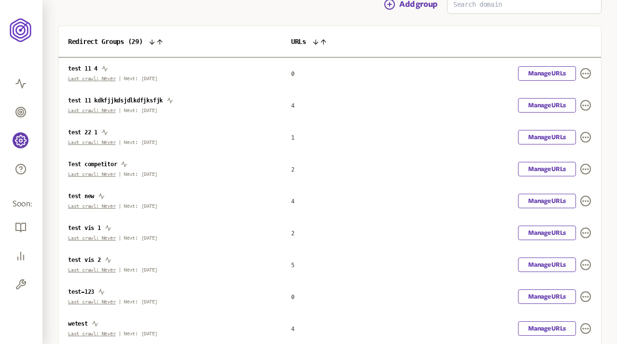
scroll to position [130, 0]
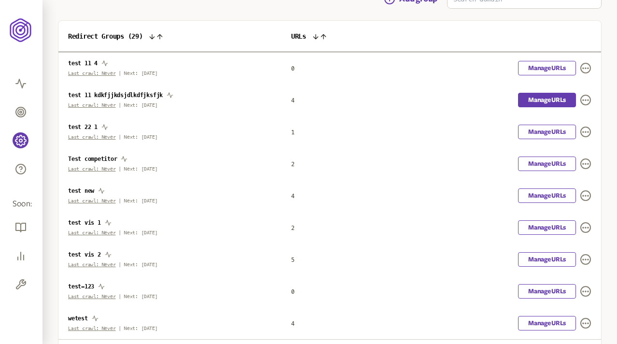
click at [533, 103] on link "Manage URLs" at bounding box center [547, 100] width 58 height 14
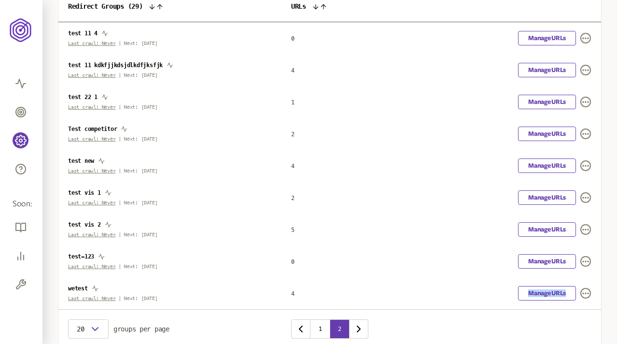
scroll to position [150, 0]
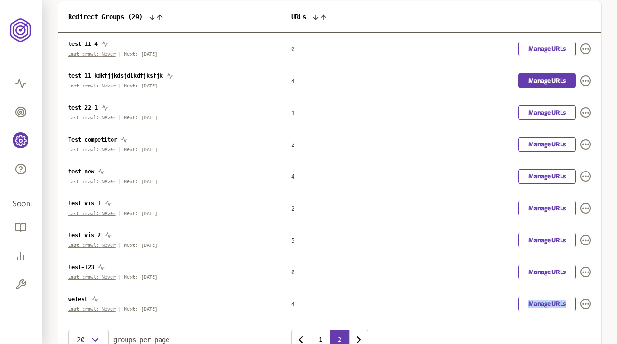
click at [543, 78] on link "Manage URLs" at bounding box center [547, 80] width 58 height 14
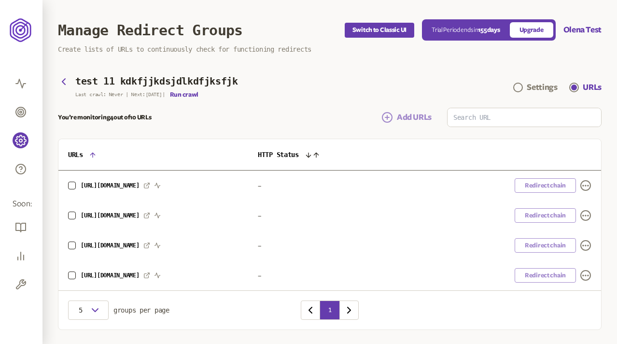
click at [393, 120] on link "Add URLs" at bounding box center [406, 117] width 50 height 12
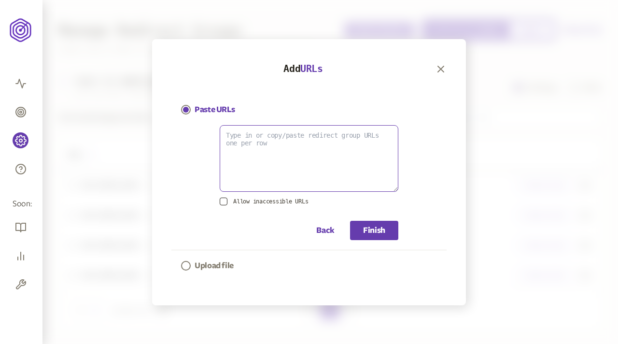
click at [290, 144] on textarea at bounding box center [309, 158] width 179 height 67
paste textarea "www.twitter.com"
type textarea "www.twitter.com"
paste textarea "http://www.twitter.com/"
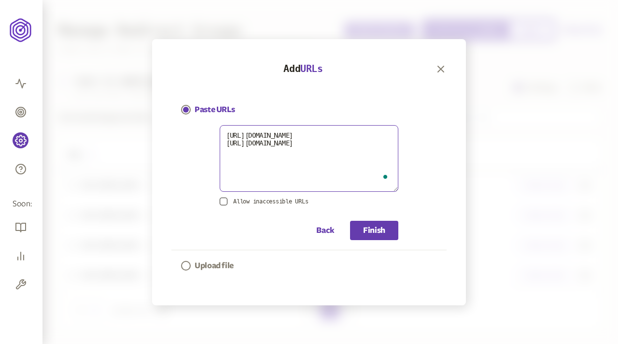
click at [241, 141] on textarea "http://www.twitter.com/ http://www.twitter.com/" at bounding box center [309, 158] width 179 height 67
click at [330, 143] on textarea "http://www.twitter.com/ https://www.twitter.com/" at bounding box center [309, 158] width 179 height 67
paste textarea "[URL][DOMAIN_NAME]"
click at [246, 154] on textarea "http://www.twitter.com/ https://www.twitter.com/ https://twitter.com/ https://t…" at bounding box center [309, 158] width 179 height 67
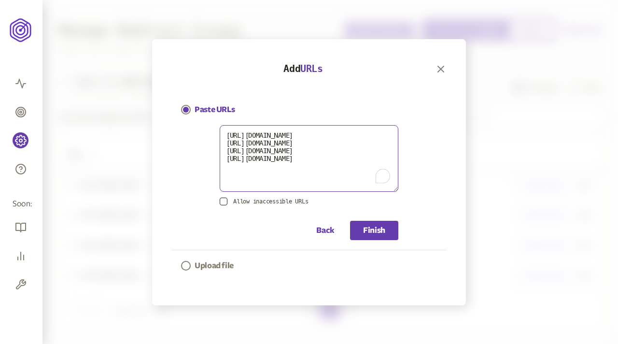
type textarea "http://www.twitter.com/ https://www.twitter.com/ https://twitter.com/ http://tw…"
click at [225, 201] on button "button" at bounding box center [224, 201] width 8 height 8
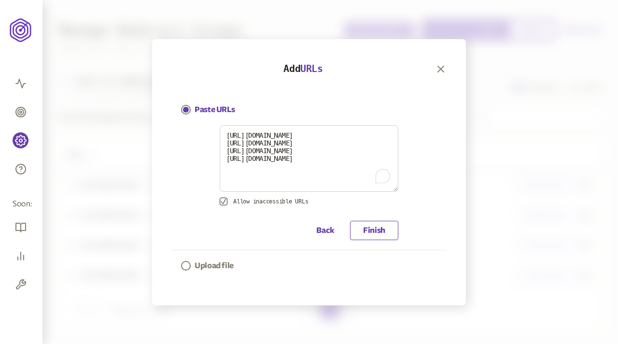
click at [370, 231] on button "Finish" at bounding box center [374, 230] width 48 height 19
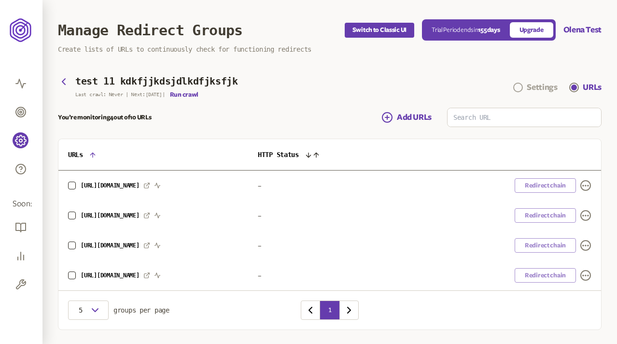
click at [540, 88] on div "Settings" at bounding box center [542, 88] width 30 height 12
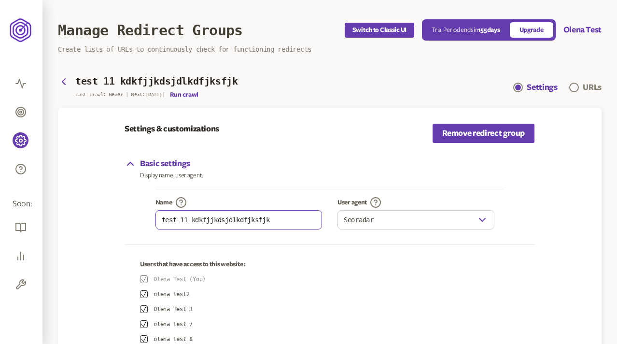
click at [260, 223] on input "test 11 kdkfjjkdsjdlkdfjksfjk" at bounding box center [239, 219] width 166 height 18
paste input "[URL][DOMAIN_NAME]"
type input "test twitter"
click at [379, 146] on div "Settings & customizations Remove redirect group" at bounding box center [330, 136] width 410 height 27
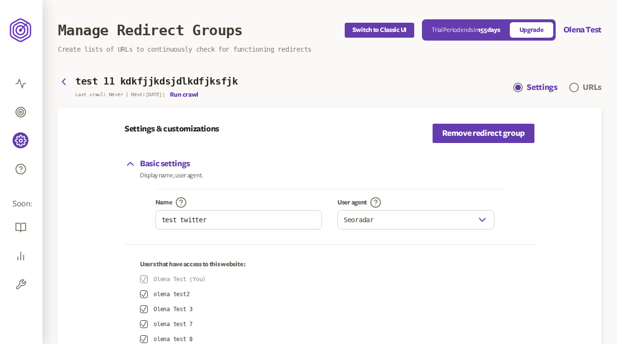
scroll to position [146, 0]
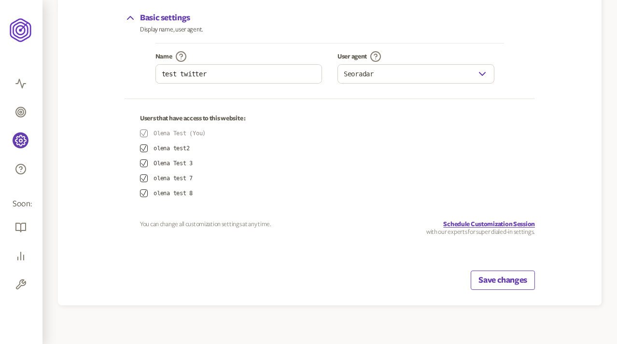
click at [499, 279] on button "Save changes" at bounding box center [503, 279] width 64 height 19
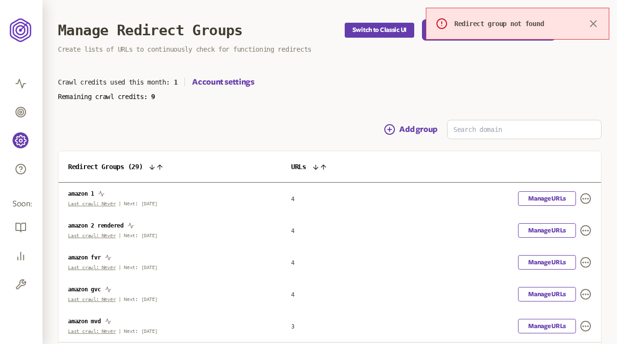
scroll to position [76, 0]
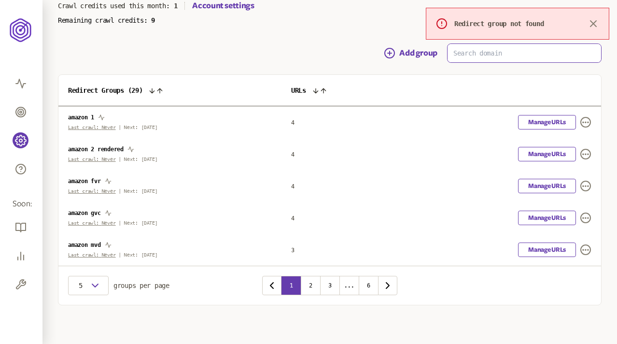
click at [478, 57] on input at bounding box center [523, 53] width 153 height 18
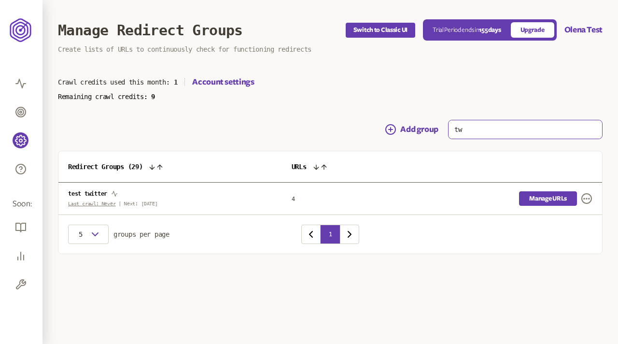
type input "tw"
click at [551, 197] on link "Manage URLs" at bounding box center [548, 198] width 58 height 14
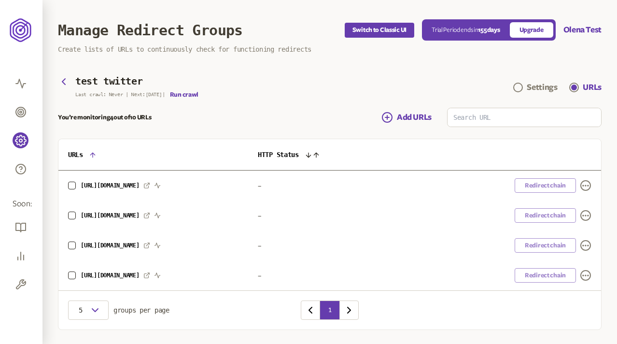
click at [130, 79] on h3 "test twitter" at bounding box center [108, 81] width 67 height 11
copy h3 "twitter"
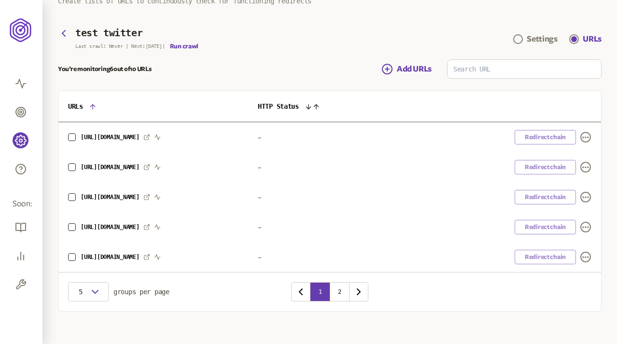
scroll to position [45, 0]
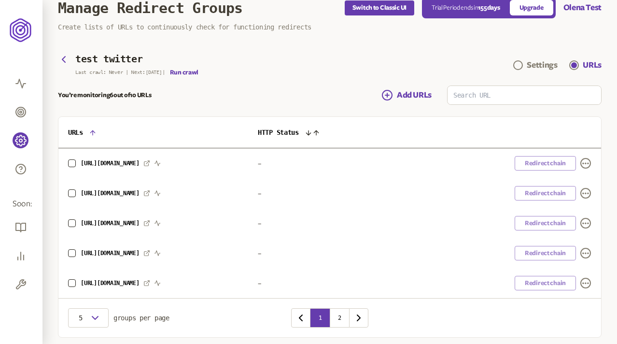
scroll to position [24, 0]
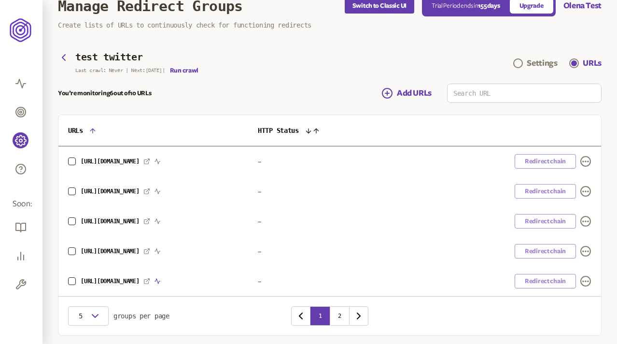
click at [160, 280] on icon "button" at bounding box center [157, 281] width 6 height 5
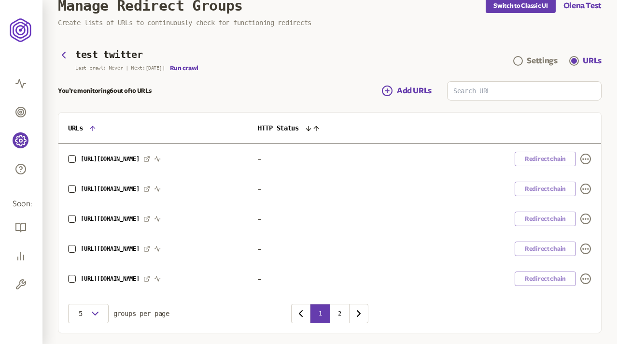
scroll to position [24, 0]
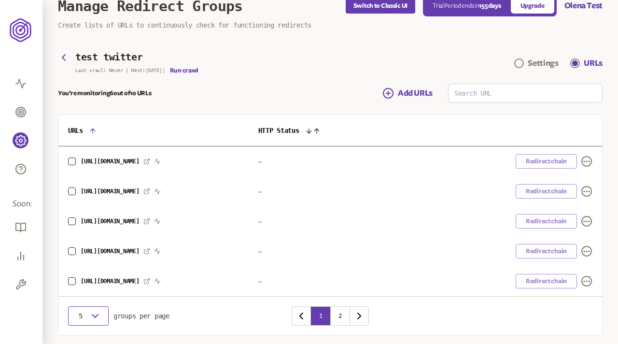
click at [95, 316] on icon "button" at bounding box center [95, 316] width 12 height 12
click at [258, 68] on main "test twitter Last crawl: Never | Next: [DATE] | Run crawl Settings URLs You’re …" at bounding box center [329, 193] width 543 height 283
click at [192, 69] on button "Run crawl" at bounding box center [184, 71] width 28 height 8
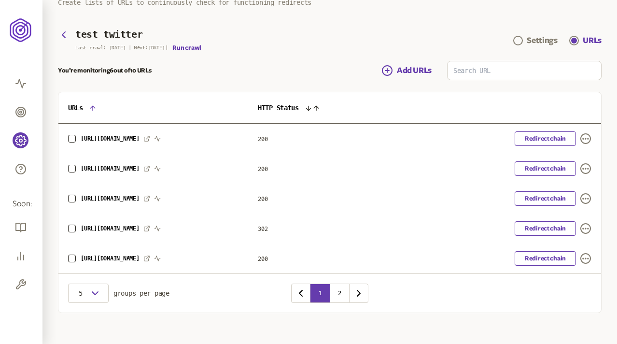
scroll to position [55, 0]
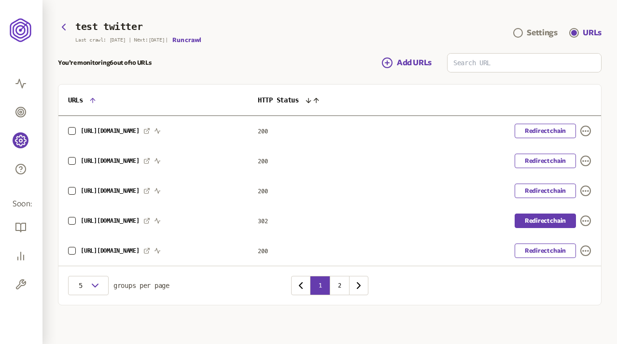
click at [556, 222] on link "Redirect chain" at bounding box center [545, 220] width 61 height 14
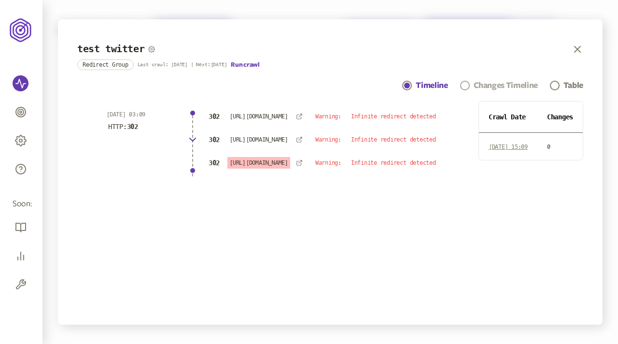
click at [476, 87] on div "Changes Timeline" at bounding box center [506, 86] width 64 height 12
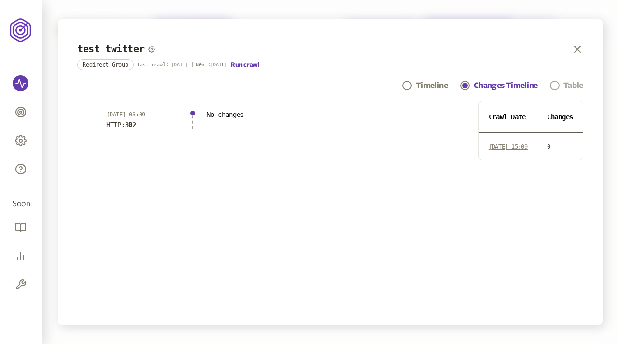
click at [569, 87] on div "Table" at bounding box center [573, 86] width 20 height 12
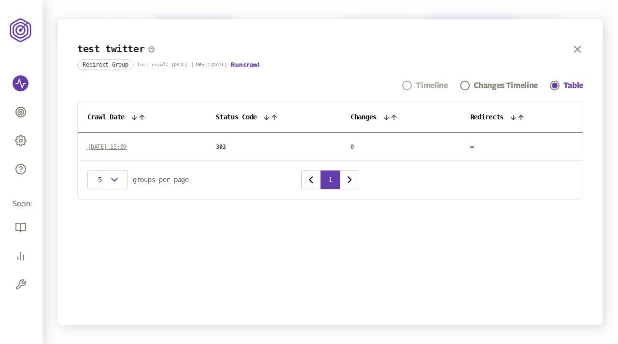
click at [422, 81] on div "Timeline" at bounding box center [432, 86] width 32 height 12
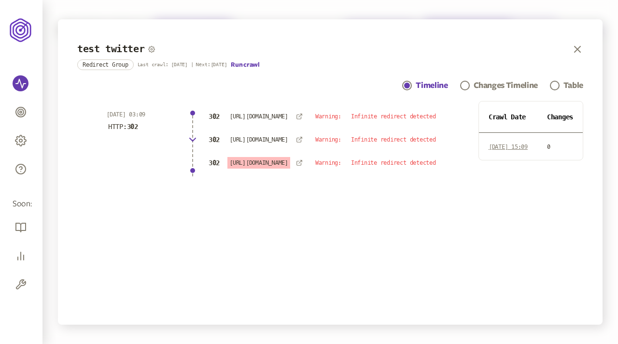
click at [312, 205] on ul "[DATE] 03:09 HTTP: 302 302 [URL][DOMAIN_NAME] Warning: Infinite redirect detect…" at bounding box center [283, 153] width 372 height 104
click at [321, 167] on span "Warning:" at bounding box center [328, 163] width 26 height 8
click at [315, 143] on span "Warning:" at bounding box center [328, 140] width 26 height 8
drag, startPoint x: 307, startPoint y: 147, endPoint x: 409, endPoint y: 142, distance: 101.5
click at [409, 142] on div "302 https://x.com/ Warning: Infinite redirect detected" at bounding box center [333, 140] width 252 height 12
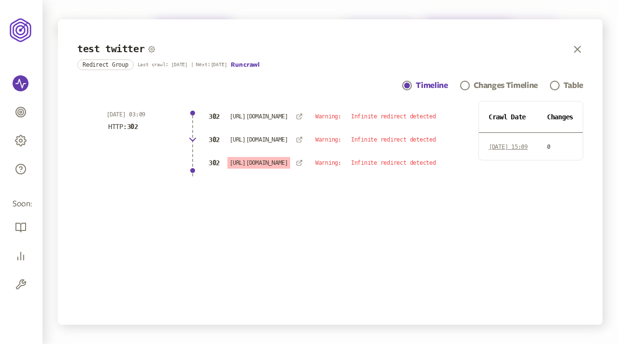
click at [409, 143] on span "Infinite redirect detected" at bounding box center [393, 140] width 85 height 8
drag, startPoint x: 418, startPoint y: 147, endPoint x: 309, endPoint y: 146, distance: 108.6
click at [309, 143] on div "Warning: Infinite redirect detected" at bounding box center [369, 140] width 133 height 8
click at [315, 143] on span "Warning:" at bounding box center [328, 140] width 26 height 8
click at [313, 207] on div "test twitter Redirect Group Last crawl: 1 Sep | Next: 29 Aug Run crawl Timeline…" at bounding box center [330, 171] width 544 height 305
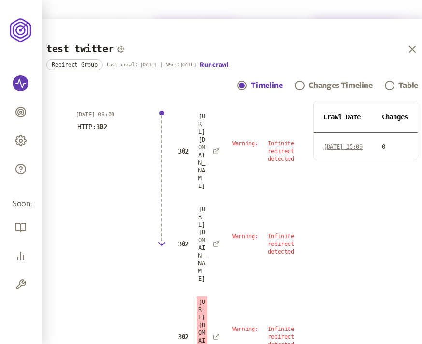
click at [275, 325] on span "Infinite redirect detected" at bounding box center [281, 336] width 26 height 23
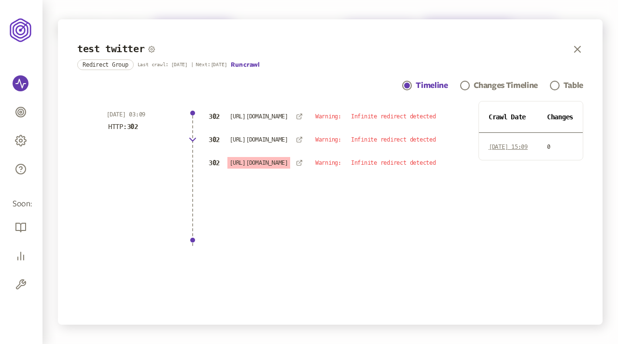
click at [321, 167] on span "Warning:" at bounding box center [328, 163] width 26 height 8
click at [226, 196] on ul "[DATE] 03:09 HTTP: 302 302 [URL][DOMAIN_NAME] Warning: Infinite redirect detect…" at bounding box center [283, 153] width 372 height 104
drag, startPoint x: 303, startPoint y: 170, endPoint x: 431, endPoint y: 170, distance: 127.4
click at [431, 168] on div "302 [URL][DOMAIN_NAME] Warning: Infinite redirect detected" at bounding box center [333, 163] width 252 height 12
copy div "Warning: Infinite redirect detected"
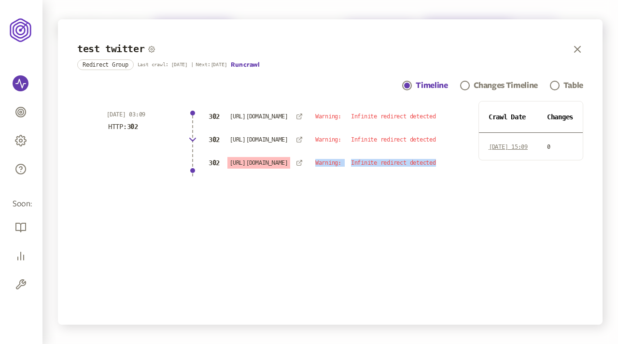
click at [320, 199] on ul "[DATE] 03:09 HTTP: 302 302 [URL][DOMAIN_NAME] Warning: Infinite redirect detect…" at bounding box center [283, 153] width 372 height 104
click at [578, 47] on icon "button" at bounding box center [577, 49] width 12 height 12
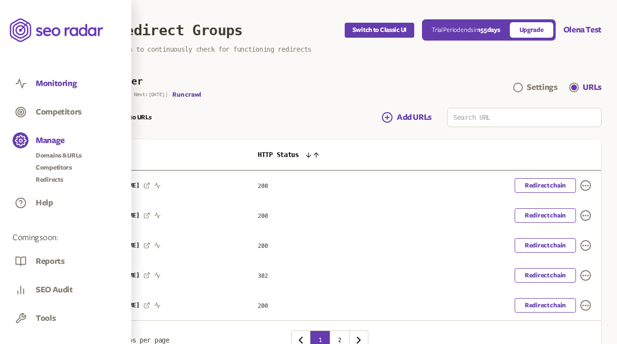
click at [52, 85] on button "Monitoring" at bounding box center [56, 83] width 41 height 11
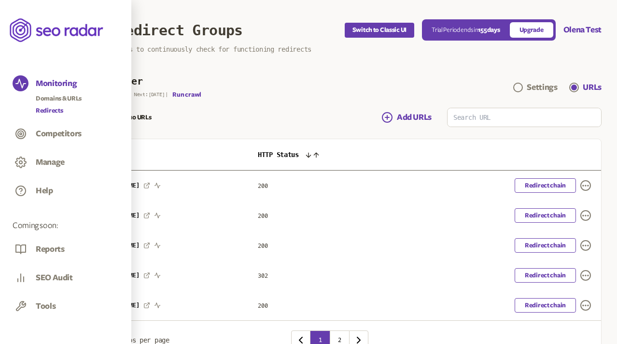
click at [51, 107] on link "Redirects" at bounding box center [59, 111] width 46 height 10
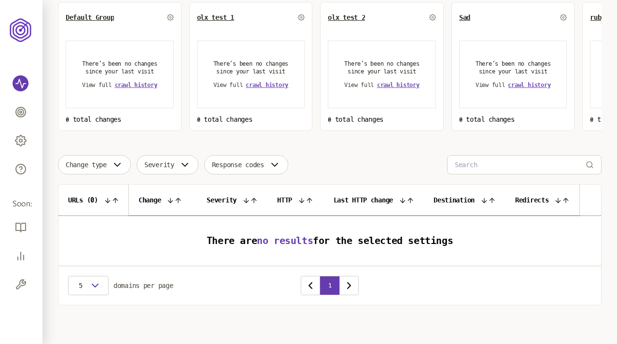
scroll to position [31, 0]
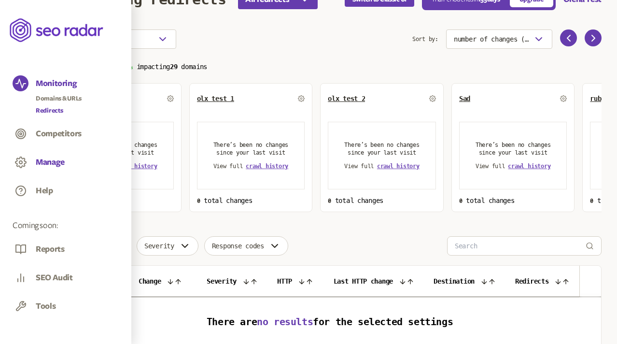
click at [53, 164] on button "Manage" at bounding box center [50, 162] width 29 height 11
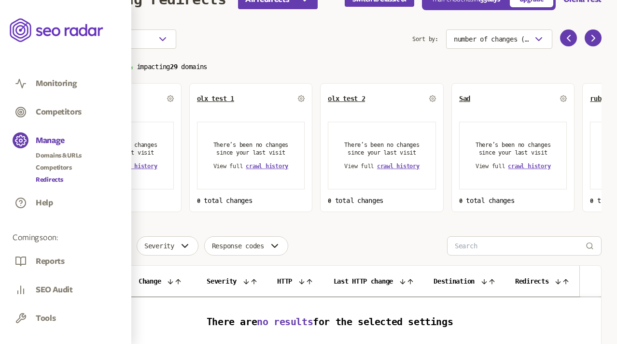
click at [51, 177] on link "Redirects" at bounding box center [59, 180] width 46 height 10
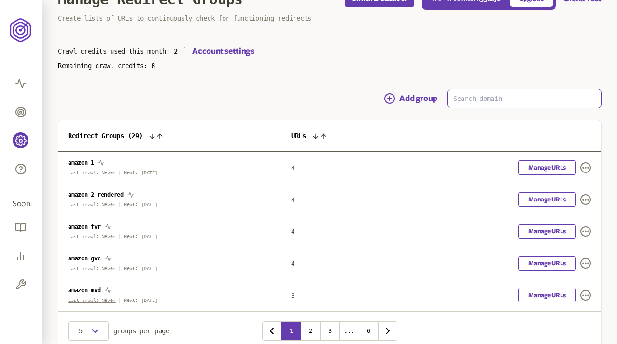
click at [463, 98] on input at bounding box center [523, 98] width 153 height 18
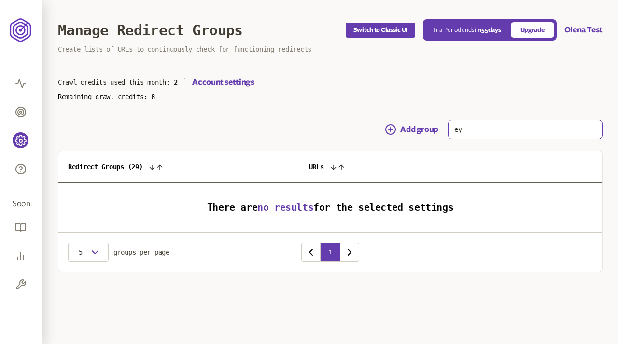
type input "е"
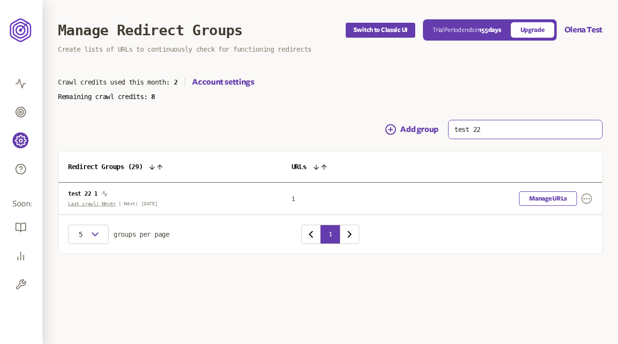
type input "test 22"
click at [588, 200] on icon "button" at bounding box center [587, 199] width 12 height 12
click at [572, 218] on link "Remove" at bounding box center [572, 217] width 23 height 8
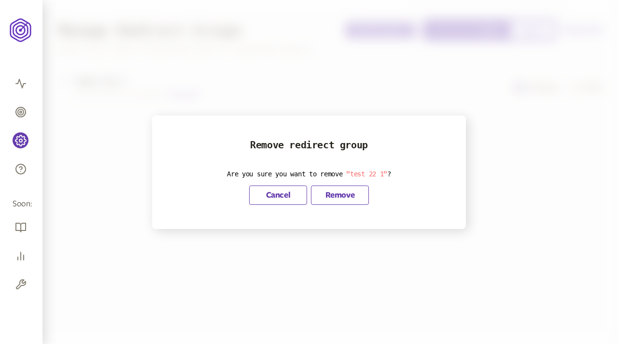
click at [347, 186] on button "Remove" at bounding box center [340, 194] width 58 height 19
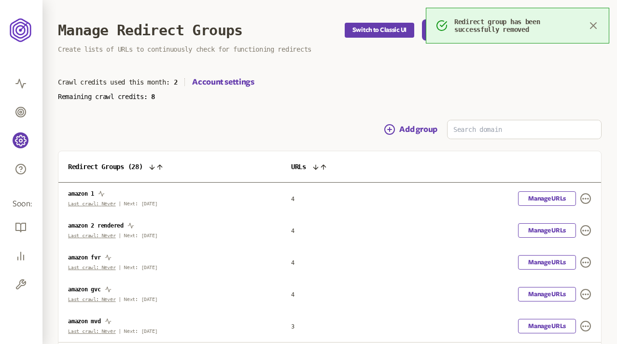
scroll to position [76, 0]
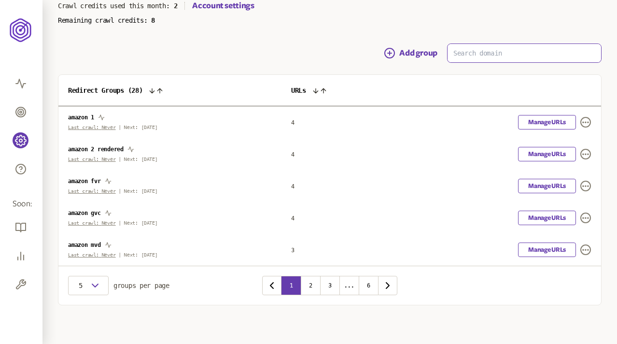
click at [480, 52] on input at bounding box center [523, 53] width 153 height 18
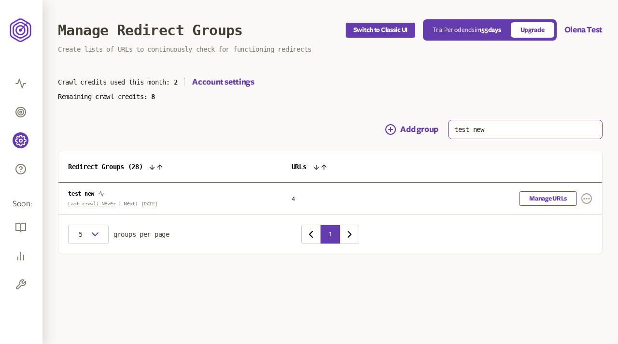
type input "test new"
click at [588, 199] on icon "button" at bounding box center [587, 199] width 12 height 12
click at [574, 230] on link "Settings" at bounding box center [572, 229] width 23 height 8
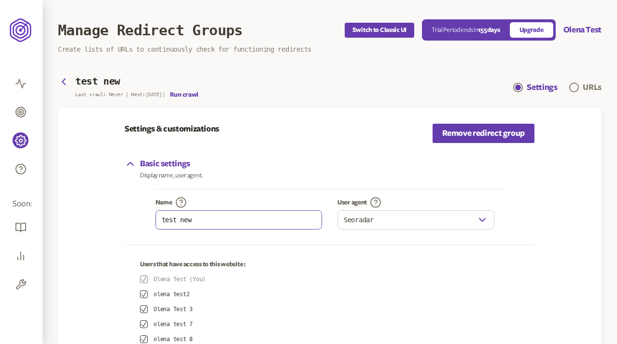
click at [216, 221] on input "test new" at bounding box center [239, 219] width 166 height 18
type input "test olx"
click at [362, 163] on div "Basic settings Display name, user agent." at bounding box center [330, 168] width 410 height 21
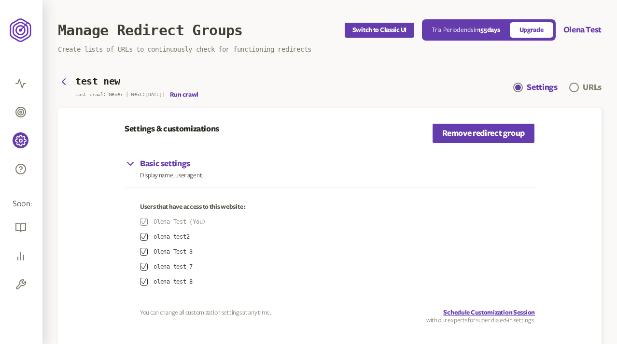
click at [308, 167] on div "Basic settings Display name, user agent." at bounding box center [330, 168] width 410 height 21
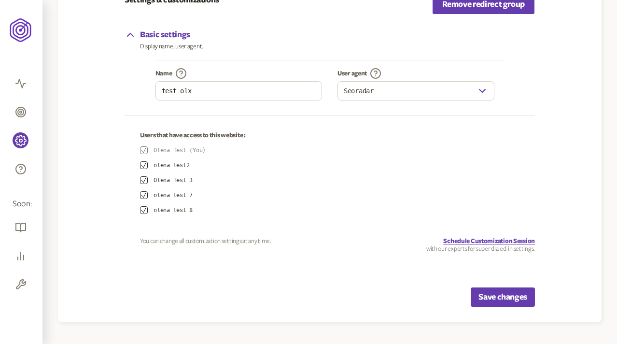
scroll to position [138, 0]
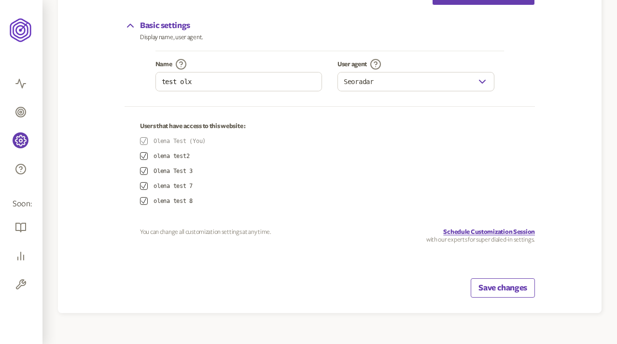
click at [502, 287] on button "Save changes" at bounding box center [503, 287] width 64 height 19
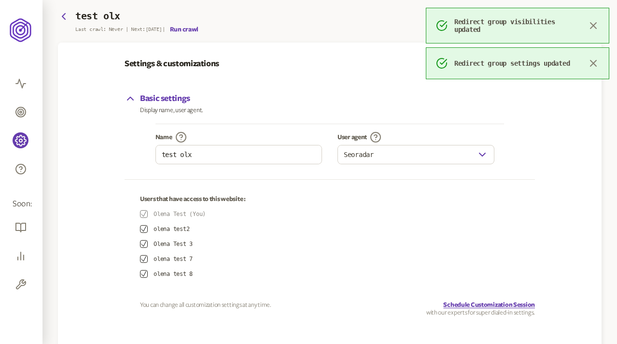
scroll to position [0, 0]
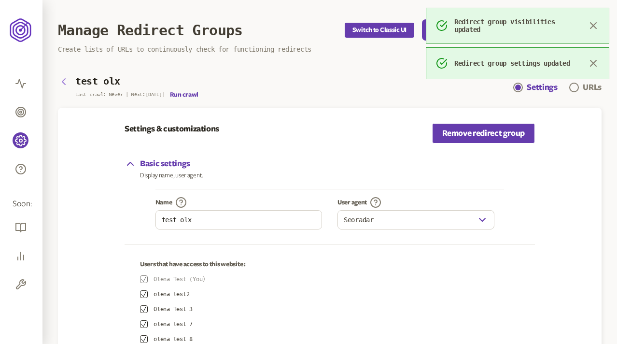
click at [63, 79] on icon "button" at bounding box center [64, 82] width 12 height 12
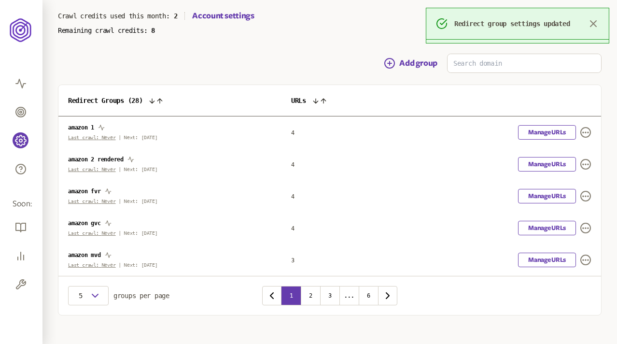
scroll to position [76, 0]
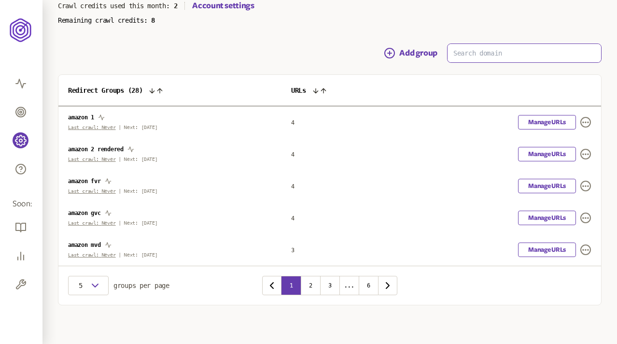
click at [488, 48] on input at bounding box center [523, 53] width 153 height 18
paste input "test vis 2"
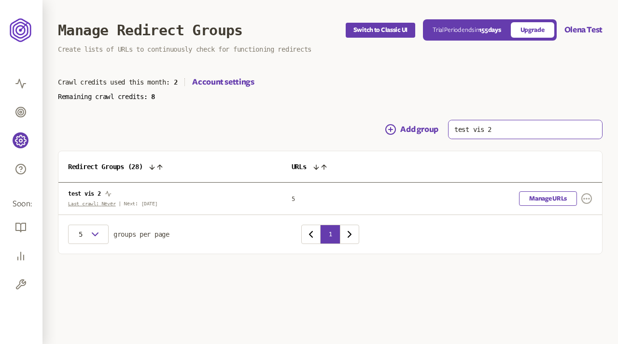
type input "test vis 2"
click at [582, 195] on icon "button" at bounding box center [587, 199] width 10 height 10
click at [572, 227] on link "Settings" at bounding box center [572, 229] width 23 height 8
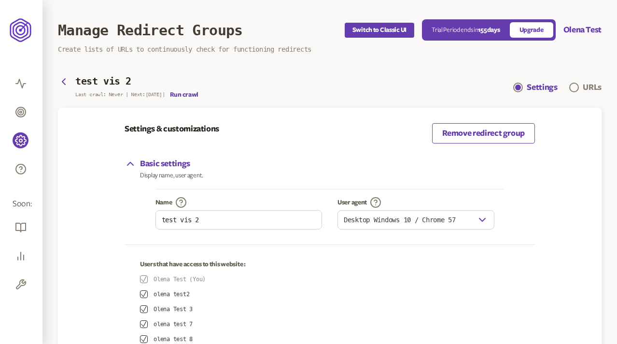
click at [487, 130] on link "Remove redirect group" at bounding box center [483, 133] width 103 height 20
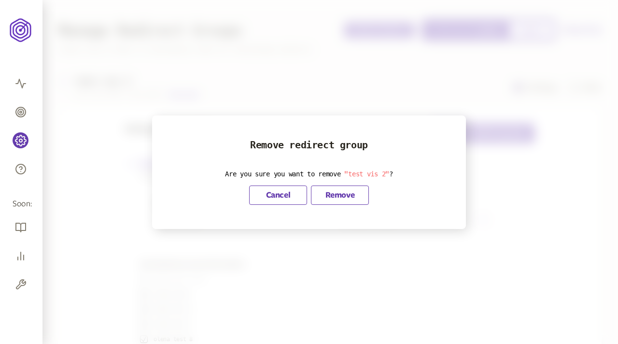
click at [333, 196] on button "Remove" at bounding box center [340, 194] width 58 height 19
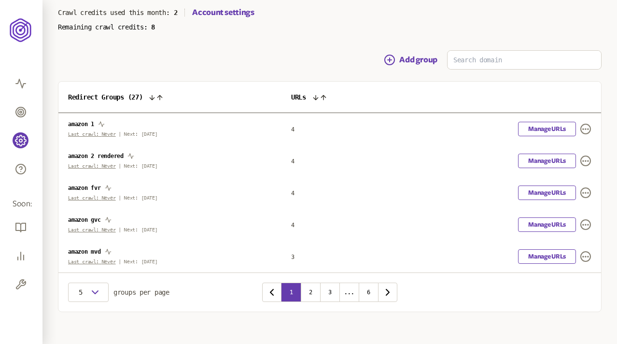
scroll to position [70, 0]
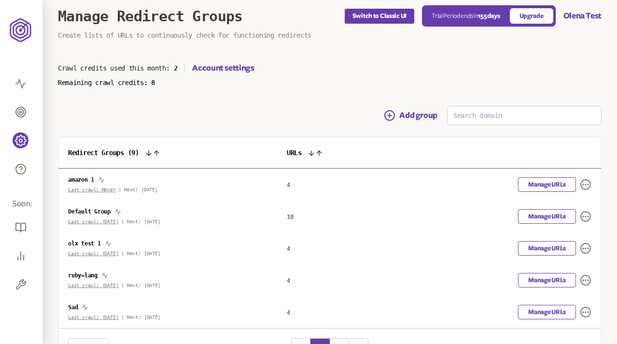
scroll to position [76, 0]
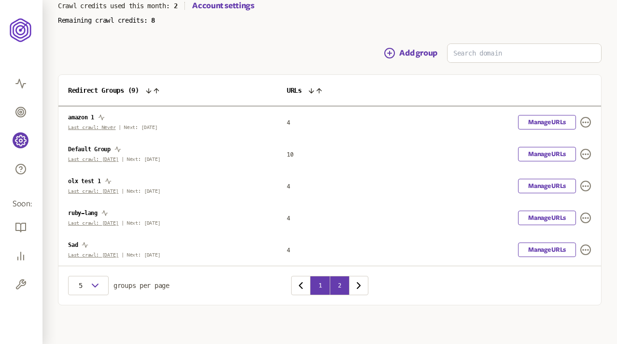
click at [342, 284] on button "2" at bounding box center [339, 285] width 19 height 19
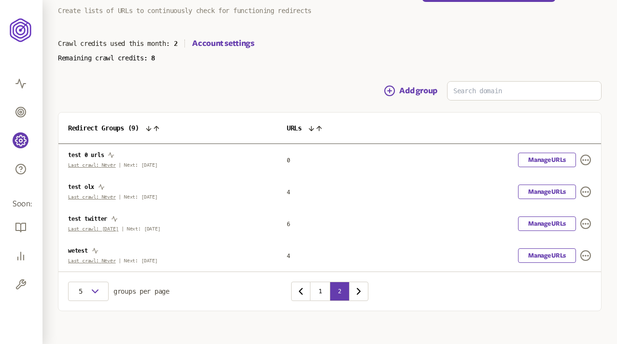
scroll to position [44, 0]
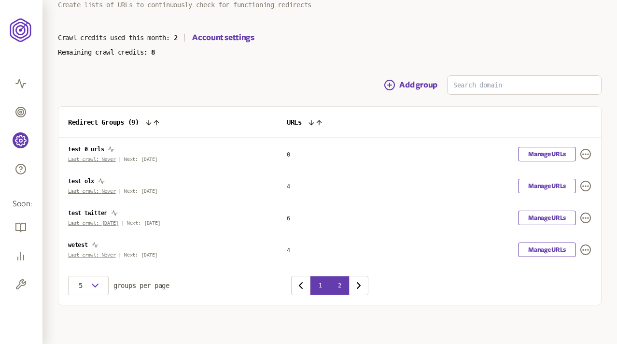
click at [318, 284] on button "1" at bounding box center [319, 285] width 19 height 19
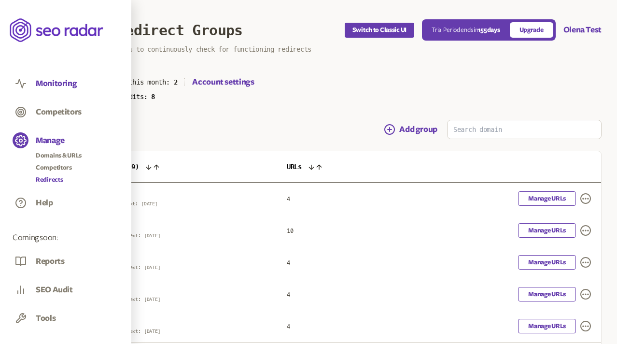
click at [51, 78] on button "Monitoring" at bounding box center [56, 83] width 41 height 11
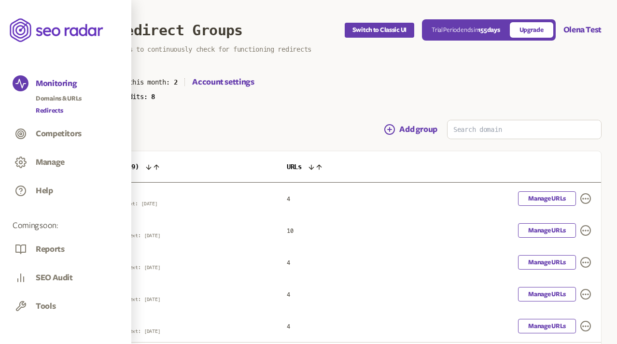
click at [49, 108] on link "Redirects" at bounding box center [59, 111] width 46 height 10
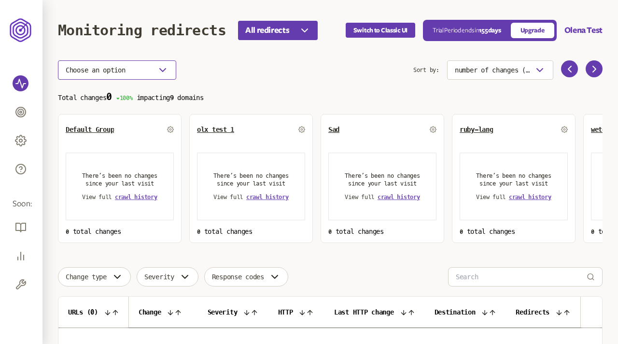
click at [159, 63] on button "Choose an option" at bounding box center [117, 69] width 118 height 19
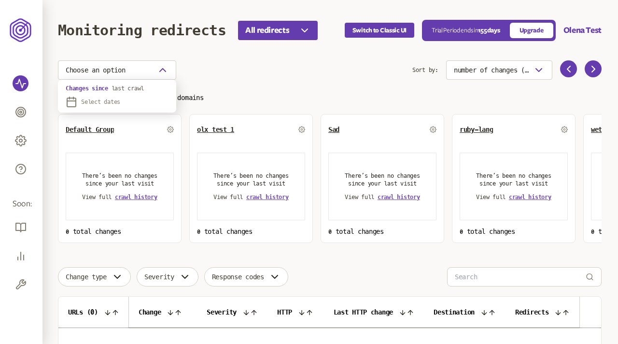
click at [268, 35] on main "Monitoring redirects All redirects Switch to Classic UI Trial Period ends [DATE…" at bounding box center [329, 228] width 574 height 456
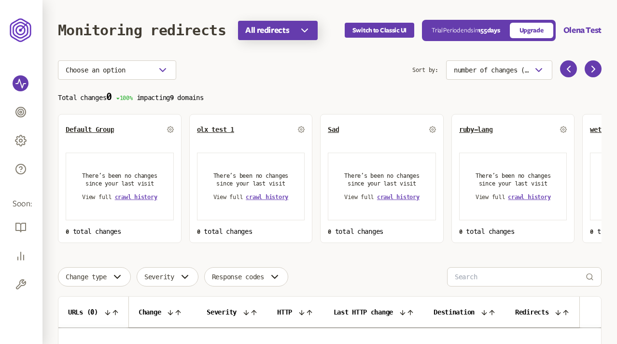
click at [289, 31] on span "All redirects" at bounding box center [267, 31] width 44 height 12
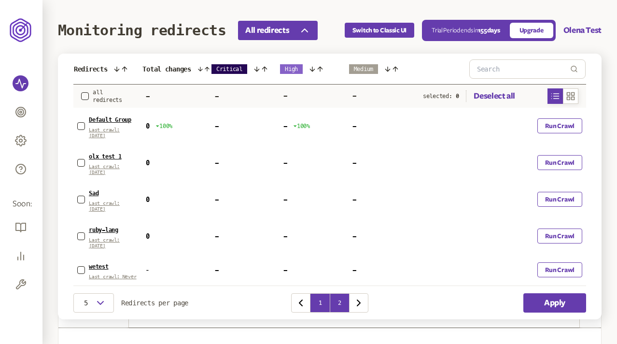
click at [341, 296] on button "2" at bounding box center [339, 302] width 19 height 19
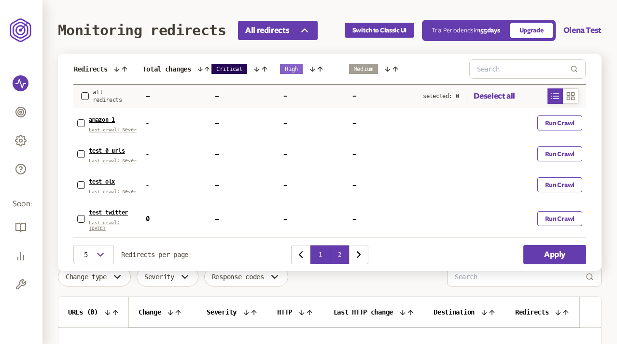
click at [320, 253] on button "1" at bounding box center [319, 254] width 19 height 19
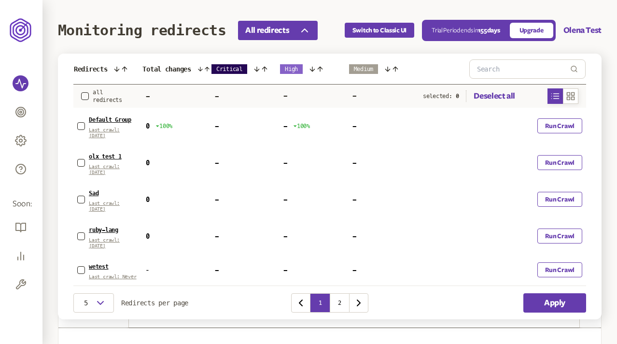
click at [604, 46] on main "Monitoring redirects All redirects Redirects Total changes Critical High Medium…" at bounding box center [329, 228] width 574 height 456
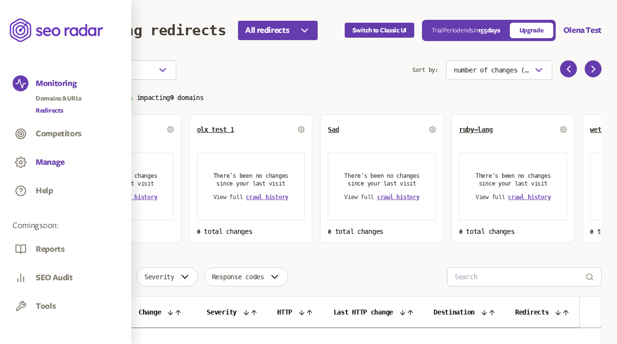
click at [47, 162] on button "Manage" at bounding box center [50, 162] width 29 height 11
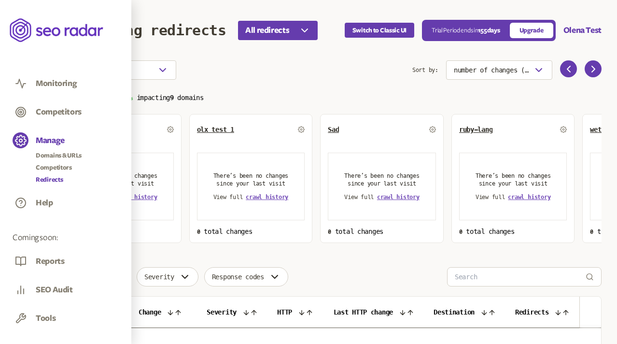
click at [50, 177] on link "Redirects" at bounding box center [59, 180] width 46 height 10
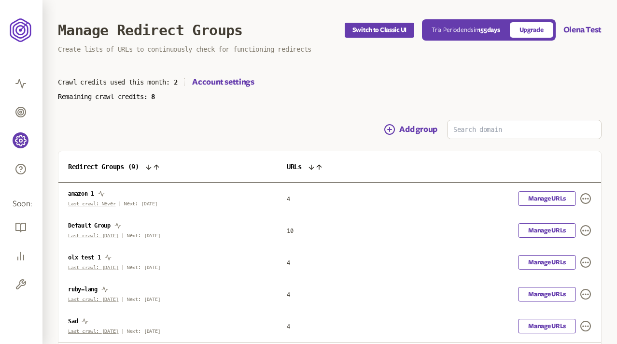
scroll to position [76, 0]
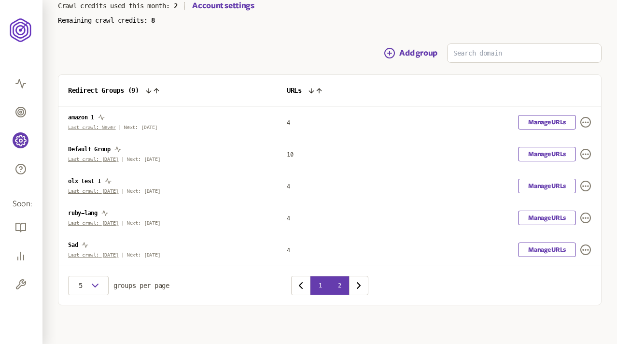
click at [340, 288] on button "2" at bounding box center [339, 285] width 19 height 19
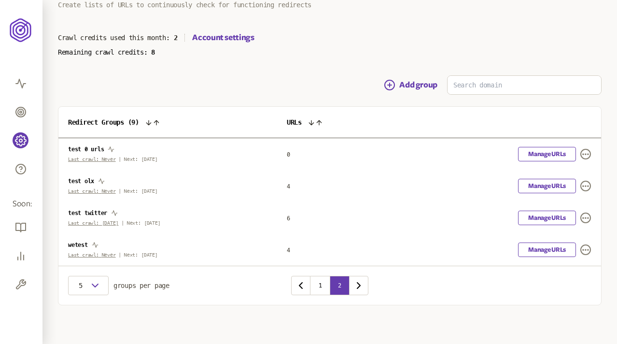
scroll to position [44, 0]
click at [547, 219] on link "Manage URLs" at bounding box center [547, 217] width 58 height 14
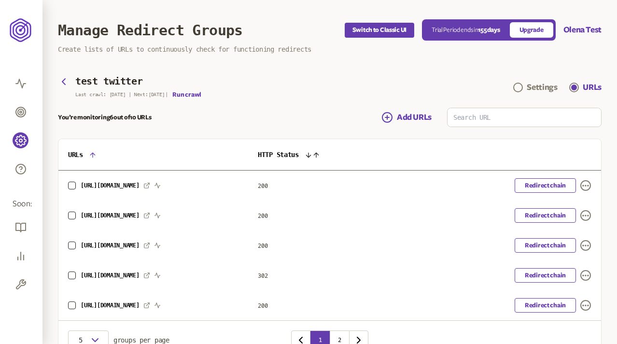
scroll to position [55, 0]
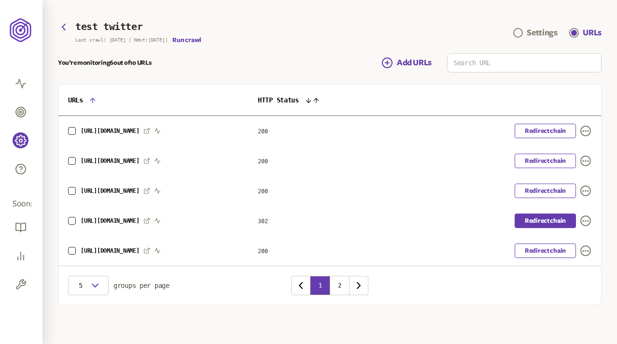
click at [540, 217] on link "Redirect chain" at bounding box center [545, 220] width 61 height 14
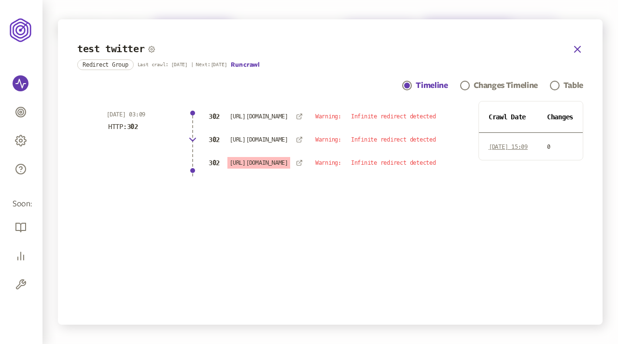
click at [577, 48] on icon "button" at bounding box center [577, 49] width 12 height 12
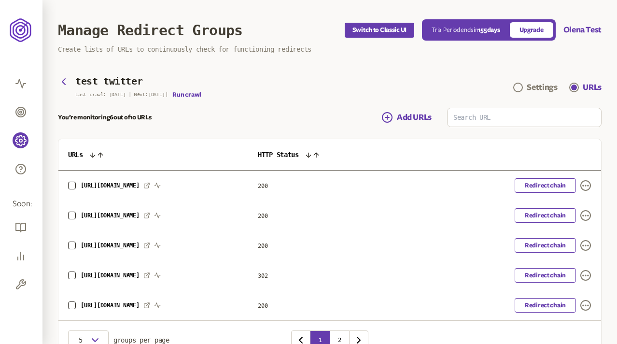
scroll to position [55, 0]
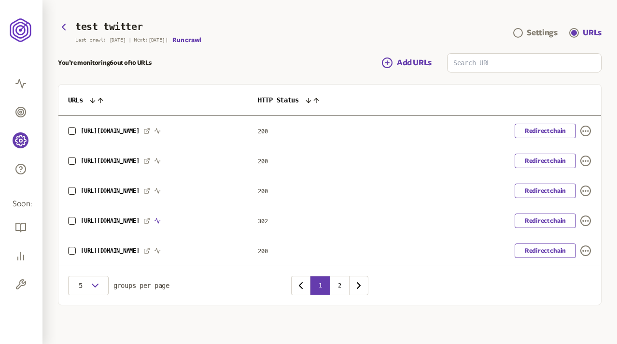
click at [161, 218] on icon "button" at bounding box center [157, 220] width 7 height 7
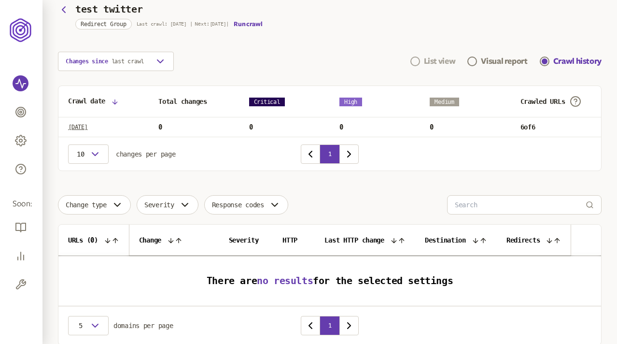
click at [433, 63] on div "List view" at bounding box center [440, 62] width 32 height 12
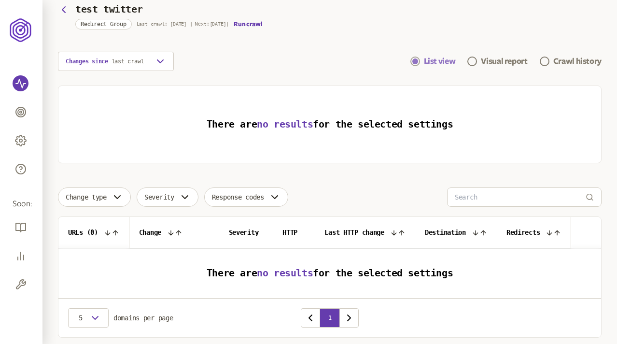
scroll to position [87, 0]
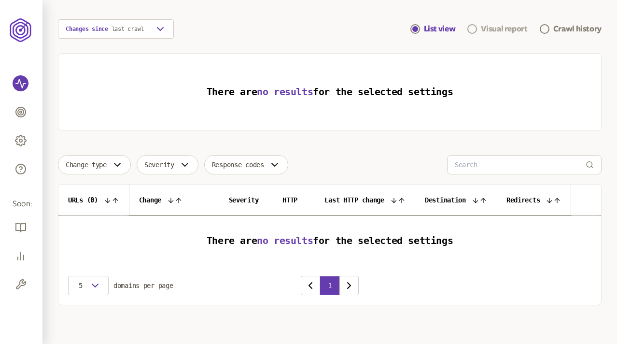
click at [506, 26] on div "Visual report" at bounding box center [504, 29] width 46 height 12
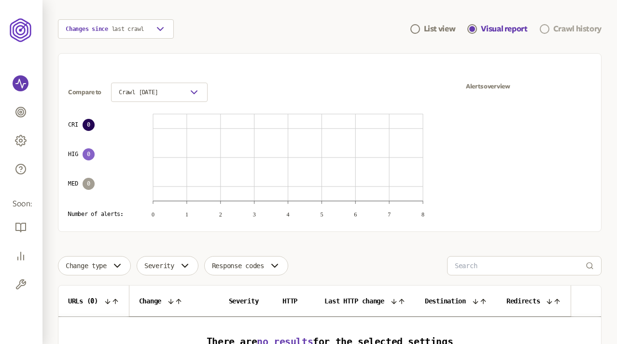
click at [558, 28] on div "Crawl history" at bounding box center [577, 29] width 48 height 12
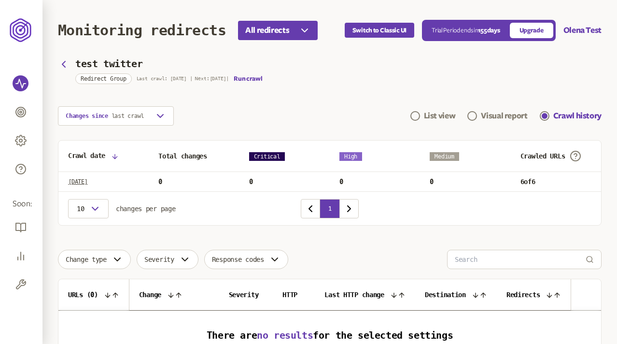
click at [202, 98] on section "test twitter Redirect Group Last crawl: [DATE] | Next: [DATE] | Run crawl Chang…" at bounding box center [329, 92] width 543 height 65
